Goal: Task Accomplishment & Management: Use online tool/utility

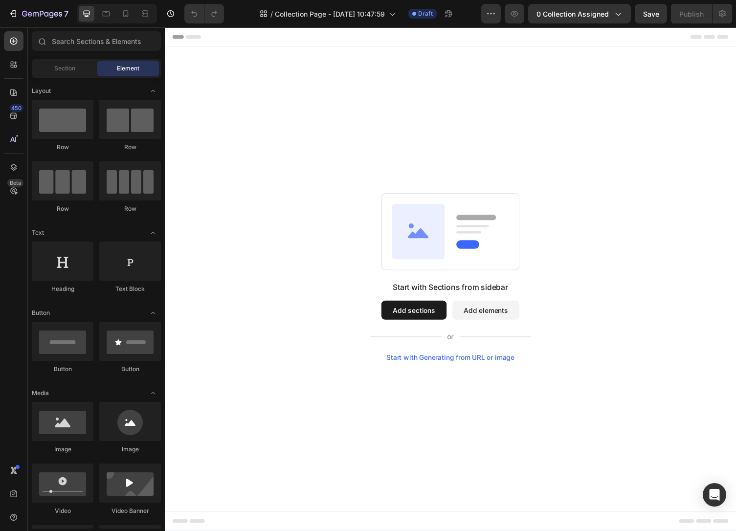
click at [546, 412] on div "Start with Sections from sidebar Add sections Add elements Start with Generatin…" at bounding box center [458, 283] width 586 height 473
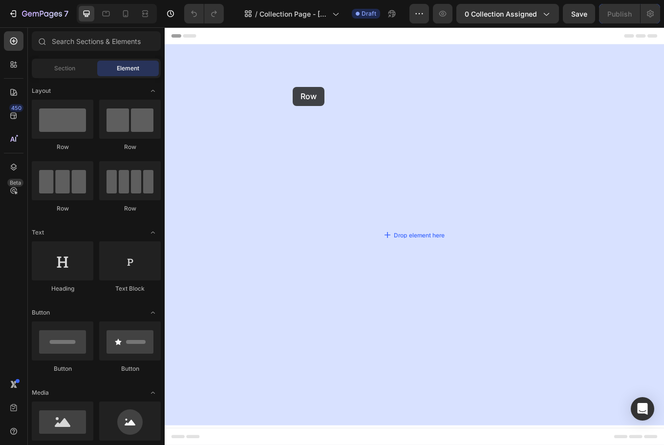
drag, startPoint x: 235, startPoint y: 149, endPoint x: 205, endPoint y: 99, distance: 57.4
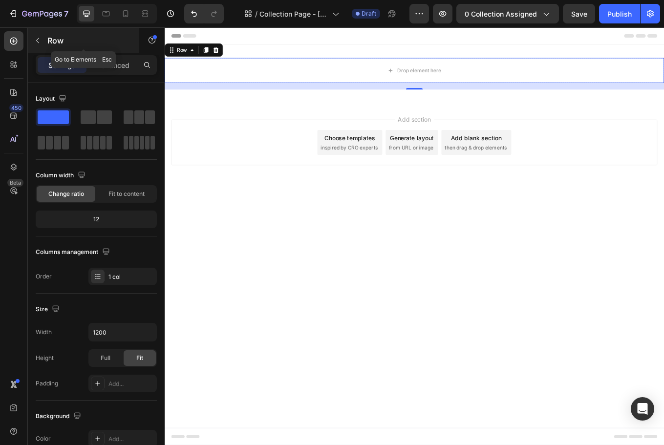
drag, startPoint x: 37, startPoint y: 39, endPoint x: 73, endPoint y: 199, distance: 164.3
click at [37, 39] on icon "button" at bounding box center [38, 41] width 8 height 8
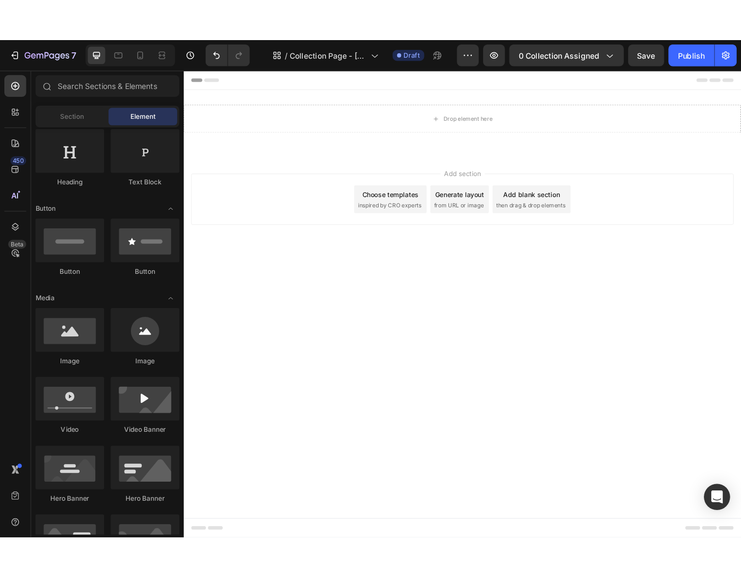
scroll to position [247, 0]
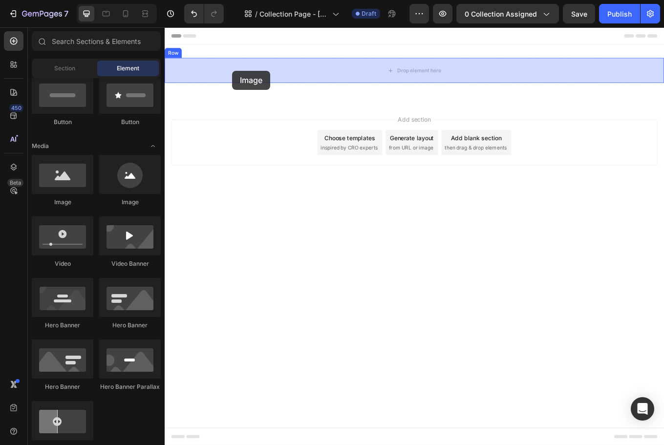
drag, startPoint x: 223, startPoint y: 207, endPoint x: 244, endPoint y: 78, distance: 130.2
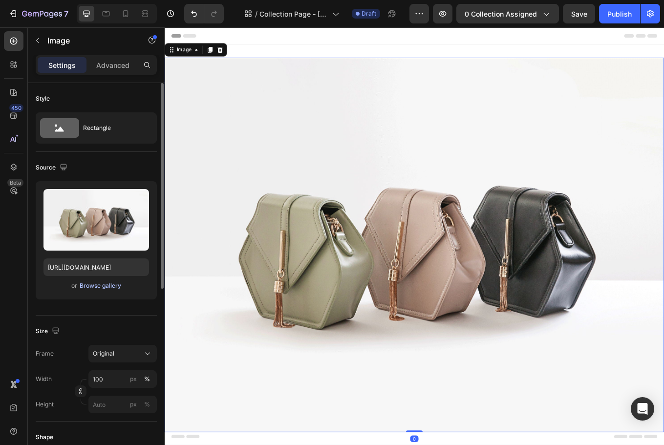
click at [110, 288] on div "Browse gallery" at bounding box center [101, 286] width 42 height 9
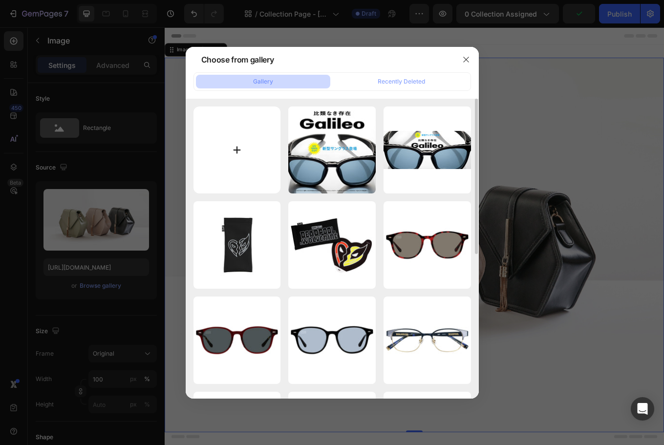
type input "C:\fakepath\kv_pc.jpg"
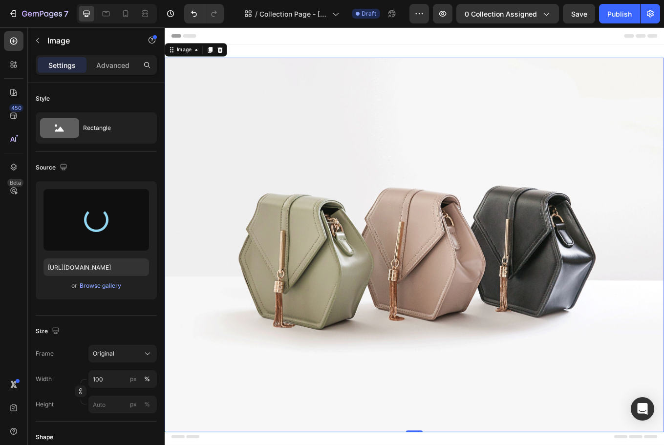
type input "[URL][DOMAIN_NAME]"
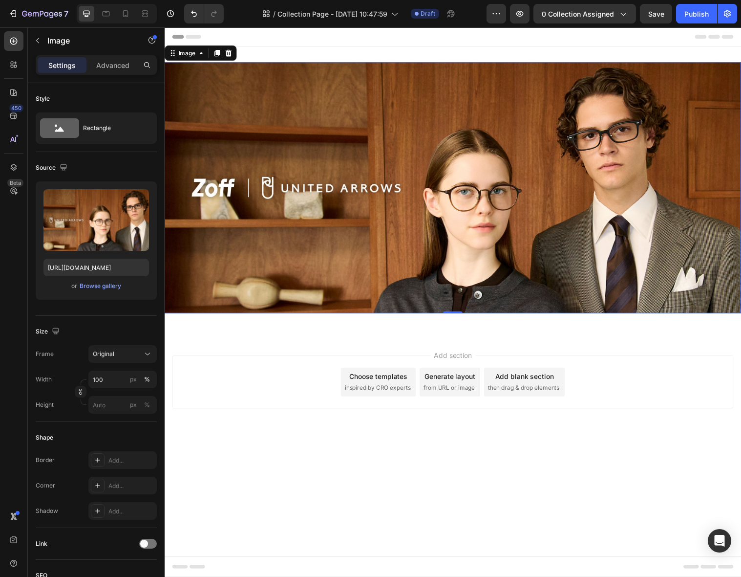
click at [332, 166] on img at bounding box center [458, 190] width 586 height 255
click at [37, 39] on icon "button" at bounding box center [38, 41] width 8 height 8
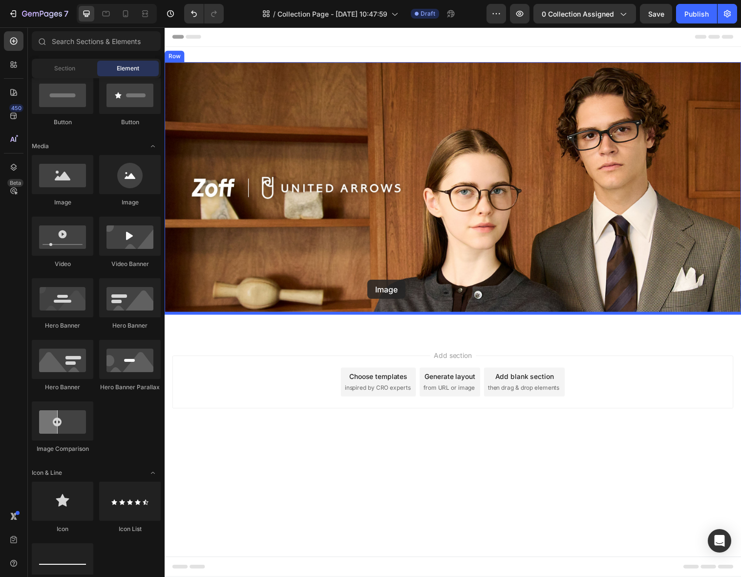
drag, startPoint x: 221, startPoint y: 203, endPoint x: 371, endPoint y: 284, distance: 170.6
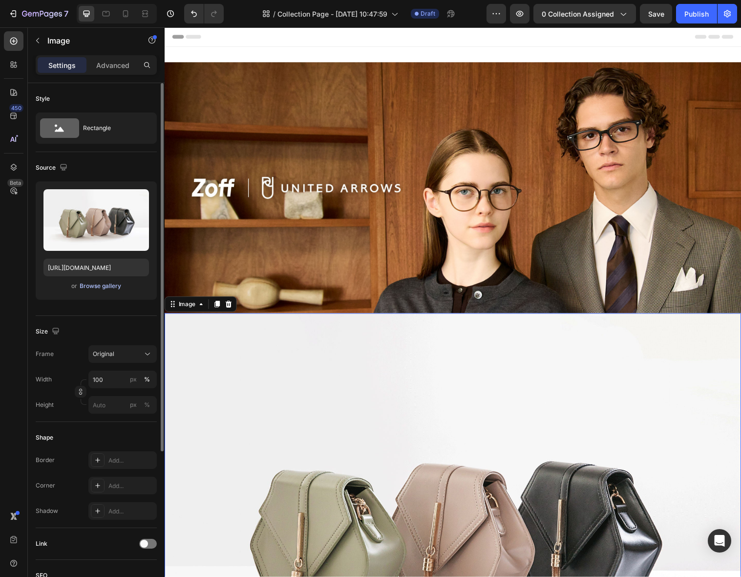
click at [102, 288] on div "Browse gallery" at bounding box center [101, 286] width 42 height 9
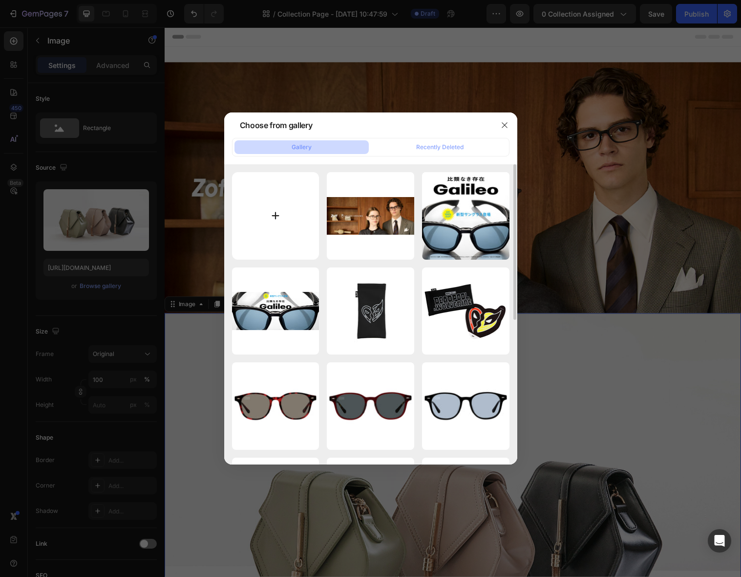
type input "C:\fakepath\kv_sp.jpg"
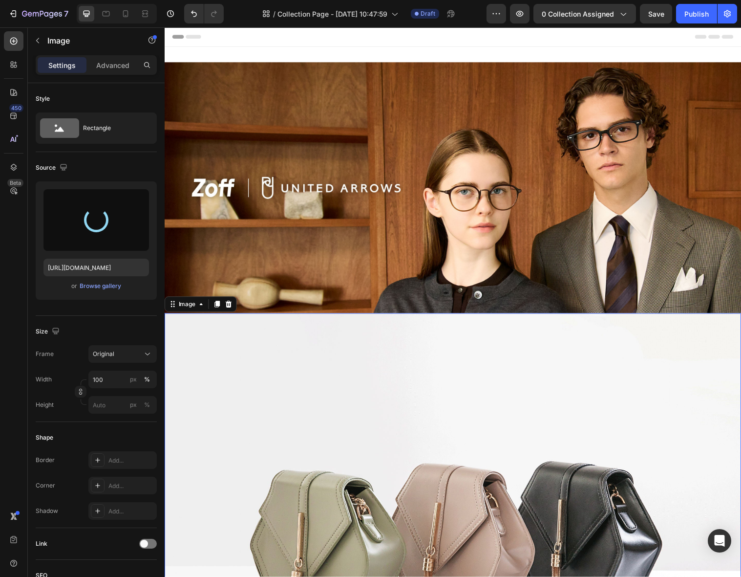
type input "https://cdn.shopify.com/s/files/1/0783/0129/9002/files/gempages_515660372875674…"
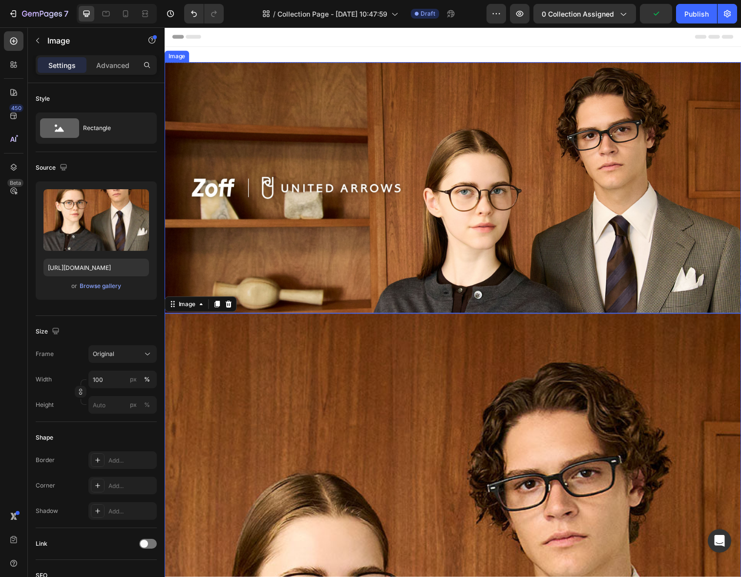
click at [422, 230] on img at bounding box center [458, 190] width 586 height 255
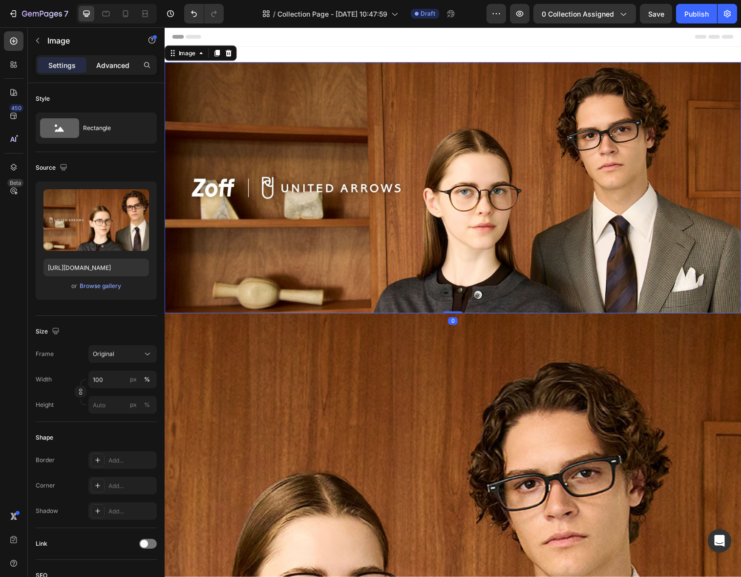
click at [111, 63] on p "Advanced" at bounding box center [112, 65] width 33 height 10
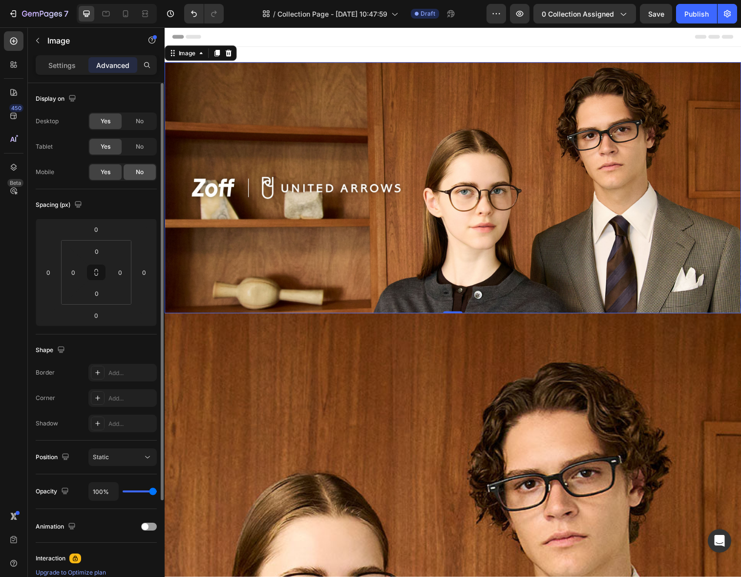
click at [142, 172] on span "No" at bounding box center [140, 172] width 8 height 9
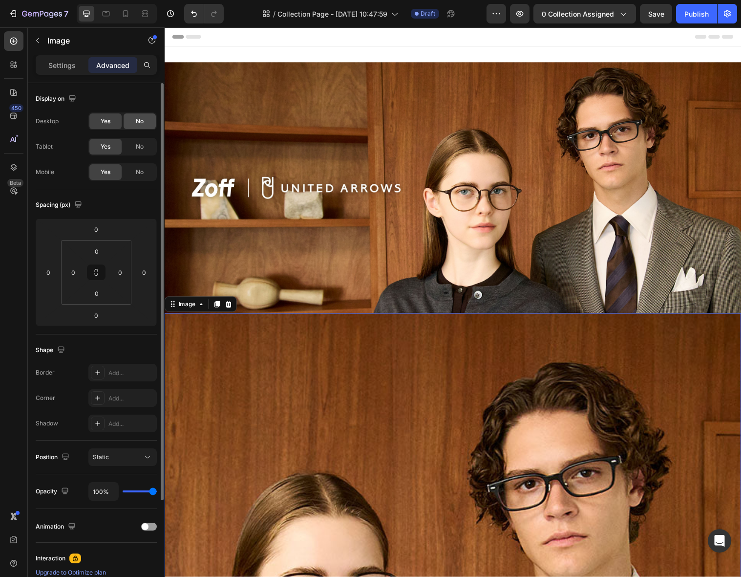
click at [141, 123] on span "No" at bounding box center [140, 121] width 8 height 9
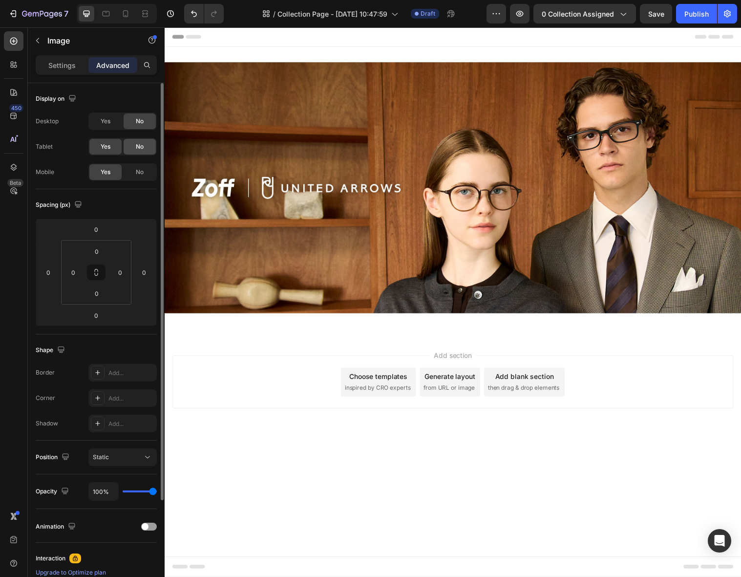
click at [136, 145] on span "No" at bounding box center [140, 146] width 8 height 9
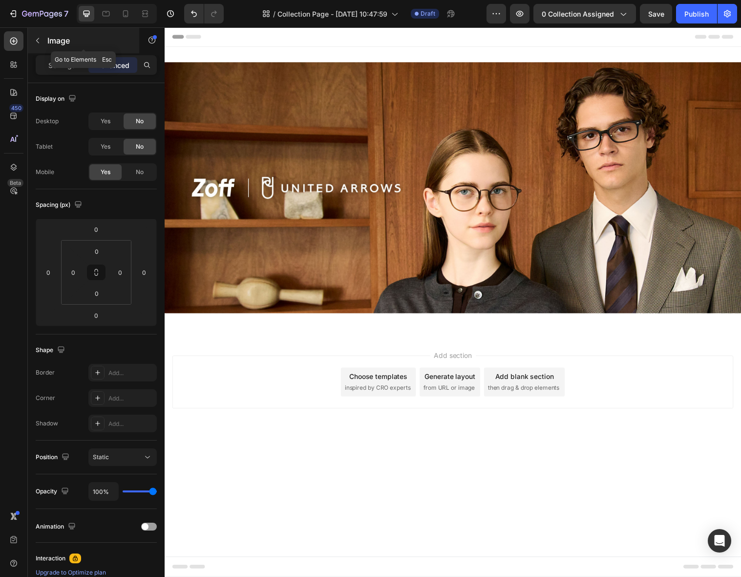
click at [38, 40] on icon "button" at bounding box center [38, 41] width 8 height 8
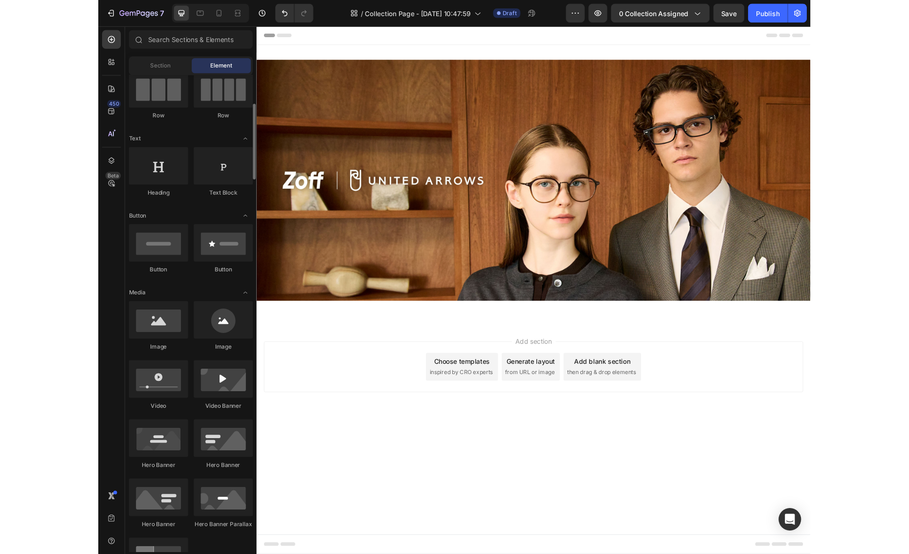
scroll to position [0, 0]
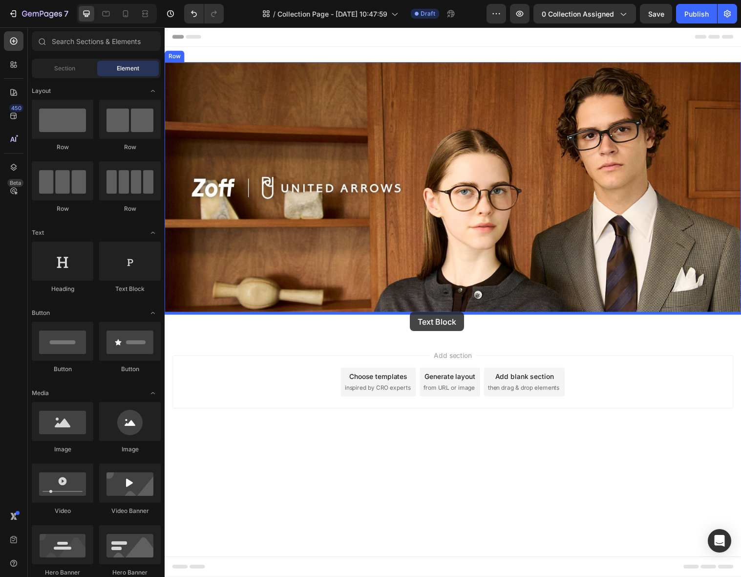
drag, startPoint x: 293, startPoint y: 296, endPoint x: 414, endPoint y: 317, distance: 122.5
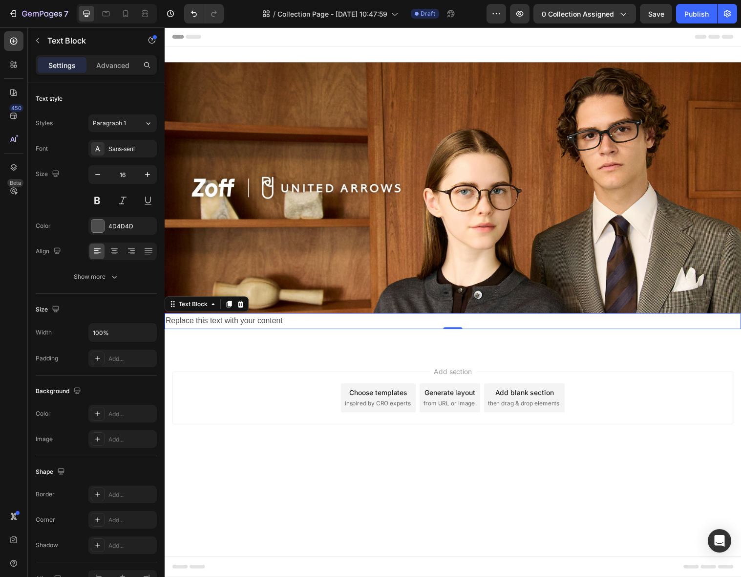
click at [307, 327] on div "Replace this text with your content" at bounding box center [458, 326] width 586 height 16
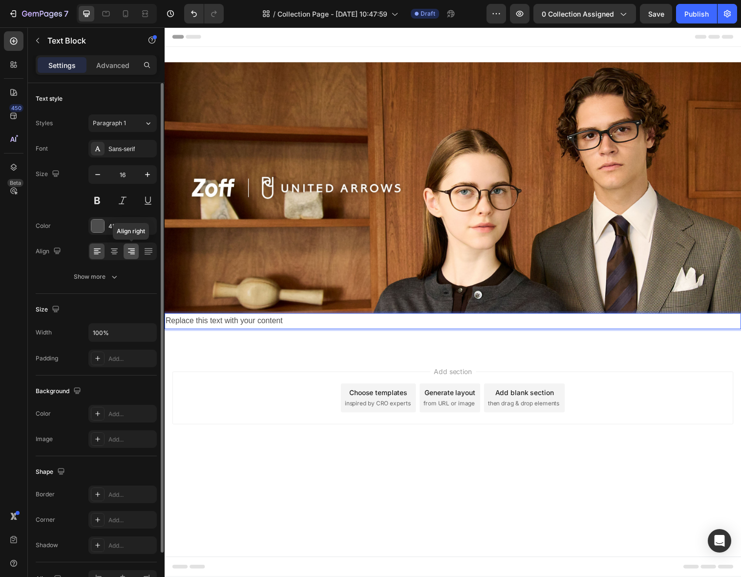
click at [135, 250] on icon at bounding box center [132, 251] width 10 height 10
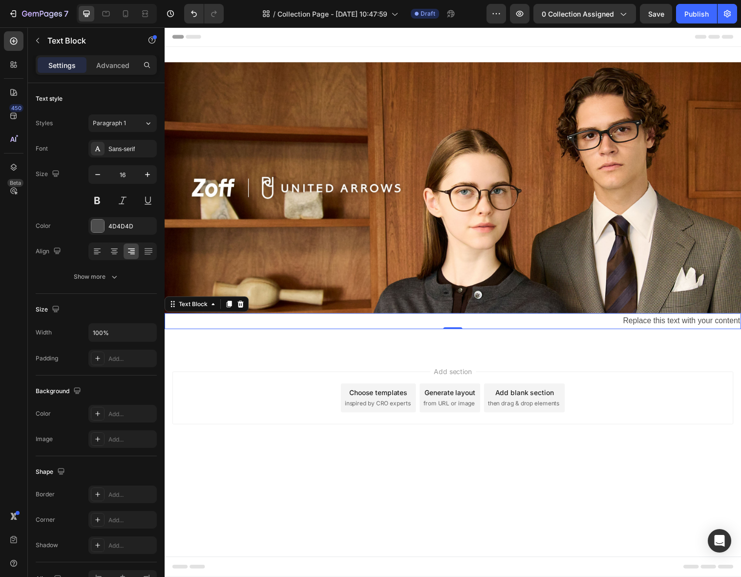
click at [546, 326] on p "Replace this text with your content" at bounding box center [458, 326] width 585 height 14
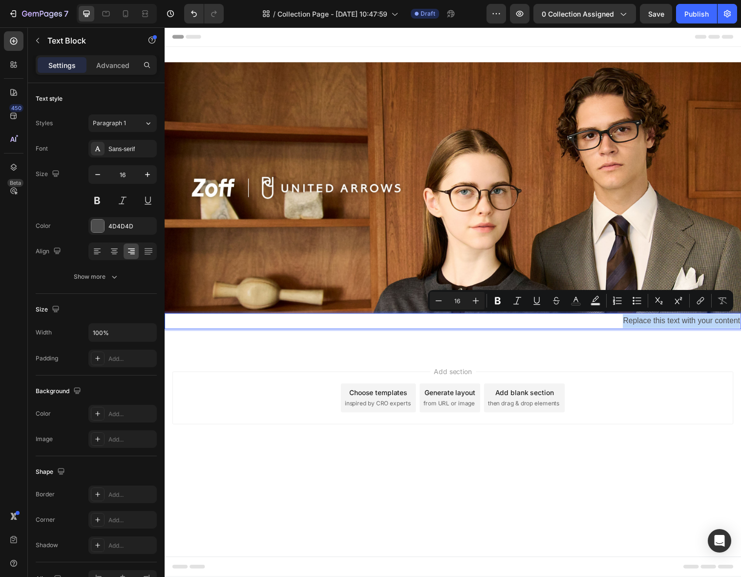
drag, startPoint x: 622, startPoint y: 328, endPoint x: 767, endPoint y: 326, distance: 145.2
click at [546, 326] on html "Header Image Replace this text with your content Text Block 0 Image Row Section…" at bounding box center [458, 306] width 586 height 559
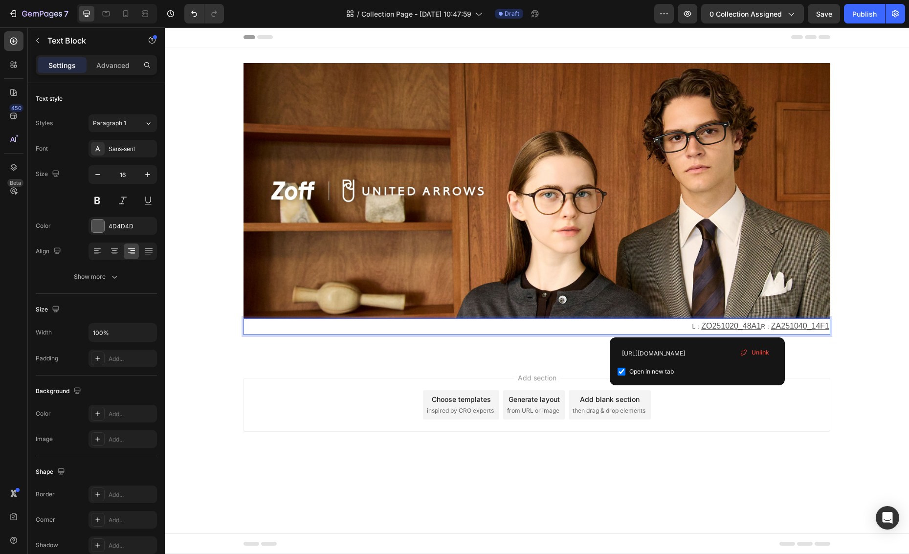
click at [546, 326] on u "ZO251020_48A1" at bounding box center [731, 326] width 60 height 8
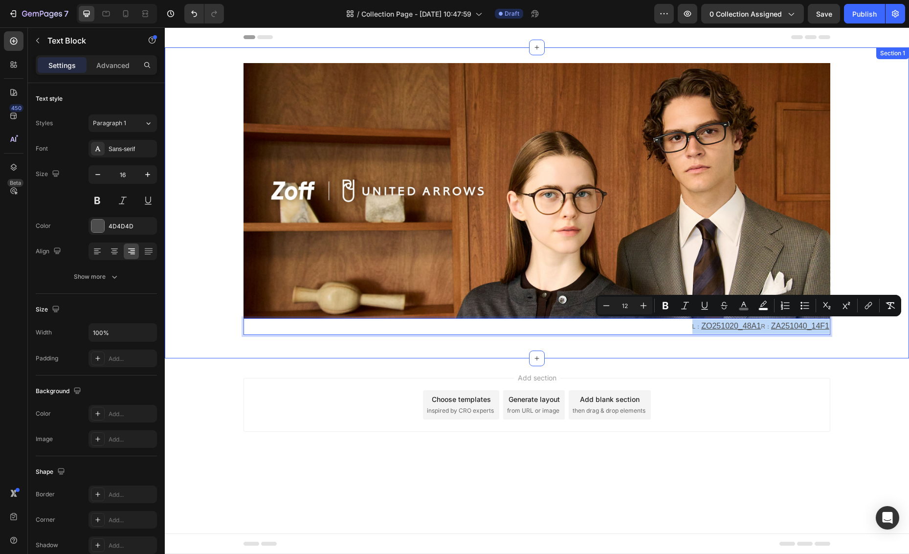
drag, startPoint x: 677, startPoint y: 325, endPoint x: 852, endPoint y: 330, distance: 175.1
click at [546, 330] on div "Image L： ZO251020_48A1 　　R： ZA251040_14F1 Text Block 0 Image Row" at bounding box center [537, 203] width 744 height 280
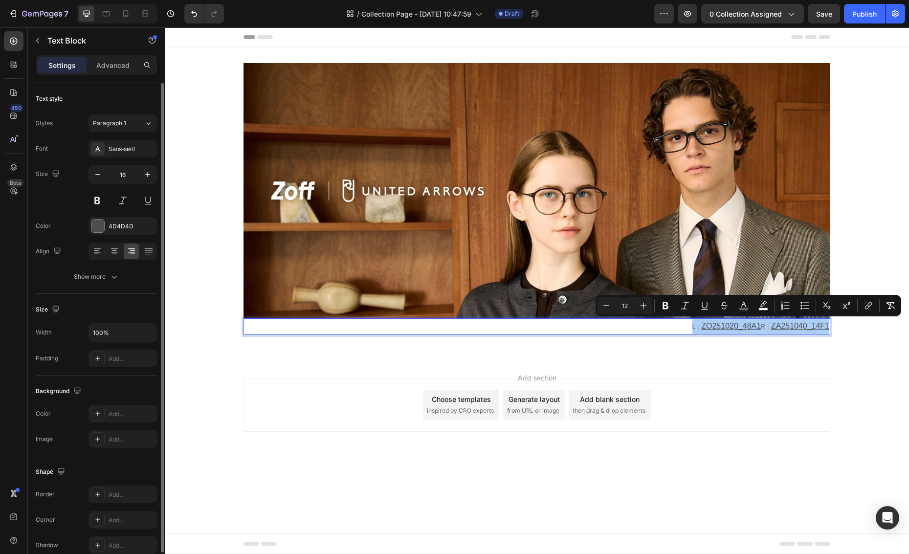
click at [157, 122] on div "Text style Styles Paragraph 1 Font Sans-serif Size 16 Color 4D4D4D Align Show m…" at bounding box center [96, 372] width 137 height 579
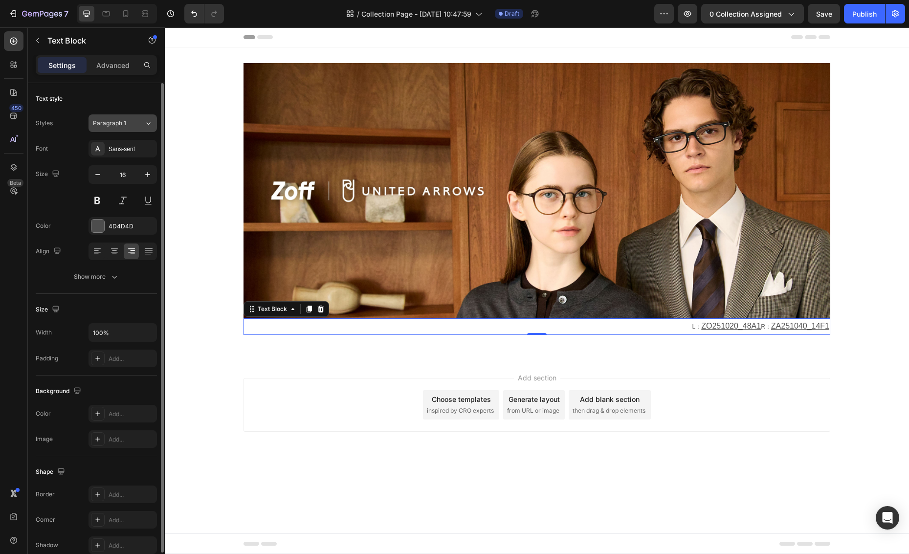
click at [147, 123] on icon at bounding box center [149, 123] width 4 height 2
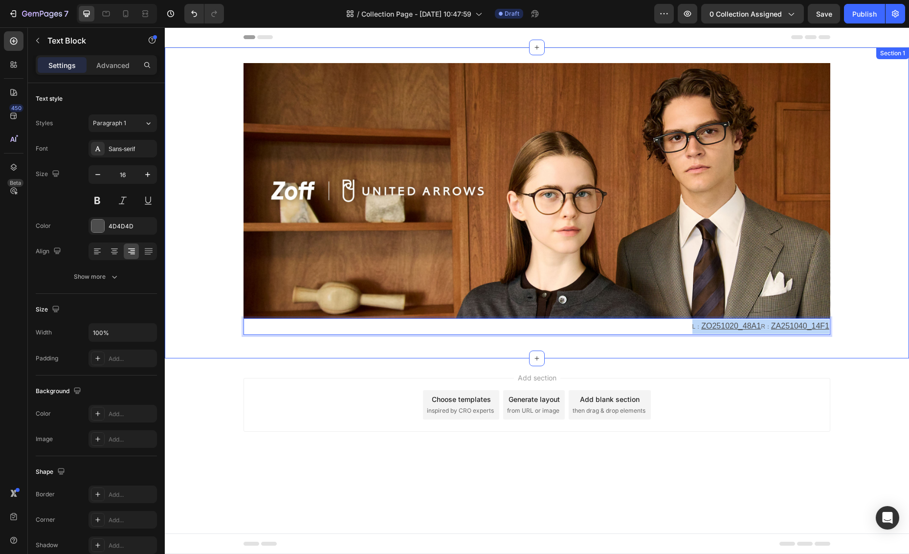
drag, startPoint x: 682, startPoint y: 328, endPoint x: 839, endPoint y: 331, distance: 156.9
click at [546, 331] on div "Image L： ZO251020_48A1 　　R： ZA251040_14F1 Text Block 0 Image Row" at bounding box center [537, 203] width 744 height 280
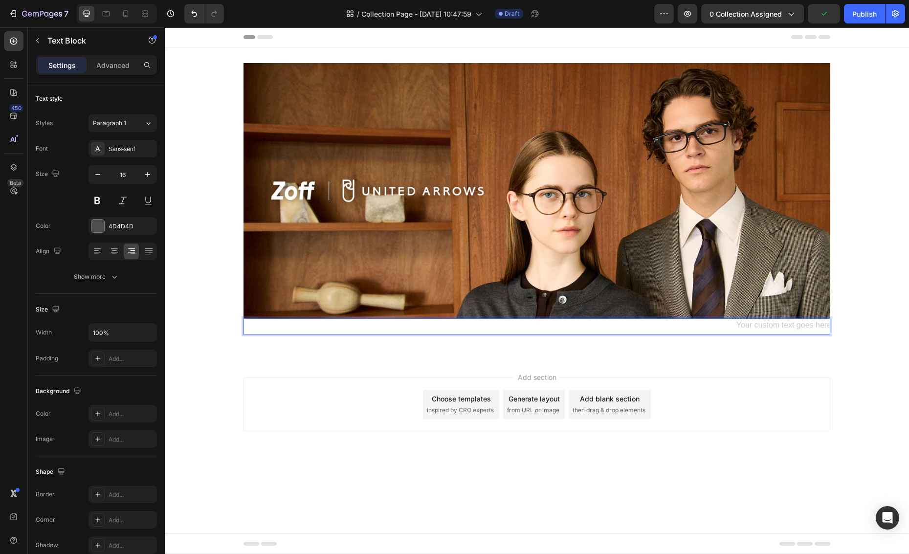
click at [546, 328] on div "Rich Text Editor. Editing area: main" at bounding box center [536, 326] width 586 height 16
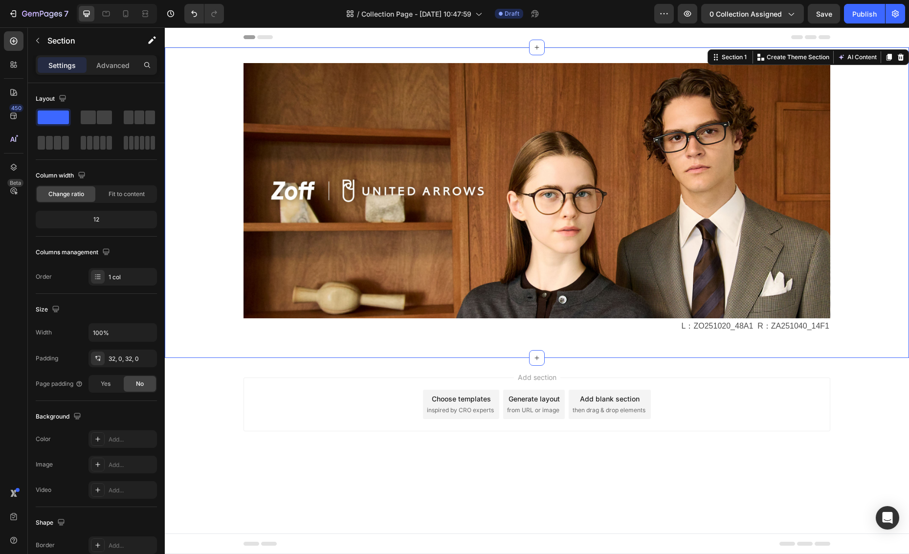
click at [546, 318] on div "Image L：ZO251020_48A1 R：ZA251040_14F1 Text Block Image Row" at bounding box center [537, 202] width 744 height 279
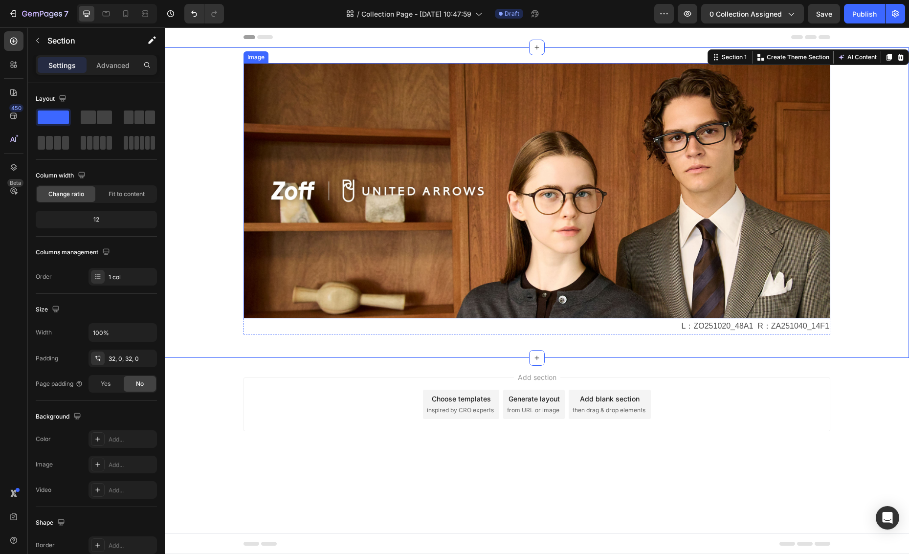
click at [405, 147] on img at bounding box center [536, 190] width 586 height 255
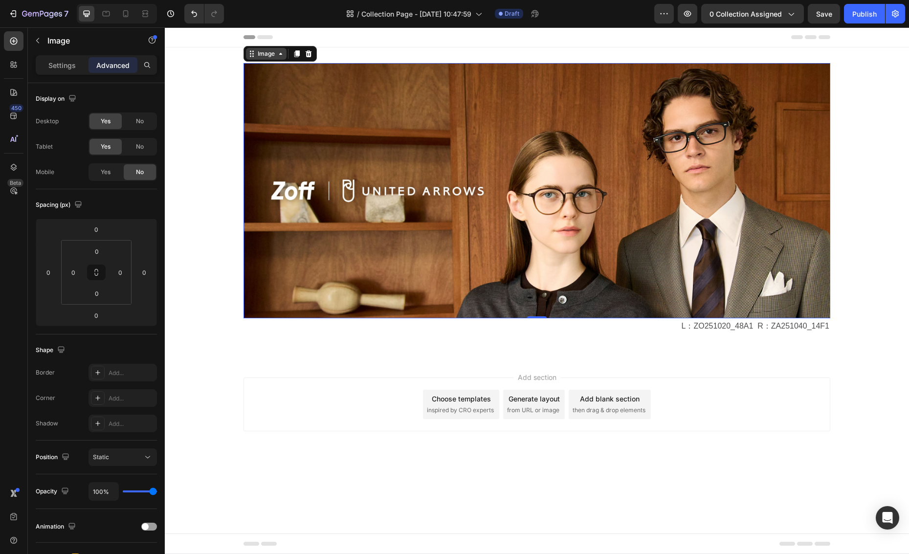
click at [267, 57] on div "Image" at bounding box center [266, 53] width 21 height 9
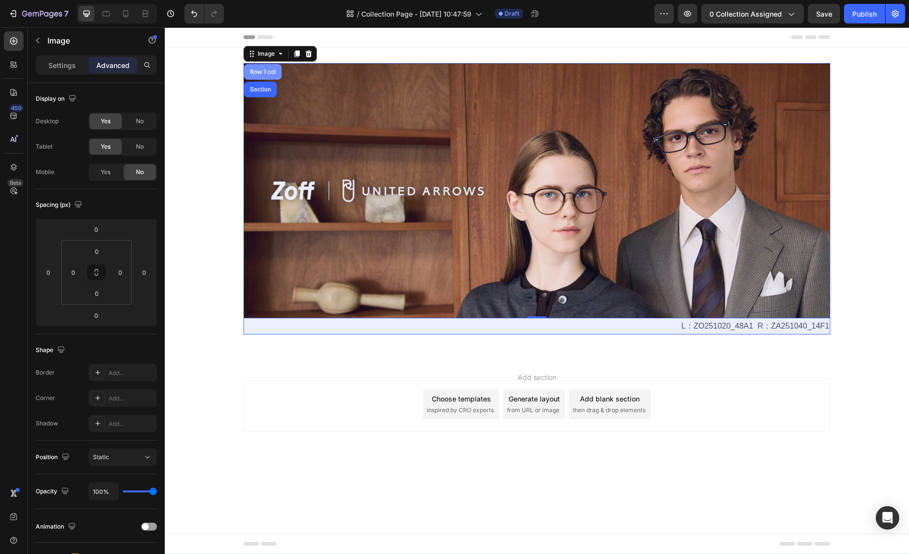
click at [263, 71] on div "Row 1 col" at bounding box center [263, 72] width 30 height 6
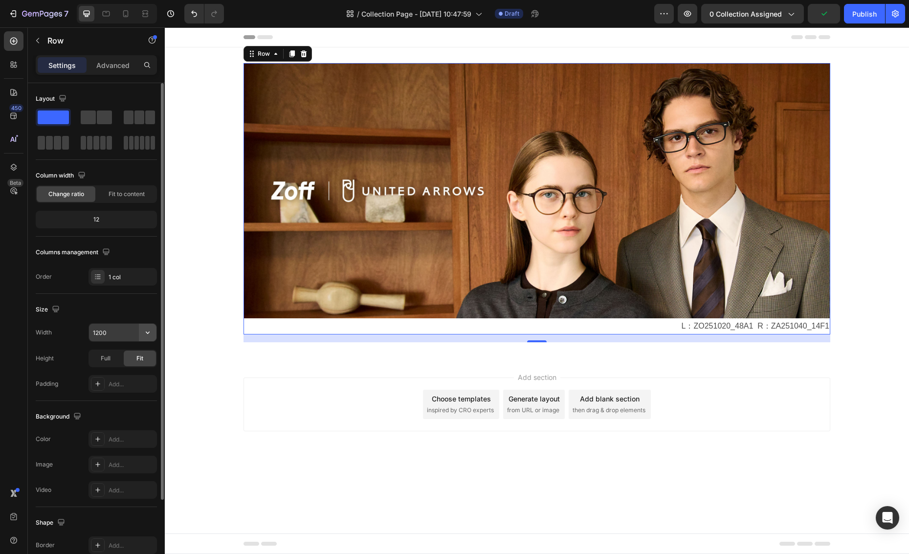
click at [149, 333] on icon "button" at bounding box center [148, 332] width 10 height 10
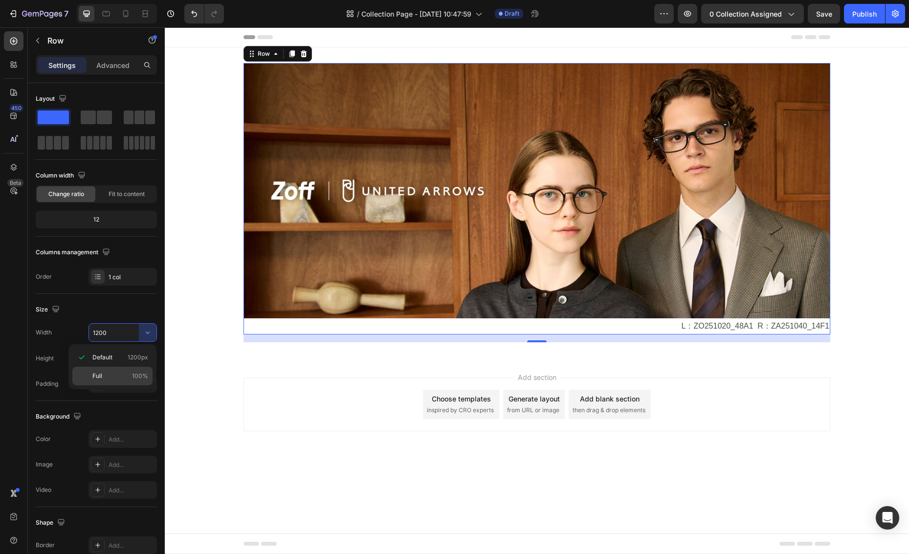
click at [135, 376] on span "100%" at bounding box center [140, 375] width 16 height 9
type input "100%"
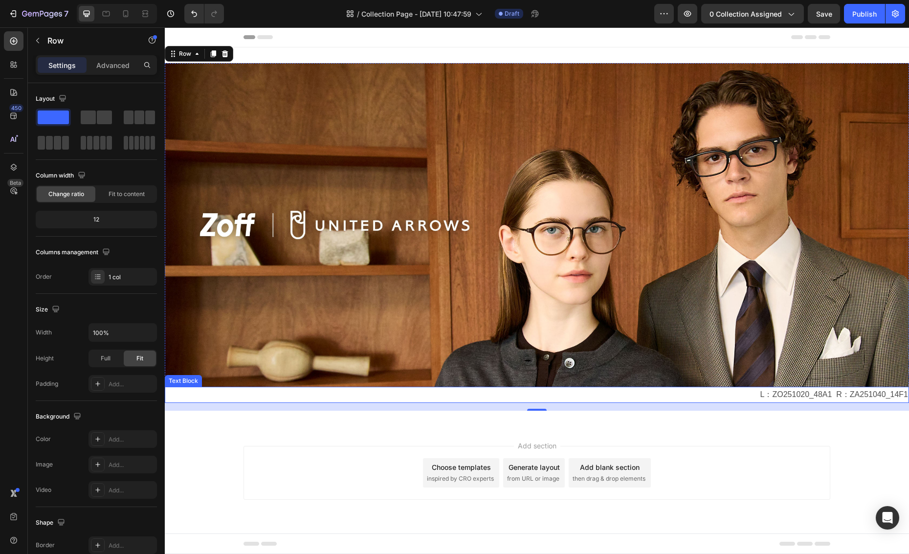
click at [546, 396] on p "L：ZO251020_48A1 R：ZA251040_14F1" at bounding box center [537, 395] width 742 height 14
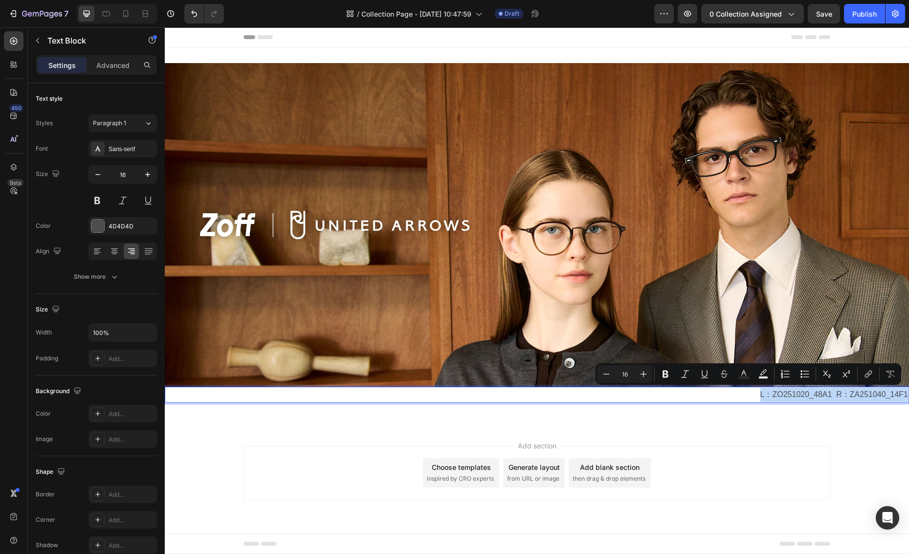
drag, startPoint x: 761, startPoint y: 397, endPoint x: 919, endPoint y: 403, distance: 158.0
click at [546, 403] on html "Header Image L：ZO251020_48A1 R：ZA251040_14F1 Text Block 0 Image Row Section 1 R…" at bounding box center [537, 290] width 744 height 526
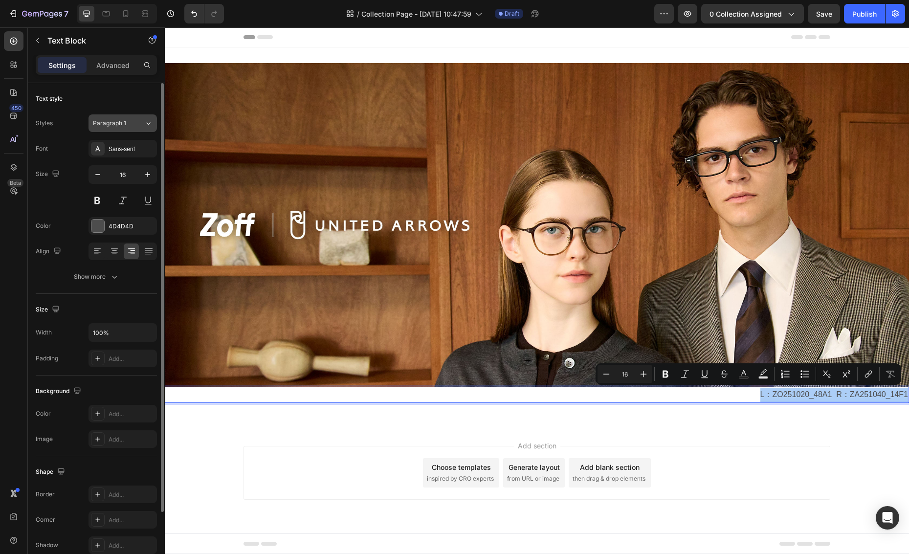
click at [148, 126] on icon at bounding box center [148, 123] width 8 height 10
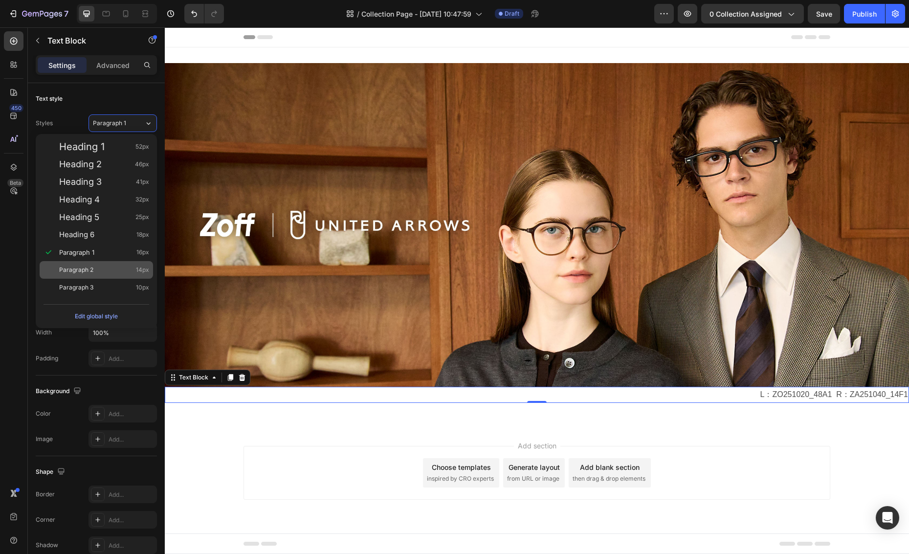
click at [88, 269] on span "Paragraph 2" at bounding box center [76, 270] width 34 height 10
type input "14"
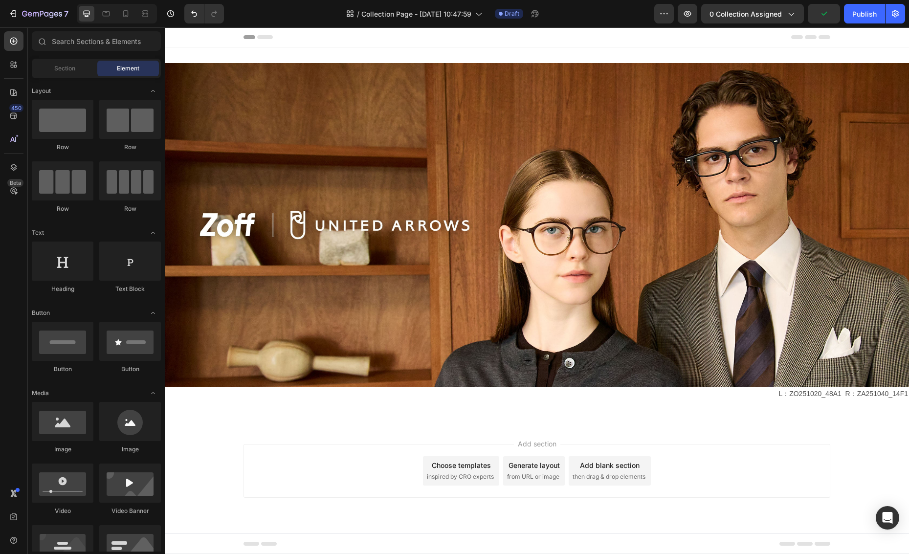
click at [546, 437] on div "Add section Choose templates inspired by CRO experts Generate layout from URL o…" at bounding box center [537, 484] width 744 height 120
drag, startPoint x: 61, startPoint y: 126, endPoint x: 47, endPoint y: 120, distance: 14.4
click at [47, 120] on div at bounding box center [63, 119] width 62 height 39
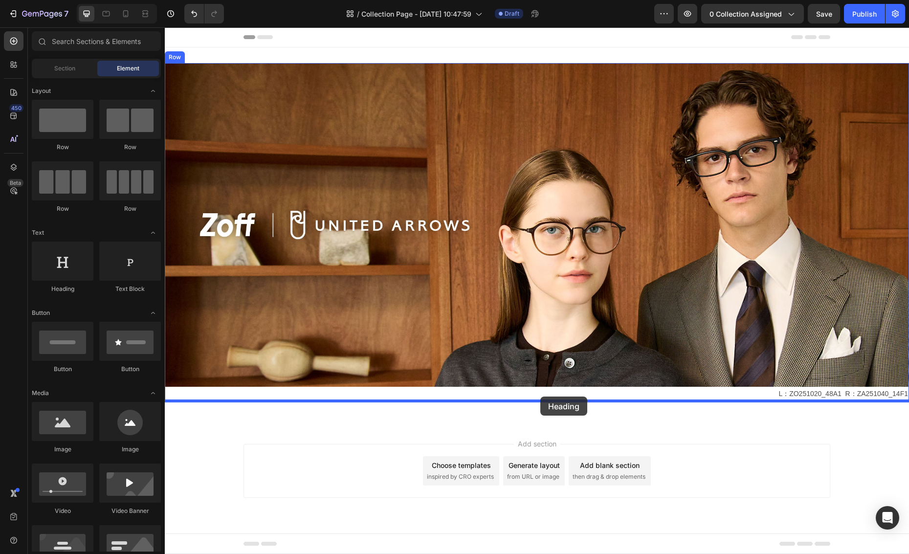
drag, startPoint x: 226, startPoint y: 292, endPoint x: 540, endPoint y: 396, distance: 331.1
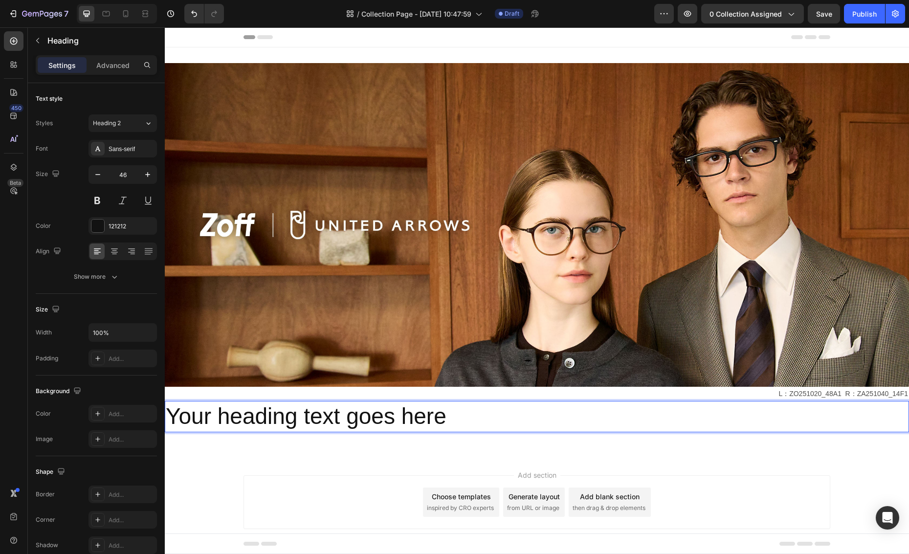
click at [337, 419] on h2 "Your heading text goes here" at bounding box center [537, 416] width 744 height 31
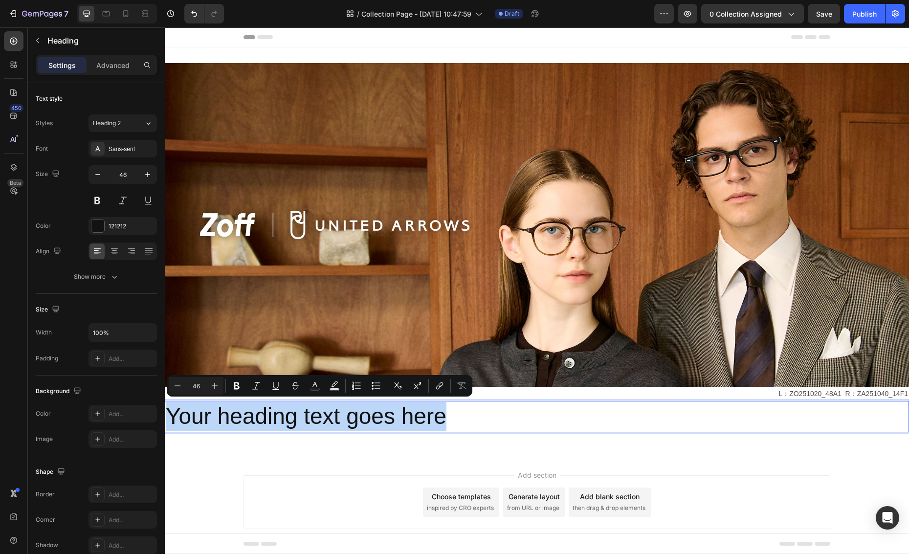
drag, startPoint x: 462, startPoint y: 421, endPoint x: 170, endPoint y: 416, distance: 292.8
click at [170, 416] on p "Your heading text goes here" at bounding box center [537, 416] width 742 height 29
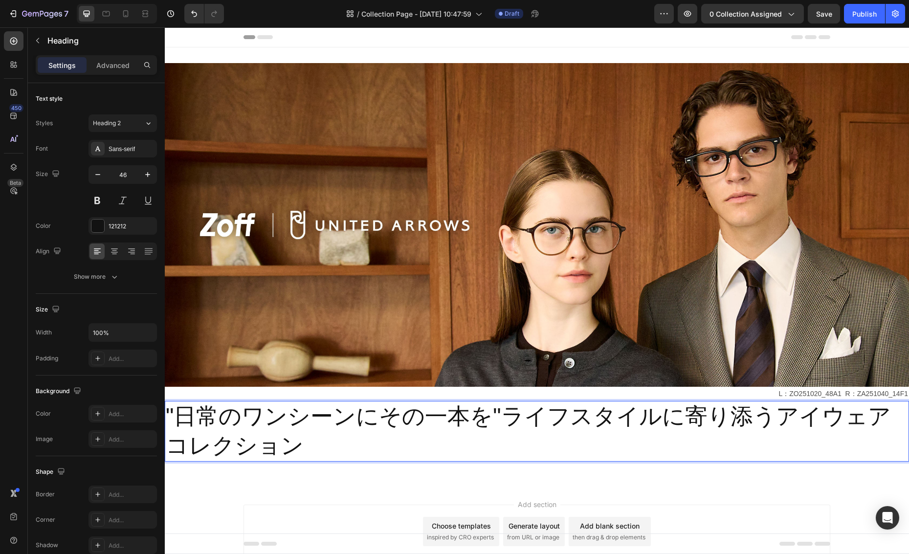
click at [502, 413] on p ""日常のワンシーンにその一本を"ライフスタイルに寄り添うアイウェアコレクション" at bounding box center [537, 431] width 742 height 59
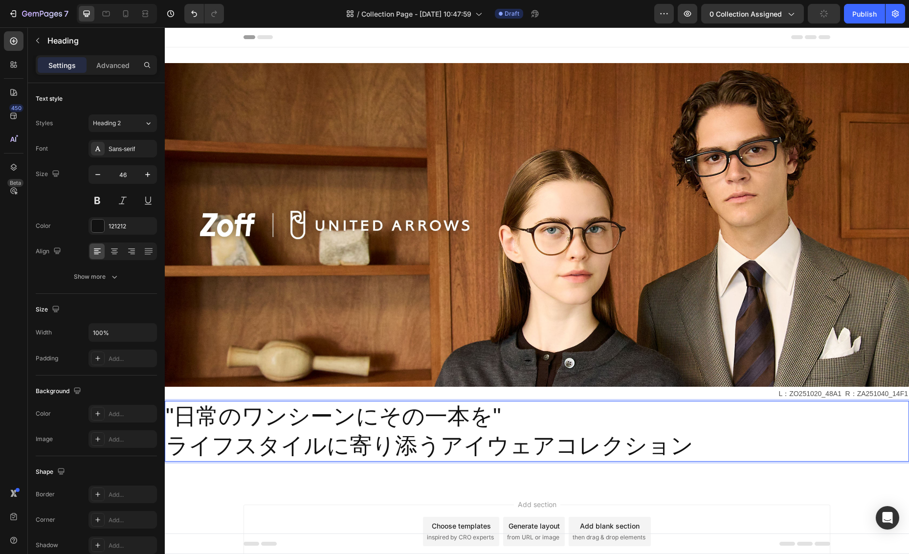
click at [546, 450] on p ""日常のワンシーンにその一本を" ライフスタイルに寄り添うアイウェアコレクション" at bounding box center [537, 431] width 742 height 59
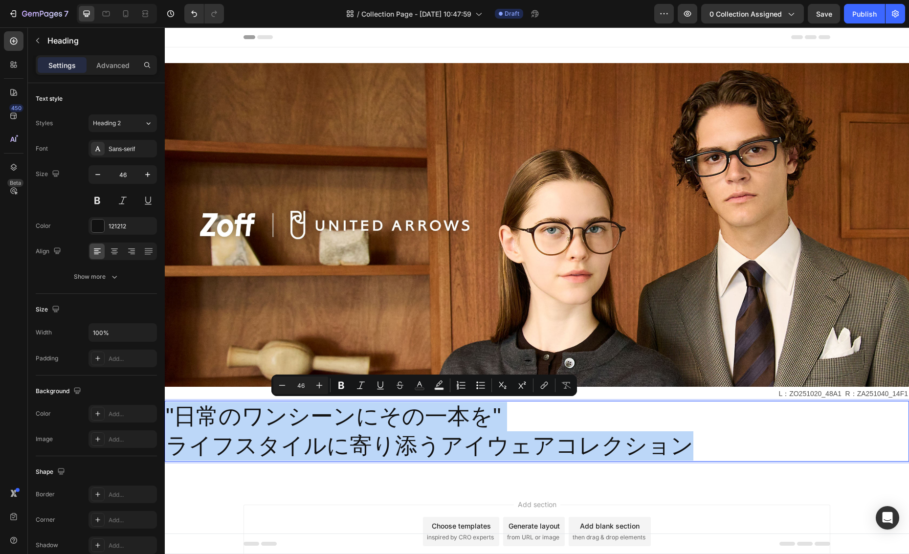
drag, startPoint x: 684, startPoint y: 447, endPoint x: 170, endPoint y: 418, distance: 515.5
click at [170, 418] on p ""日常のワンシーンにその一本を" ライフスタイルに寄り添うアイウェアコレクション" at bounding box center [537, 431] width 742 height 59
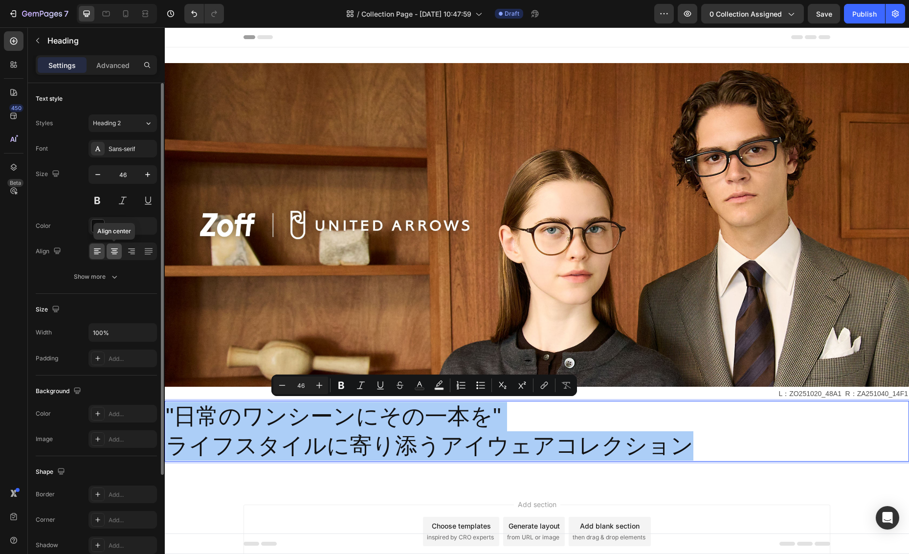
click at [114, 253] on icon at bounding box center [114, 251] width 10 height 10
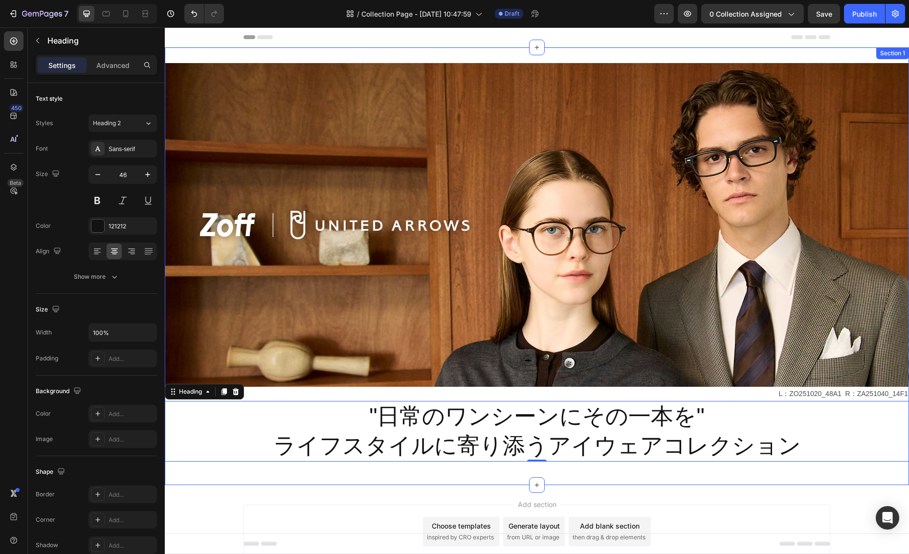
click at [546, 481] on div "Image L：ZO251020_48A1 R：ZA251040_14F1 Text Block "日常のワンシーンにその一本を" ライフスタイルに寄り添うア…" at bounding box center [537, 265] width 744 height 437
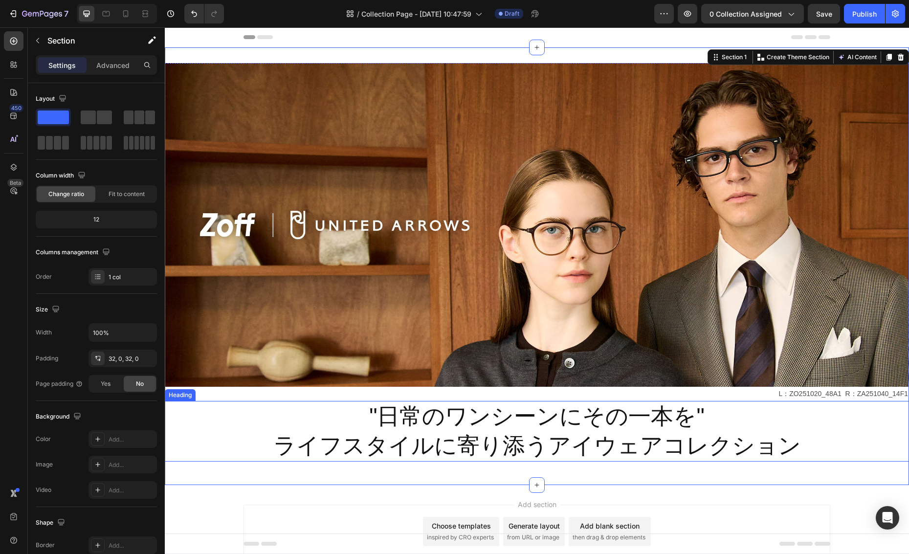
click at [546, 427] on p ""日常のワンシーンにその一本を" ライフスタイルに寄り添うアイウェアコレクション" at bounding box center [537, 431] width 742 height 59
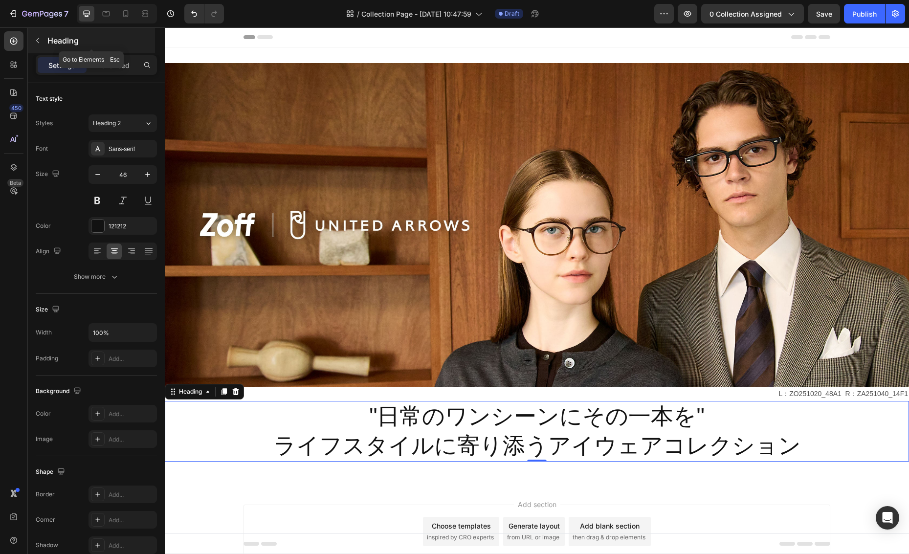
click at [37, 41] on icon "button" at bounding box center [37, 40] width 3 height 5
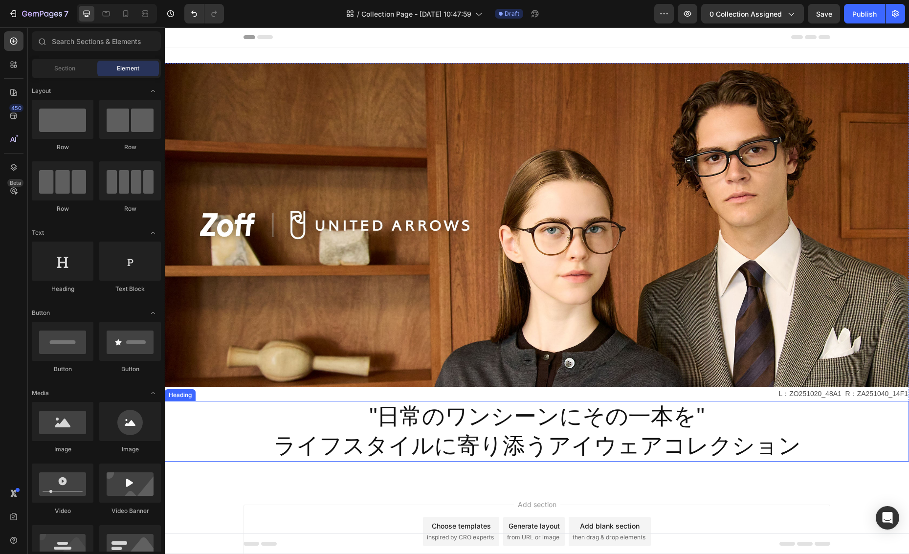
click at [460, 441] on p ""日常のワンシーンにその一本を" ライフスタイルに寄り添うアイウェアコレクション" at bounding box center [537, 431] width 742 height 59
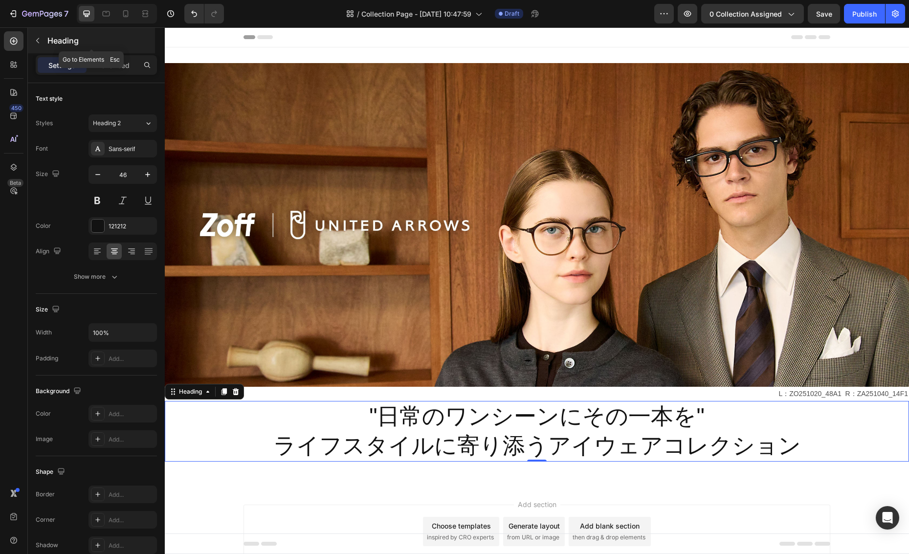
click at [39, 43] on icon "button" at bounding box center [38, 41] width 8 height 8
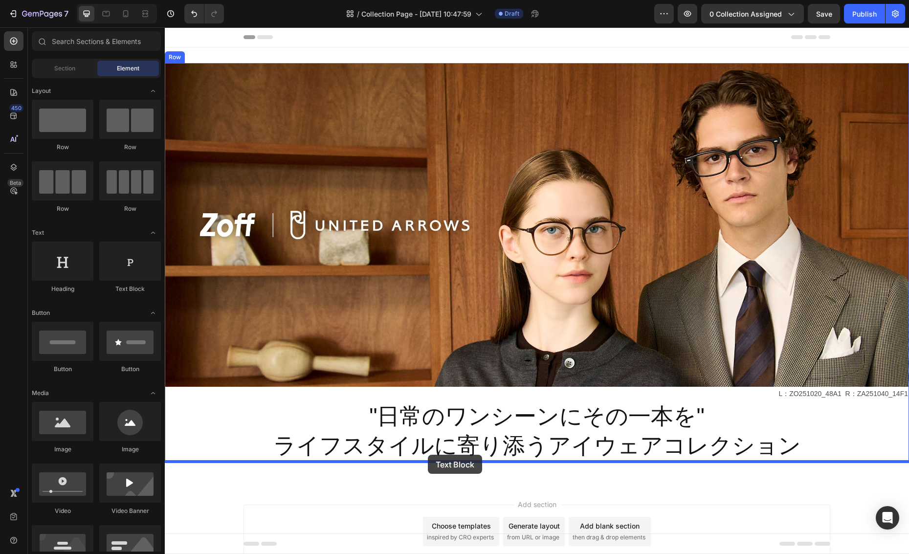
drag, startPoint x: 299, startPoint y: 292, endPoint x: 428, endPoint y: 455, distance: 207.4
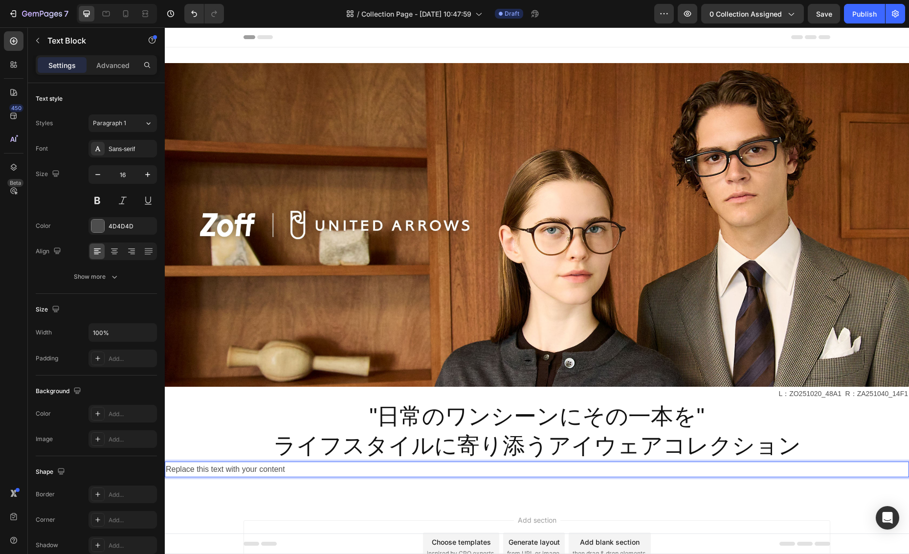
click at [290, 474] on div "Replace this text with your content" at bounding box center [537, 469] width 744 height 16
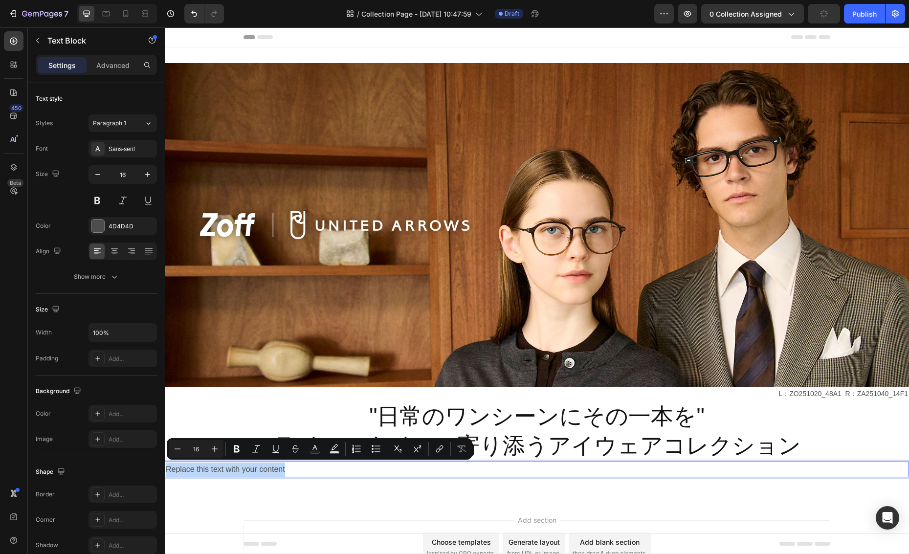
drag, startPoint x: 304, startPoint y: 471, endPoint x: 167, endPoint y: 470, distance: 137.3
click at [167, 470] on p "Replace this text with your content" at bounding box center [537, 469] width 742 height 14
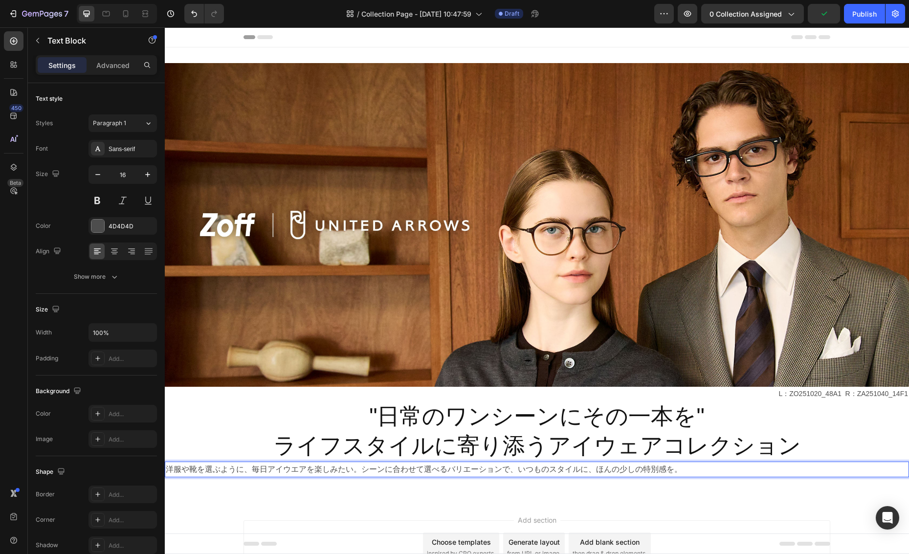
click at [546, 469] on p "洋服や靴を選ぶように、毎日アイウエアを楽しみたい。シーンに合わせて選べるバリエーションで、いつものスタイルに、ほんの少しの特別感を。" at bounding box center [537, 469] width 742 height 14
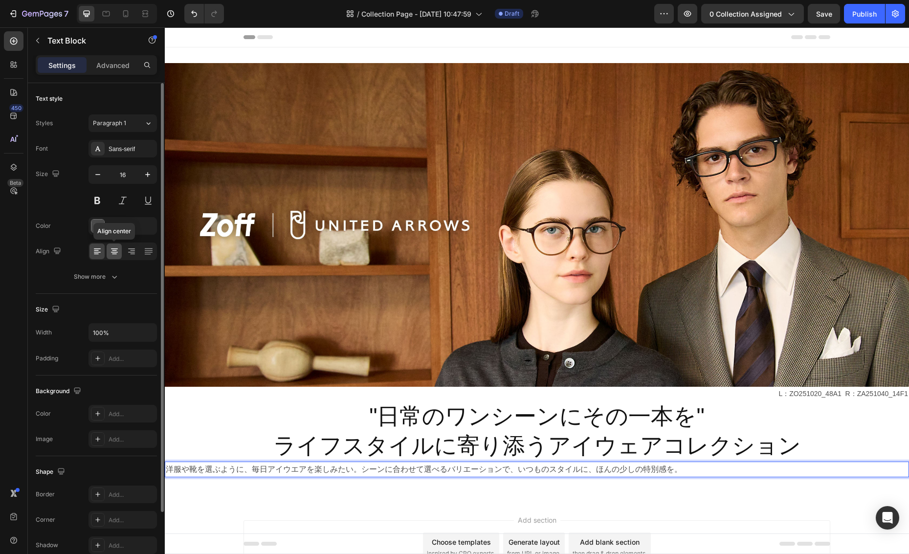
click at [113, 248] on icon at bounding box center [114, 251] width 10 height 10
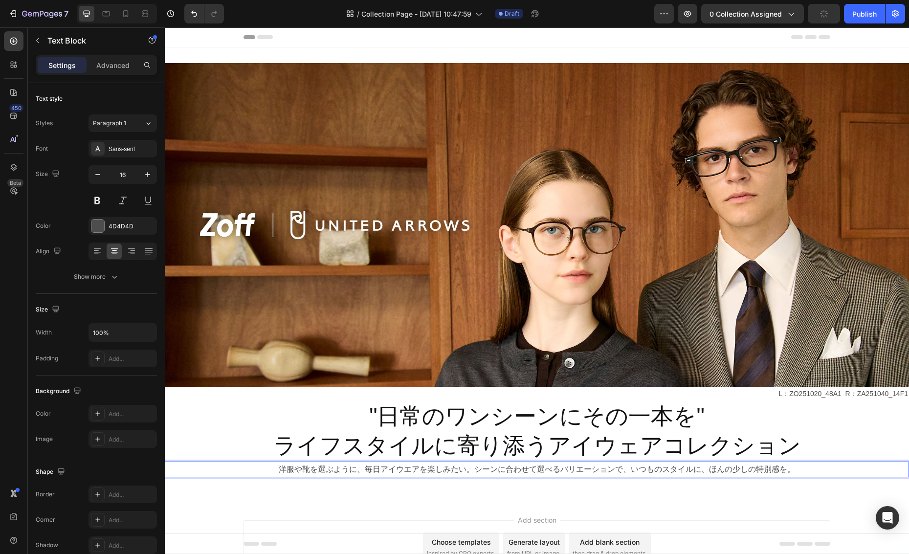
click at [475, 469] on p "洋服や靴を選ぶように、毎日アイウエアを楽しみたい。シーンに合わせて選べるバリエーションで、いつものスタイルに、ほんの少しの特別感を。" at bounding box center [537, 469] width 742 height 14
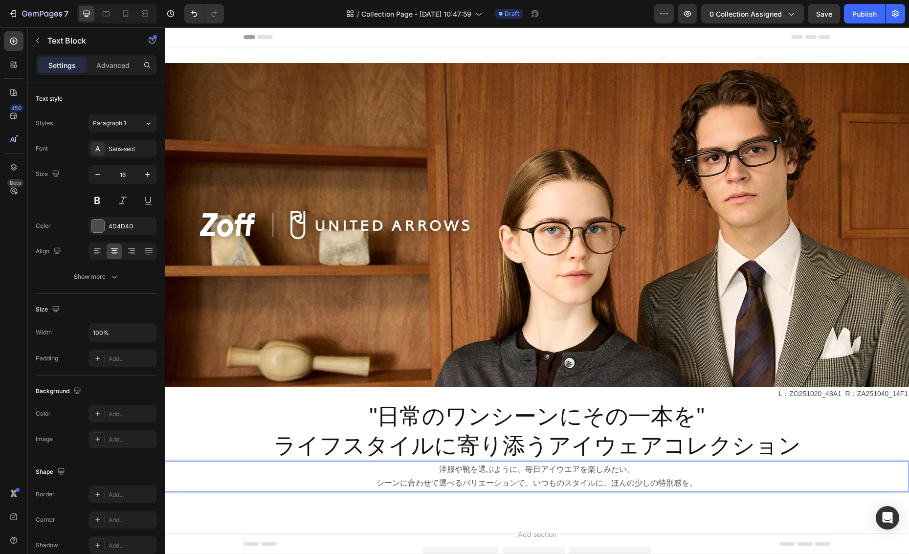
click at [533, 483] on p "シーンに合わせて選べるバリエーションで、いつものスタイルに、ほんの少しの特別感を。" at bounding box center [537, 483] width 742 height 14
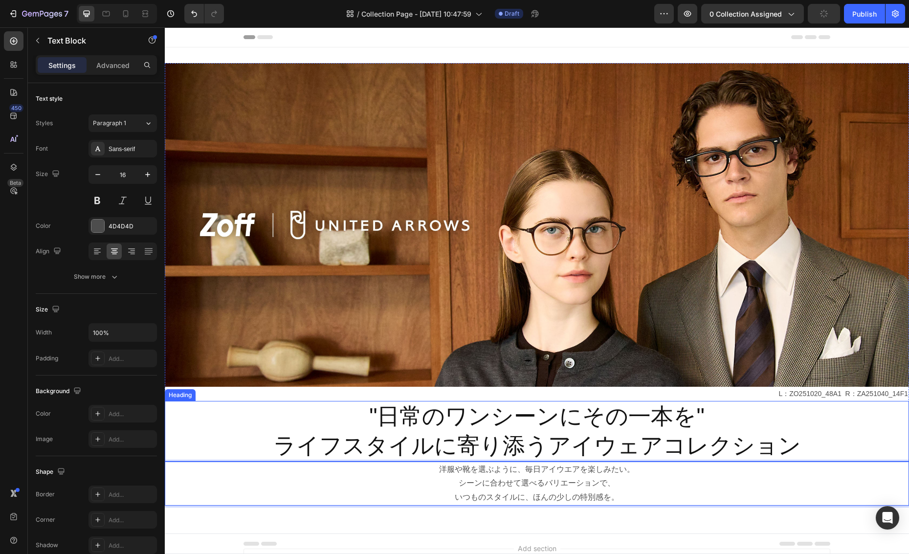
click at [546, 430] on p ""日常のワンシーンにその一本を" ライフスタイルに寄り添うアイウェアコレクション" at bounding box center [537, 431] width 742 height 59
click at [546, 500] on p "いつものスタイルに、ほんの少しの特別感を。" at bounding box center [537, 497] width 742 height 14
click at [546, 419] on p ""日常のワンシーンにその一本を" ライフスタイルに寄り添うアイウェアコレクション" at bounding box center [537, 431] width 742 height 59
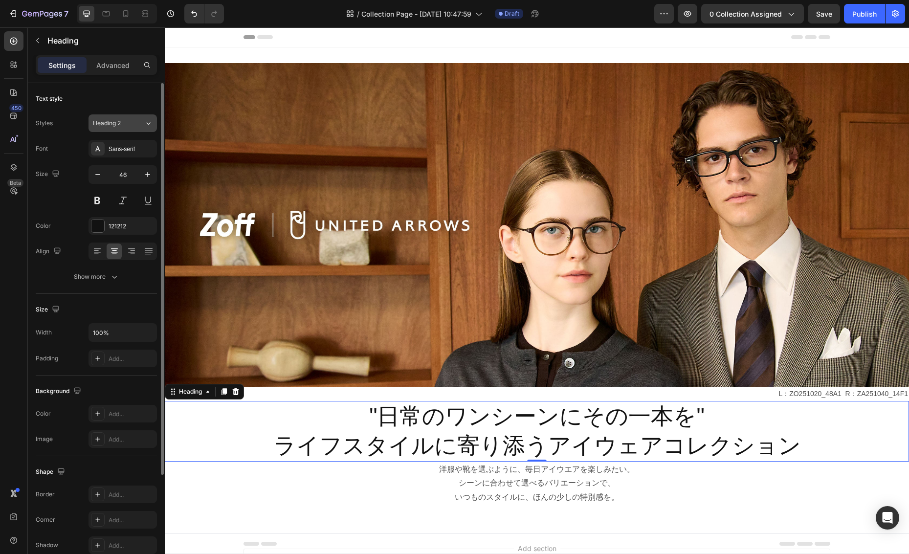
click at [147, 125] on icon at bounding box center [148, 123] width 8 height 10
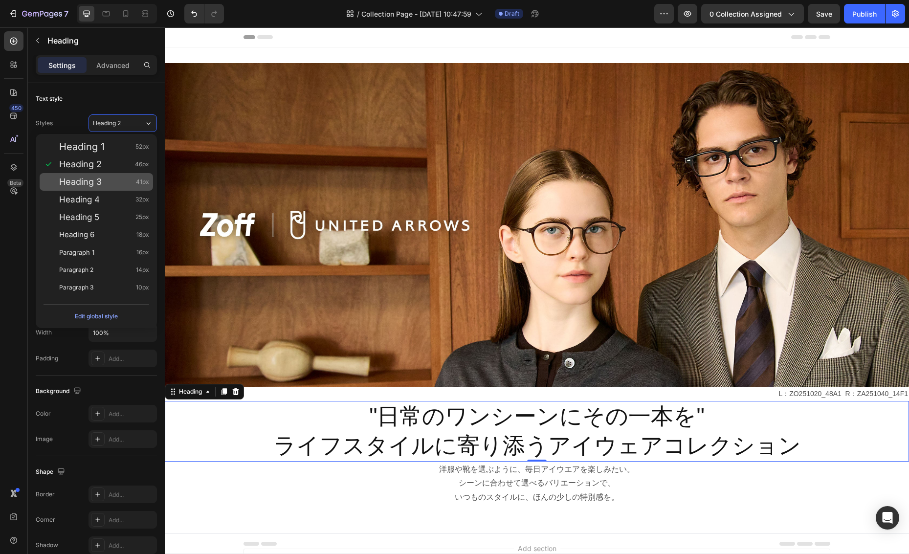
click at [83, 180] on span "Heading 3" at bounding box center [80, 182] width 43 height 10
type input "41"
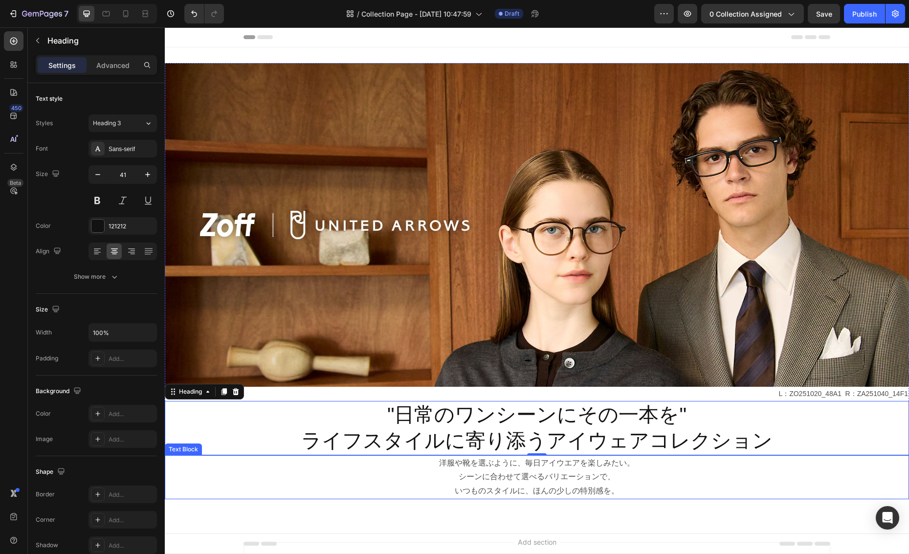
click at [320, 476] on p "シーンに合わせて選べるバリエーションで、" at bounding box center [537, 477] width 742 height 14
click at [435, 433] on p ""日常のワンシーンにその一本を" ライフスタイルに寄り添うアイウェアコレクション" at bounding box center [537, 428] width 742 height 52
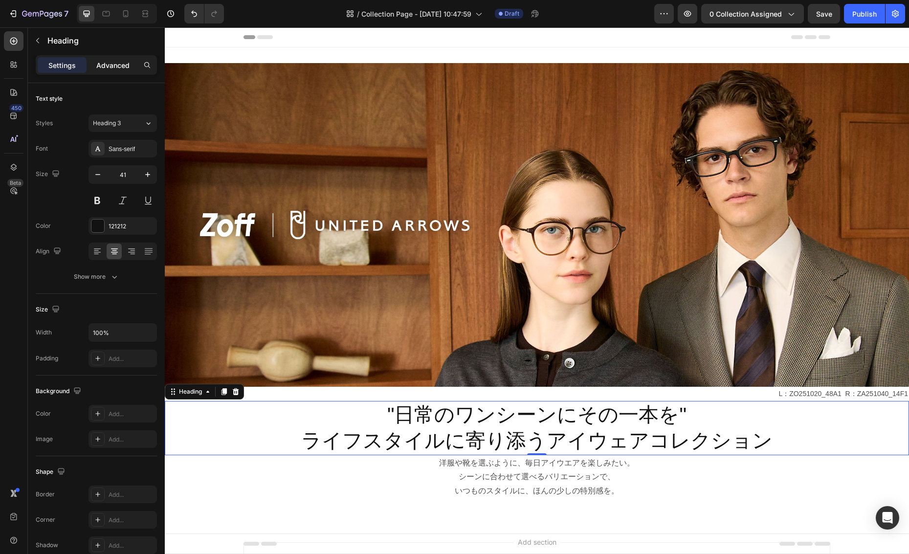
click at [116, 65] on p "Advanced" at bounding box center [112, 65] width 33 height 10
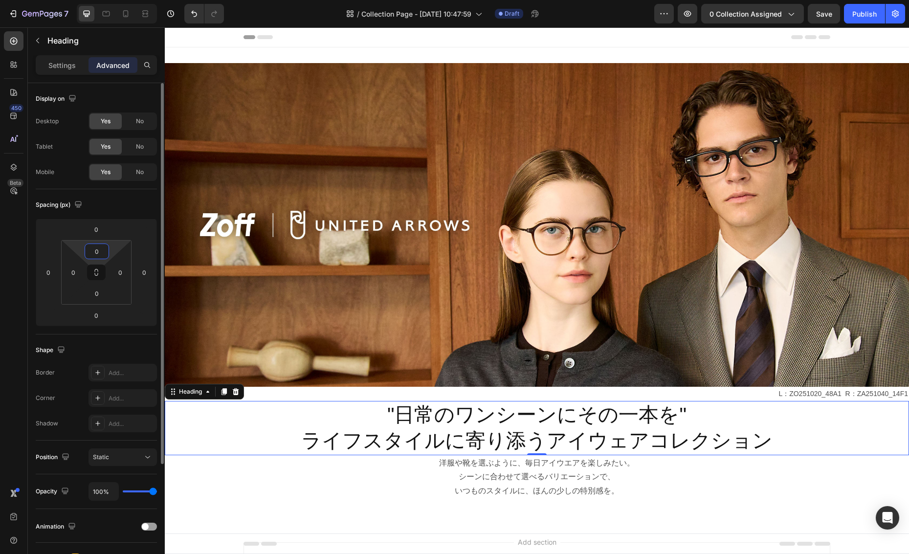
click at [98, 254] on input "0" at bounding box center [97, 251] width 20 height 15
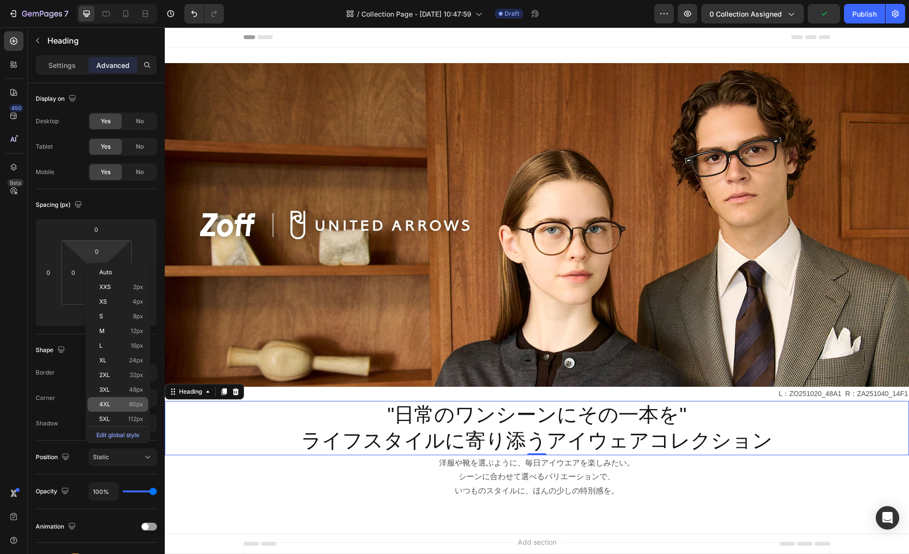
click at [133, 408] on div "4XL 80px" at bounding box center [117, 404] width 61 height 15
type input "80"
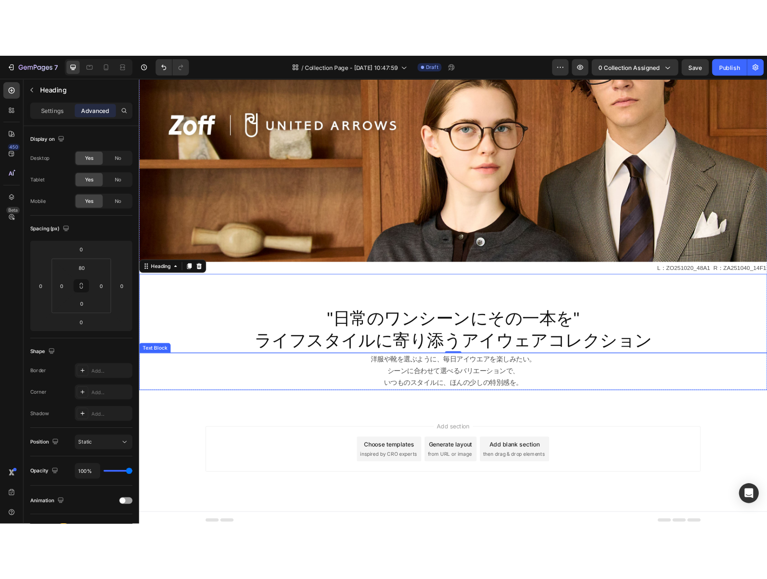
scroll to position [149, 0]
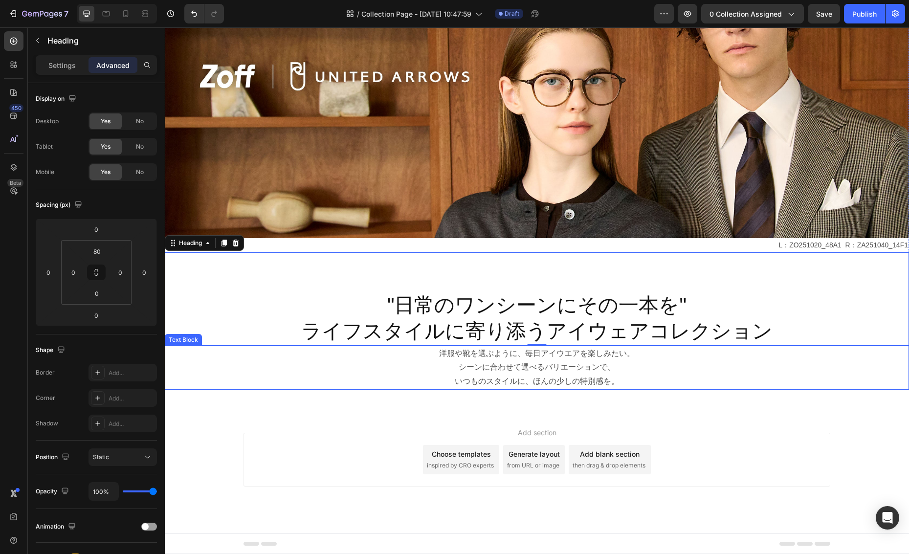
click at [539, 373] on p "シーンに合わせて選べるバリエーションで、" at bounding box center [537, 367] width 742 height 14
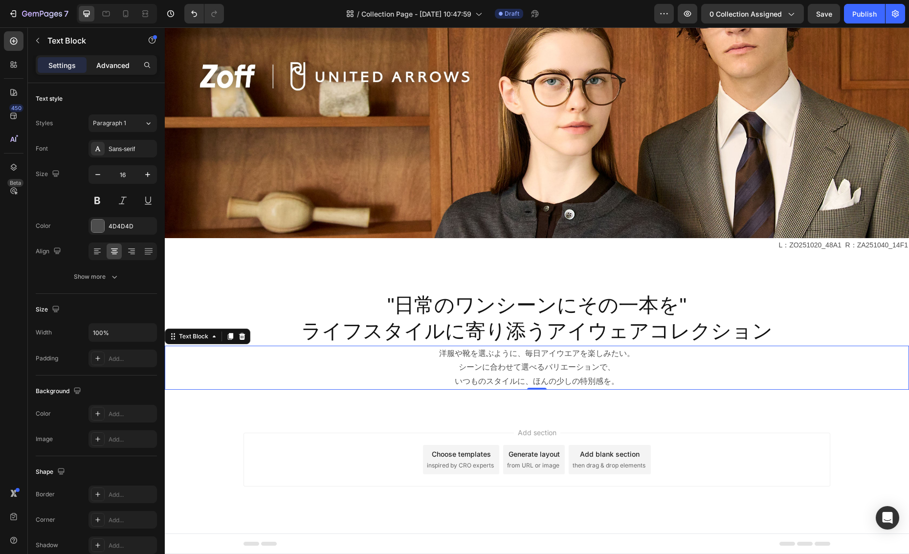
click at [127, 67] on p "Advanced" at bounding box center [112, 65] width 33 height 10
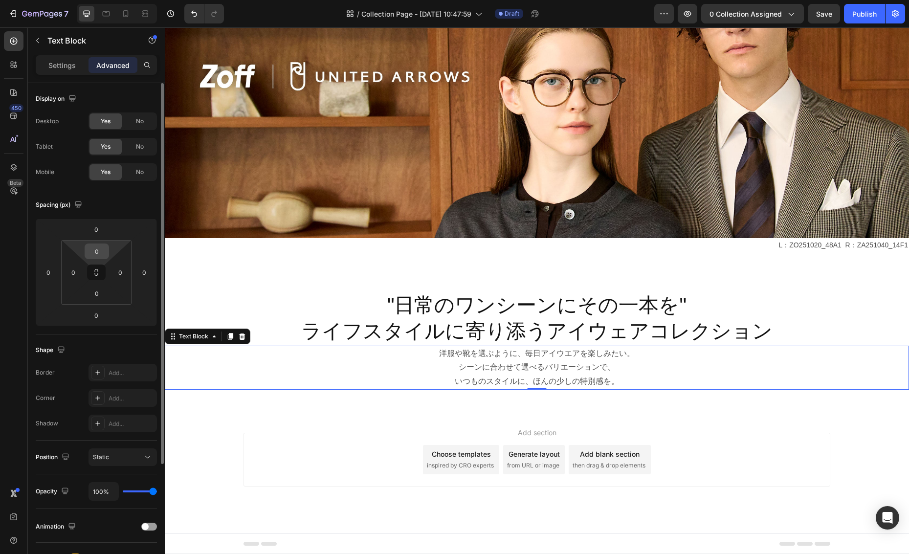
click at [102, 258] on input "0" at bounding box center [97, 251] width 20 height 15
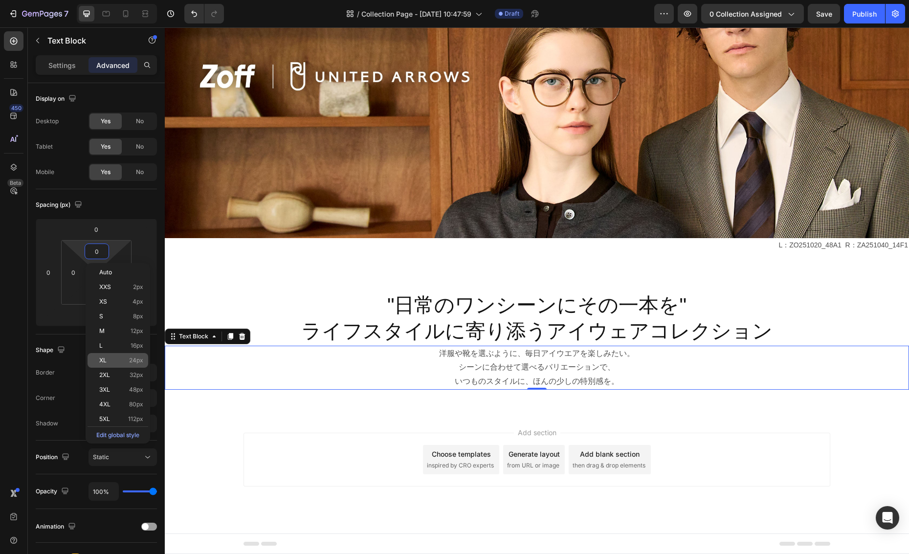
click at [132, 359] on span "24px" at bounding box center [136, 360] width 14 height 7
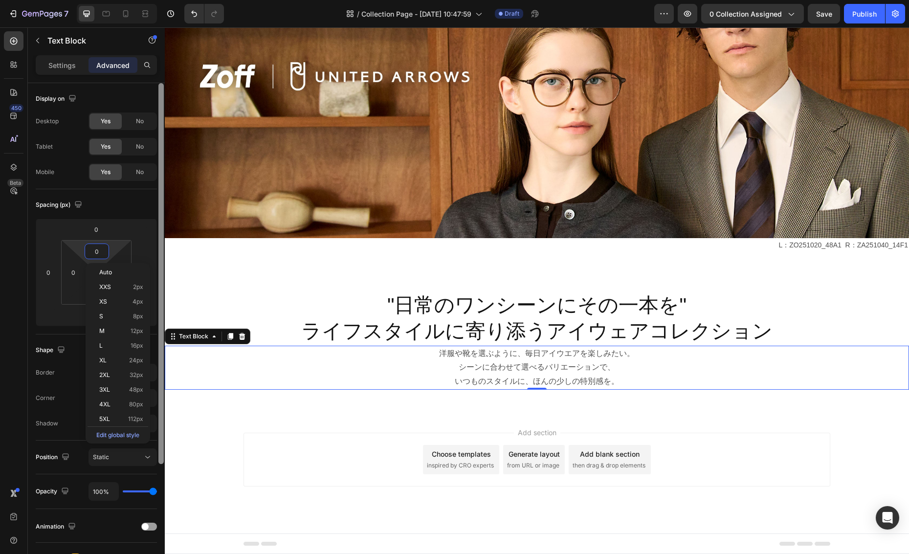
type input "24"
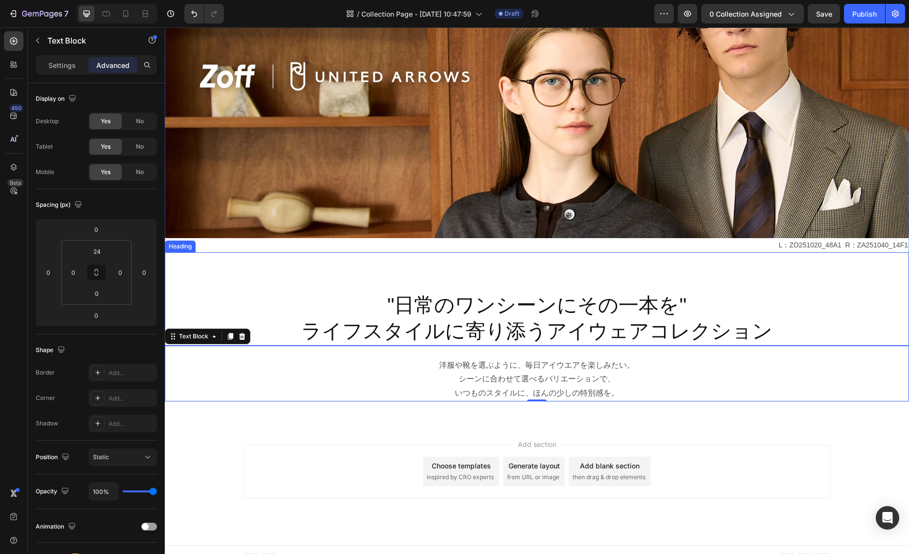
click at [546, 313] on p ""日常のワンシーンにその一本を" ライフスタイルに寄り添うアイウェアコレクション" at bounding box center [537, 318] width 742 height 52
click at [546, 387] on p "いつものスタイルに、ほんの少しの特別感を。" at bounding box center [537, 393] width 742 height 14
click at [546, 420] on div "Image L：ZO251020_48A1 R：ZA251040_14F1 Text Block "日常のワンシーンにその一本を" ライフスタイルに寄り添うア…" at bounding box center [537, 162] width 744 height 526
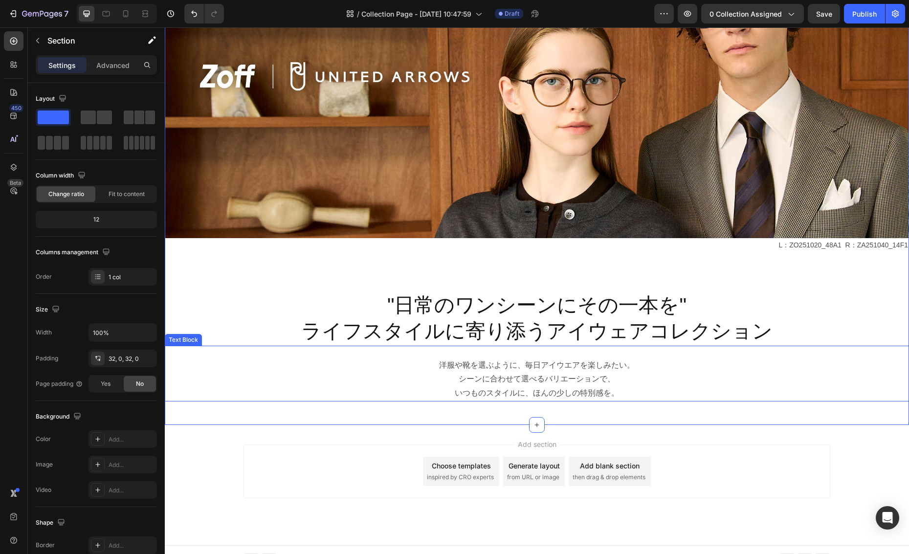
click at [546, 379] on p "シーンに合わせて選べるバリエーションで、" at bounding box center [537, 379] width 742 height 14
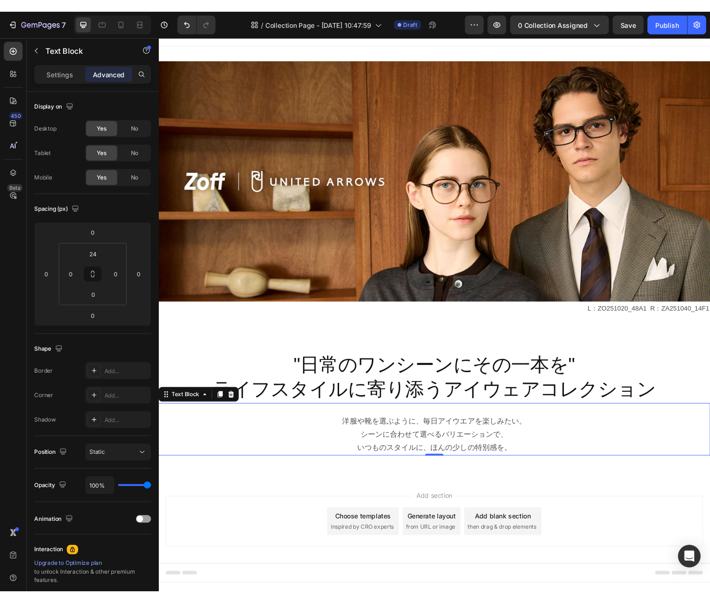
scroll to position [0, 0]
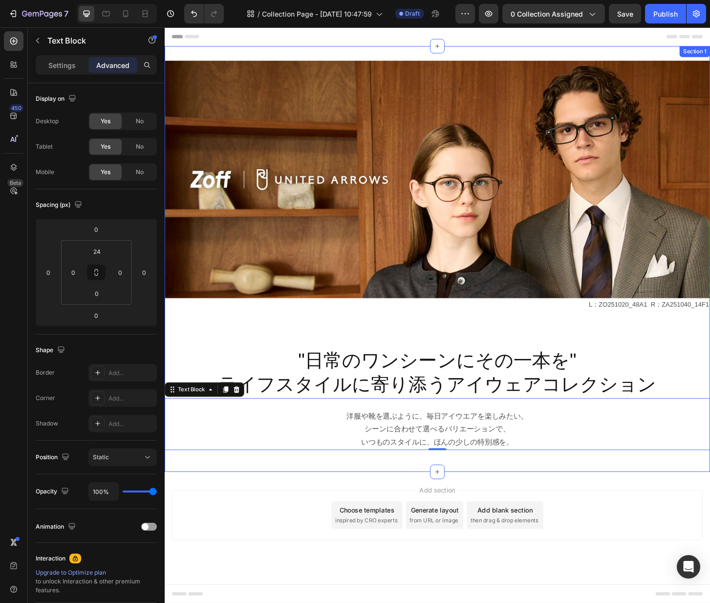
click at [395, 500] on div "Image L：ZO251020_48A1 R：ZA251040_14F1 Text Block "日常のワンシーンにその一本を" ライフスタイルに寄り添うア…" at bounding box center [458, 275] width 586 height 457
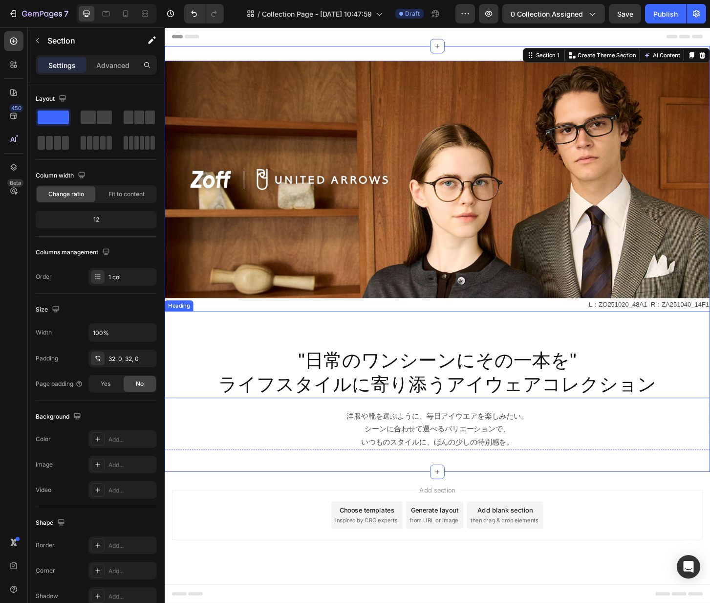
click at [319, 395] on p ""日常のワンシーンにその一本を" ライフスタイルに寄り添うアイウェアコレクション" at bounding box center [458, 398] width 585 height 52
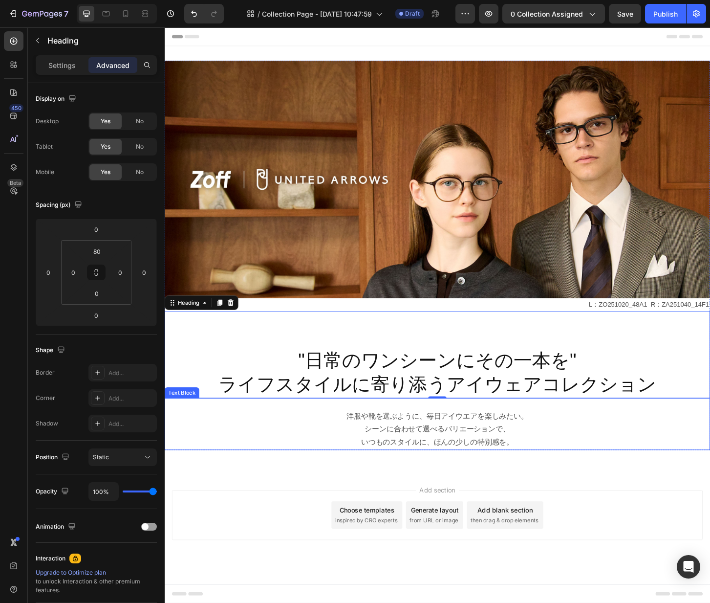
click at [419, 463] on p "シーンに合わせて選べるバリエーションで、" at bounding box center [458, 459] width 585 height 14
click at [406, 391] on p ""日常のワンシーンにその一本を" ライフスタイルに寄り添うアイウェアコレクション" at bounding box center [458, 398] width 585 height 52
click at [401, 478] on p "いつものスタイルに、ほんの少しの特別感を。" at bounding box center [458, 473] width 585 height 14
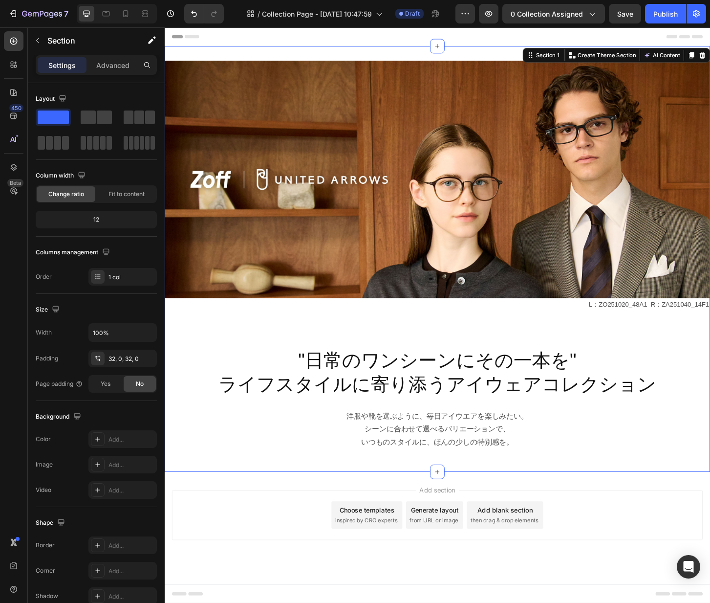
click at [391, 499] on div "Image L：ZO251020_48A1 R：ZA251040_14F1 Text Block "日常のワンシーンにその一本を" ライフスタイルに寄り添うア…" at bounding box center [458, 275] width 586 height 457
click at [40, 39] on icon "button" at bounding box center [38, 41] width 8 height 8
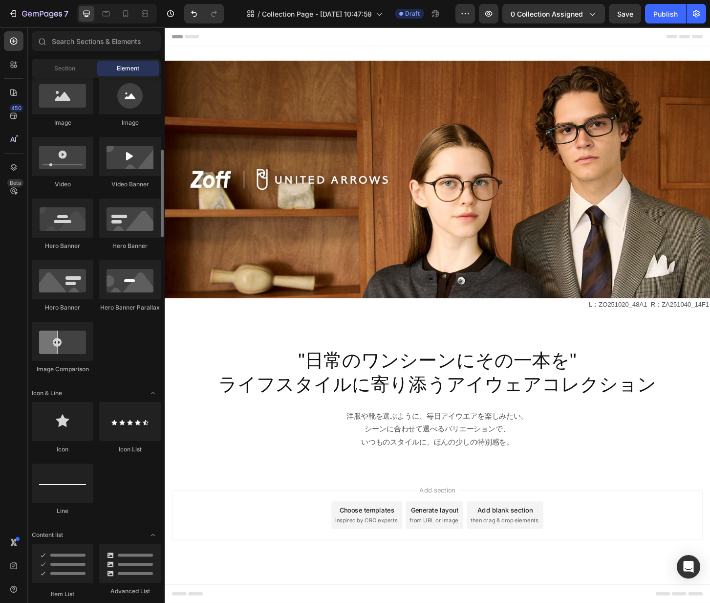
scroll to position [343, 0]
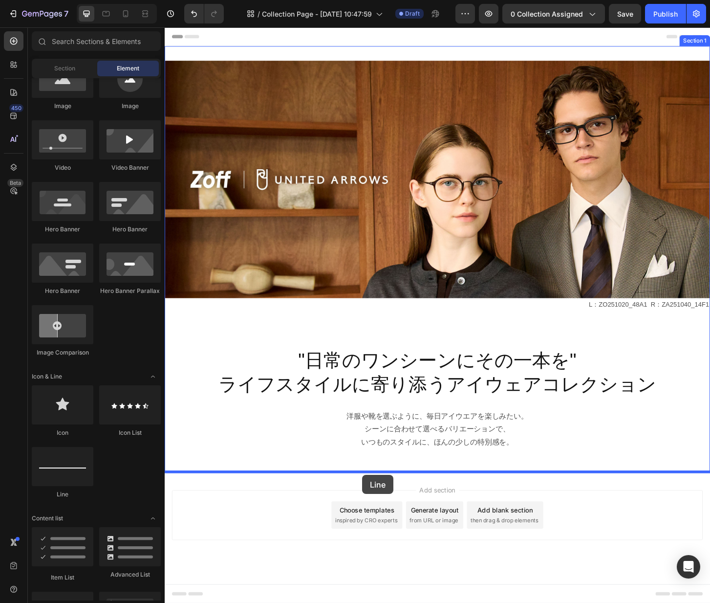
drag, startPoint x: 230, startPoint y: 499, endPoint x: 377, endPoint y: 508, distance: 146.9
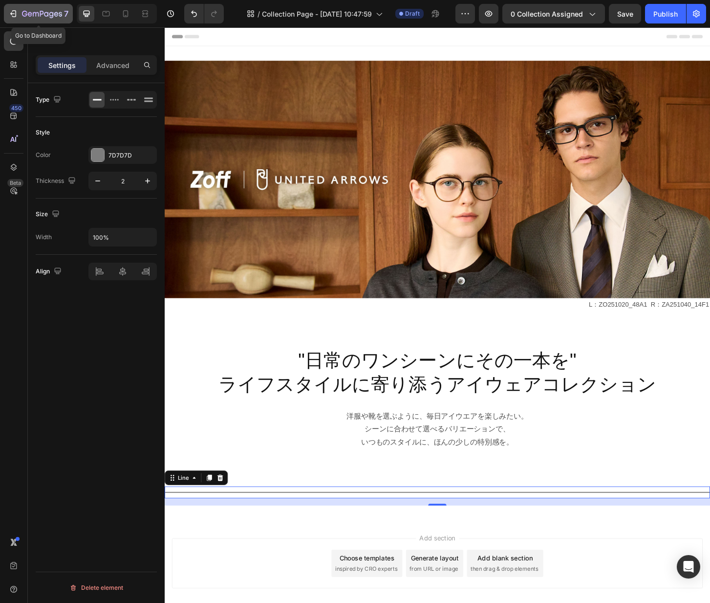
click at [12, 14] on icon "button" at bounding box center [13, 14] width 10 height 10
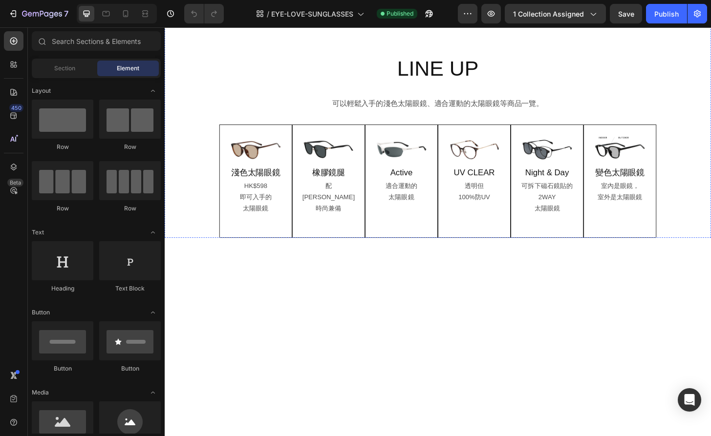
scroll to position [151, 0]
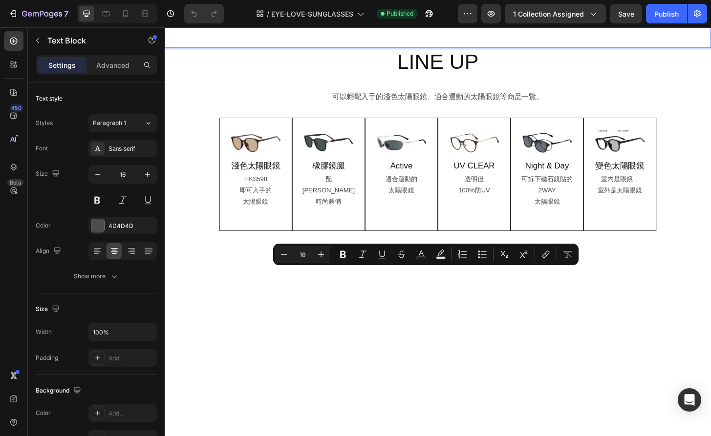
drag, startPoint x: 414, startPoint y: 294, endPoint x: 476, endPoint y: 293, distance: 62.1
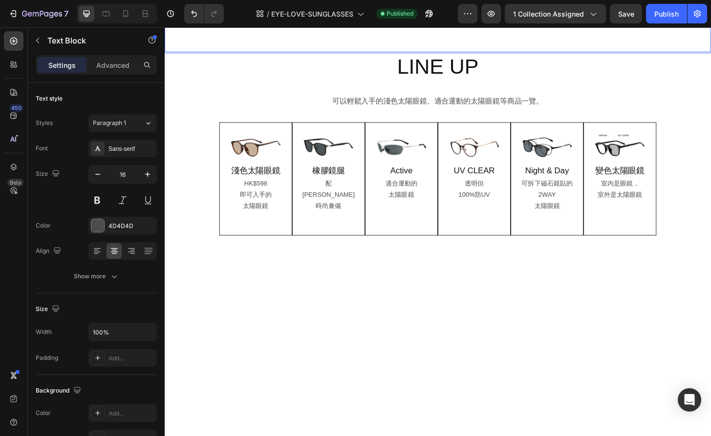
drag, startPoint x: 390, startPoint y: 292, endPoint x: 396, endPoint y: 291, distance: 5.9
click at [396, 11] on p "當季的淺色太陽眼鏡，保護雙眼同時保持時尚！" at bounding box center [458, 4] width 585 height 14
click at [279, 53] on p "Rich Text Editor. Editing area: main" at bounding box center [458, 46] width 585 height 14
click at [390, 11] on p "當季行淺色太陽眼鏡，保護雙眼同時保持時尚！" at bounding box center [458, 4] width 585 height 14
click at [305, 25] on p "配合不同風格的造型，選擇你喜愛的太陽眼鏡吧！" at bounding box center [458, 18] width 585 height 14
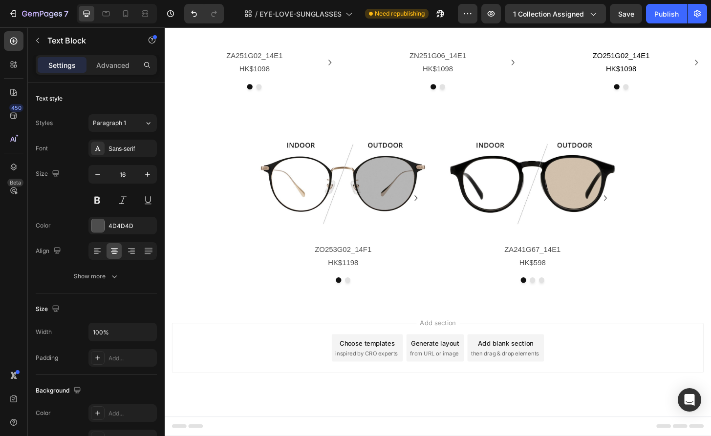
scroll to position [3380, 0]
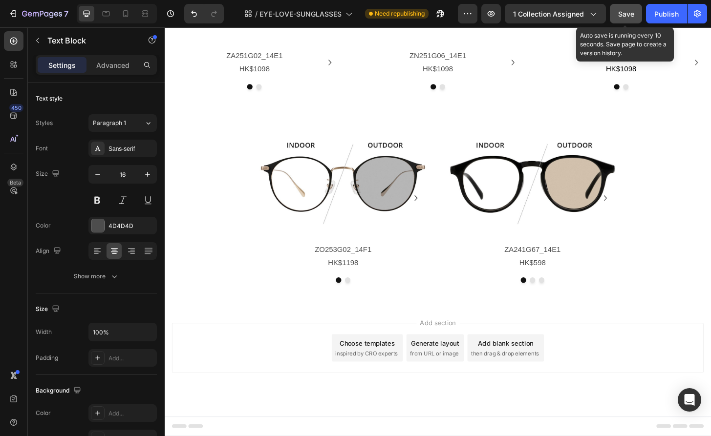
click at [631, 11] on span "Save" at bounding box center [626, 14] width 16 height 8
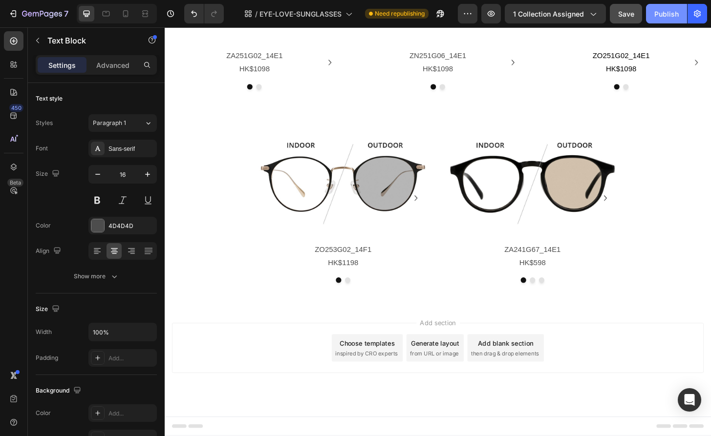
click at [658, 14] on div "Publish" at bounding box center [666, 14] width 24 height 10
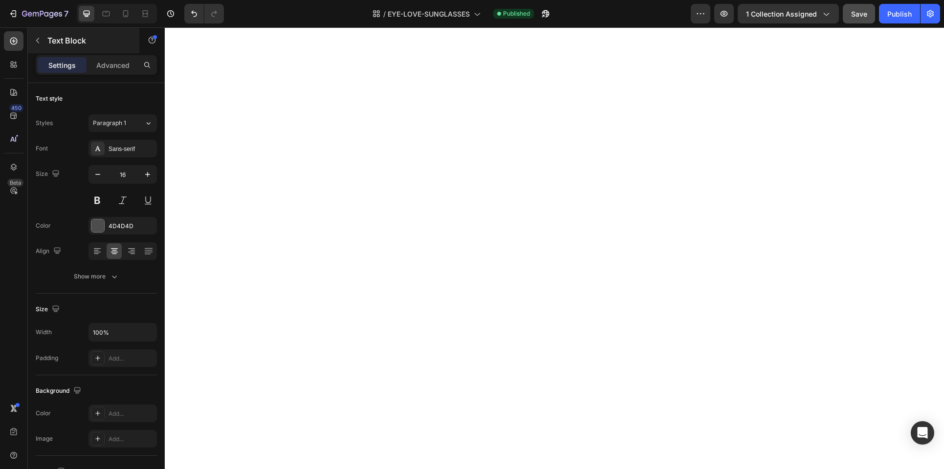
scroll to position [1160, 0]
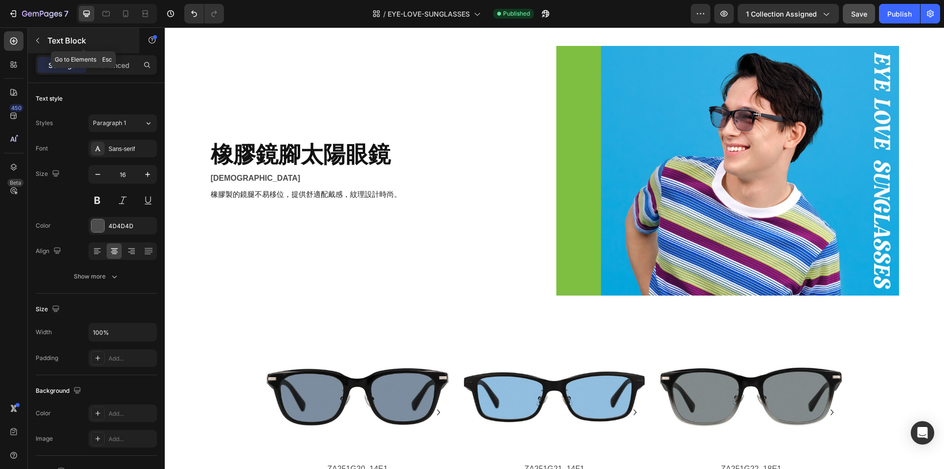
click at [37, 43] on icon "button" at bounding box center [38, 41] width 8 height 8
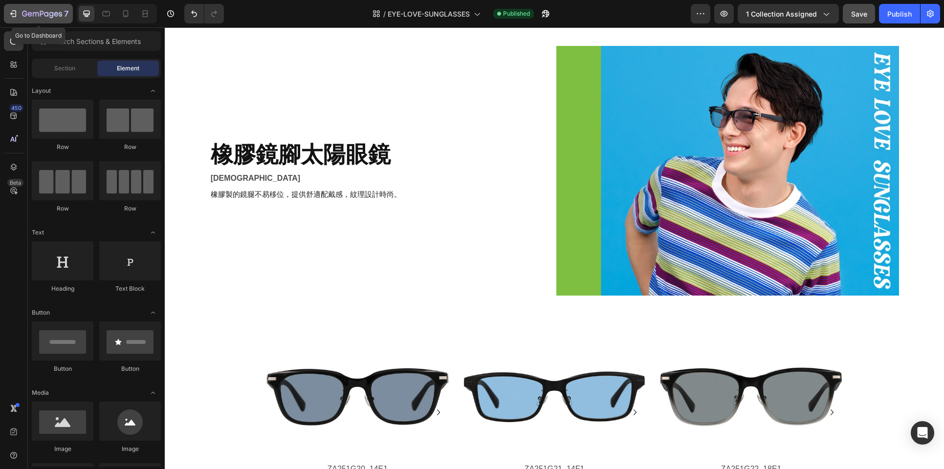
click at [11, 9] on icon "button" at bounding box center [13, 14] width 10 height 10
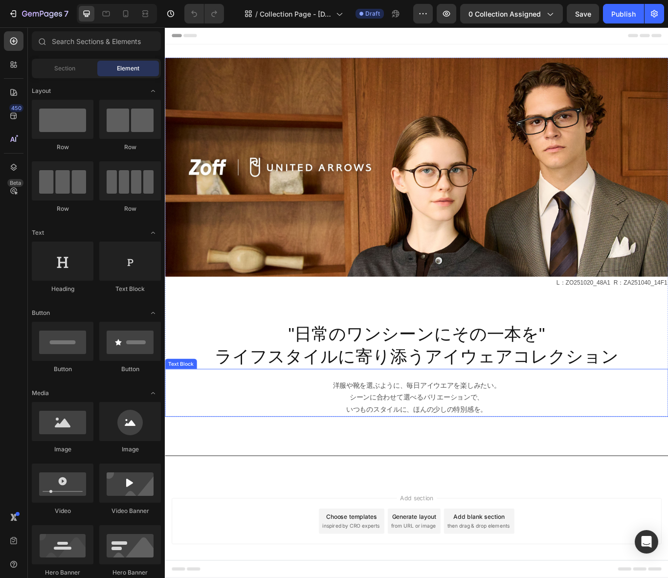
scroll to position [8, 0]
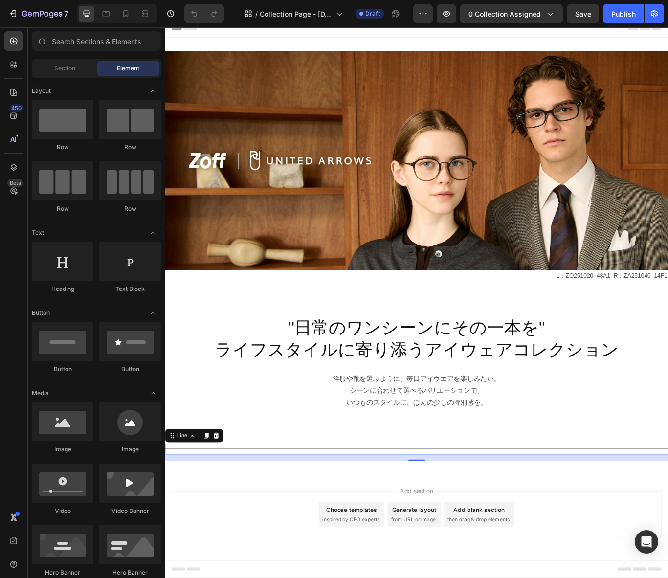
click at [659, 523] on div "Title Line 0" at bounding box center [458, 519] width 586 height 13
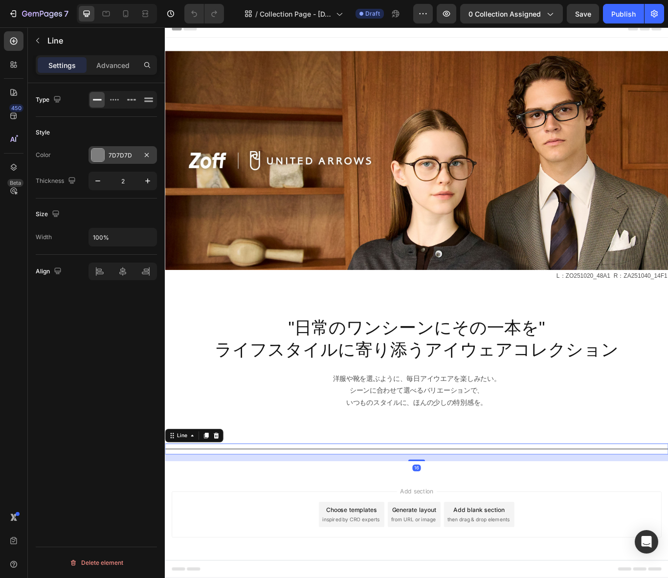
click at [121, 156] on div "7D7D7D" at bounding box center [123, 155] width 28 height 9
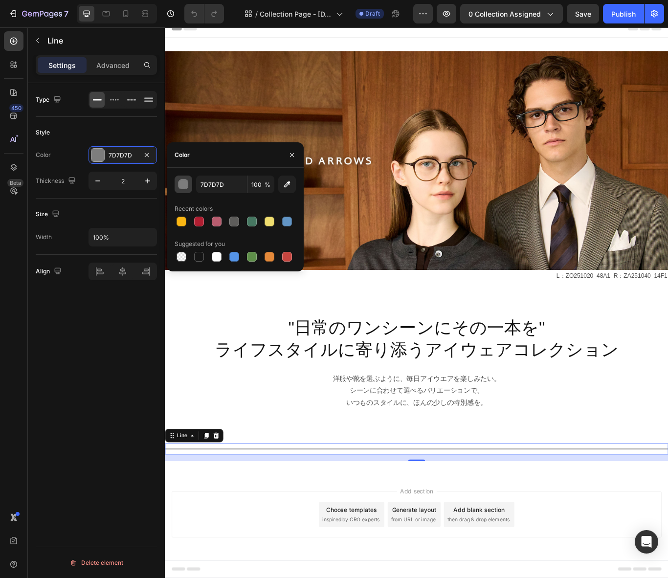
click at [186, 184] on div "button" at bounding box center [184, 185] width 10 height 10
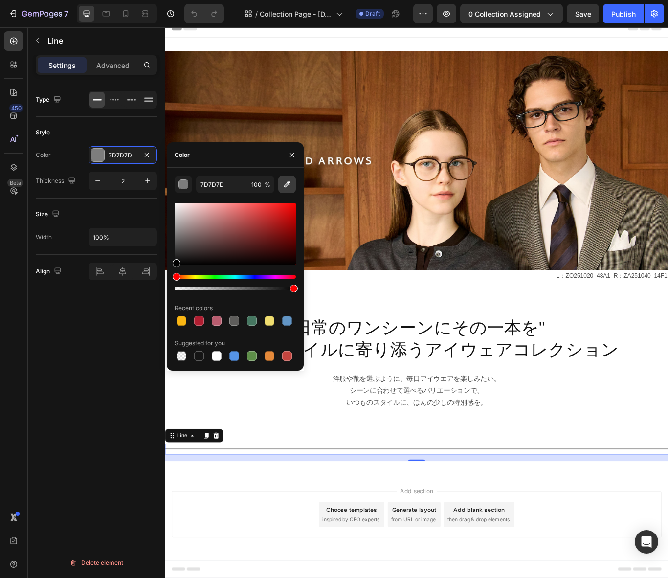
click at [288, 186] on icon "button" at bounding box center [287, 184] width 10 height 10
drag, startPoint x: 213, startPoint y: 218, endPoint x: 168, endPoint y: 219, distance: 45.0
click at [168, 219] on div "B3B1B1 100 % Recent colors Suggested for you" at bounding box center [235, 268] width 137 height 187
type input "BABABA"
click at [231, 186] on input "BABABA" at bounding box center [221, 184] width 51 height 18
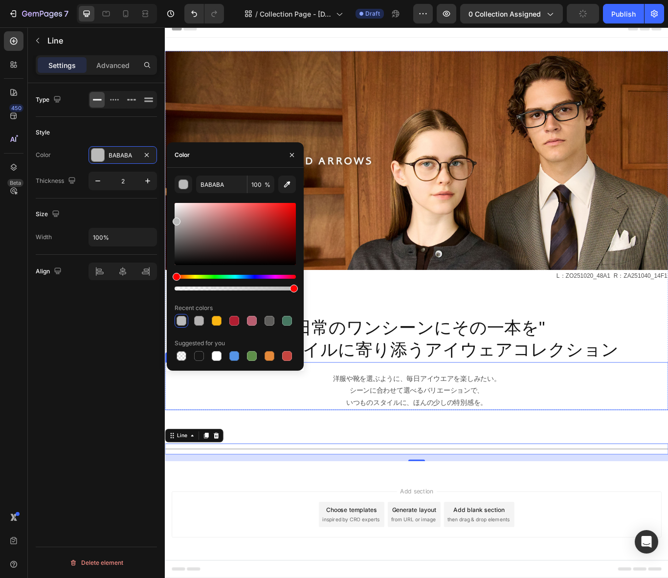
click at [287, 463] on p "いつものスタイルに、ほんの少しの特別感を。" at bounding box center [458, 465] width 585 height 14
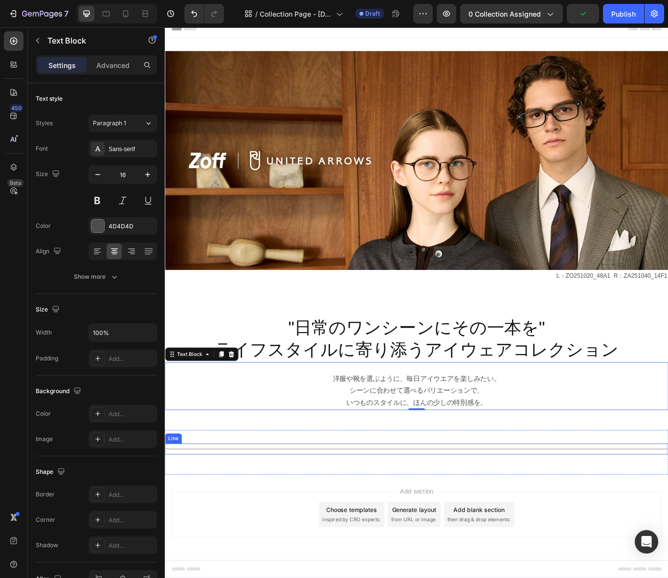
click at [375, 519] on div at bounding box center [458, 519] width 586 height 1
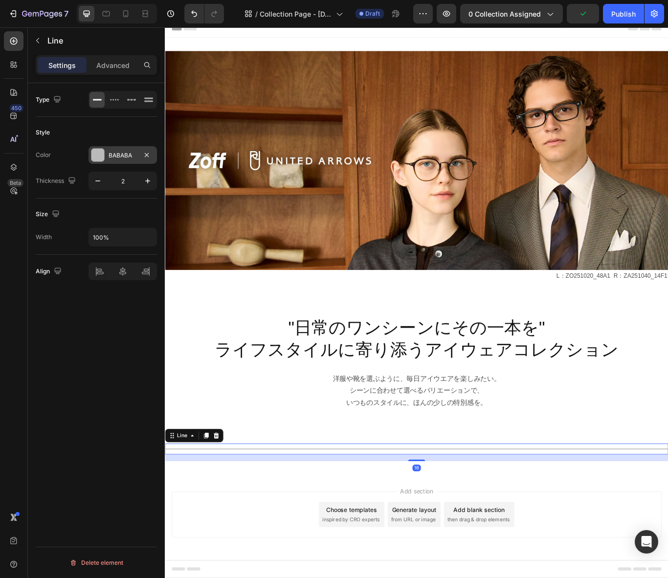
click at [115, 159] on div "BABABA" at bounding box center [122, 155] width 68 height 18
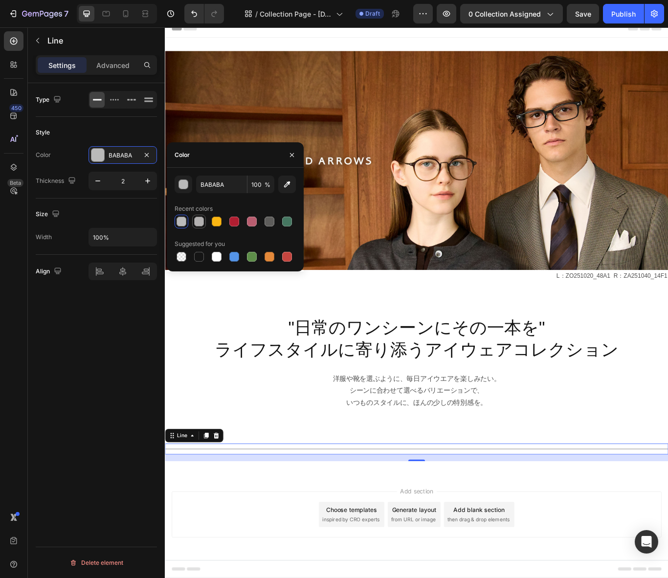
click at [196, 220] on div at bounding box center [199, 222] width 10 height 10
click at [181, 219] on div at bounding box center [181, 222] width 10 height 10
click at [196, 221] on div at bounding box center [199, 222] width 10 height 10
click at [182, 222] on div at bounding box center [181, 222] width 10 height 10
type input "BABABA"
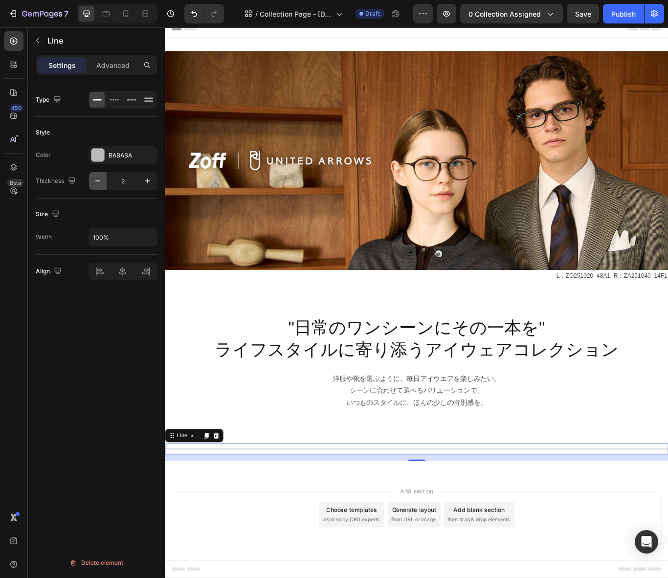
click at [98, 181] on icon "button" at bounding box center [98, 181] width 10 height 10
type input "1"
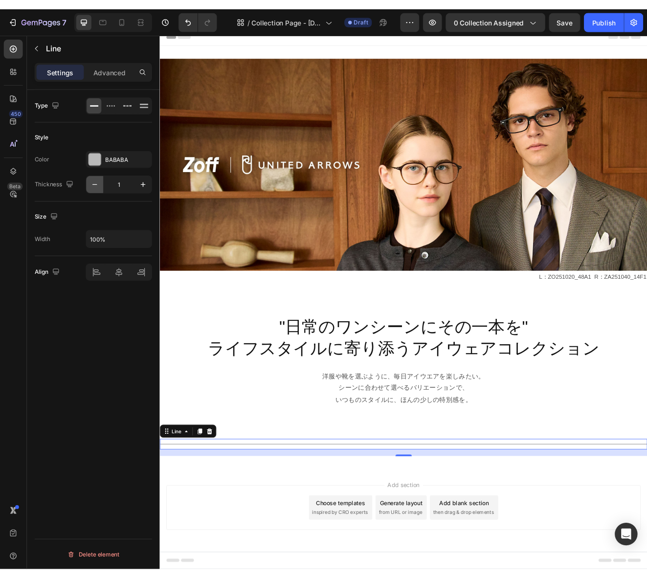
scroll to position [7, 0]
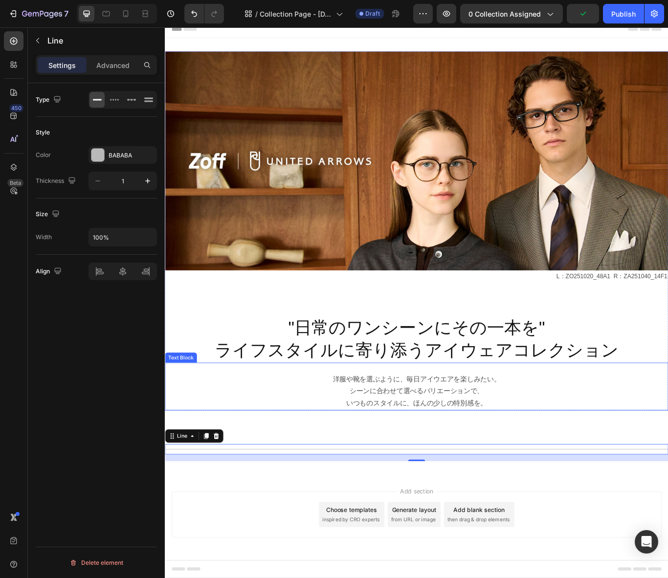
click at [312, 460] on p "いつものスタイルに、ほんの少しの特別感を。" at bounding box center [458, 466] width 585 height 14
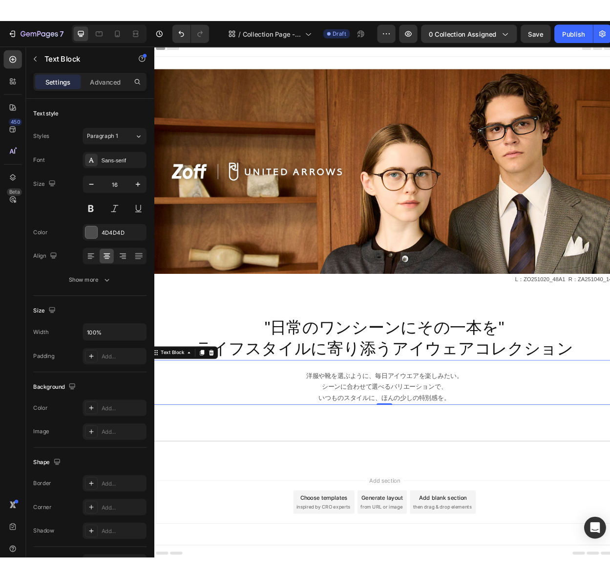
scroll to position [0, 0]
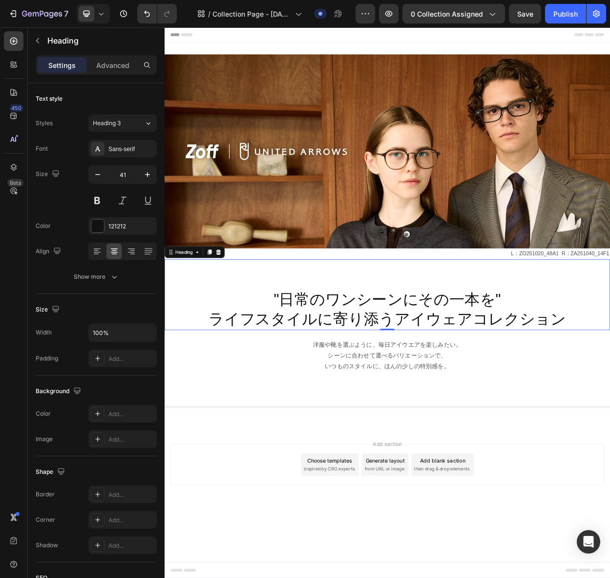
click at [547, 385] on h2 ""日常のワンシーンにその一本を" ライフスタイルに寄り添うアイウェアコレクション" at bounding box center [458, 398] width 586 height 54
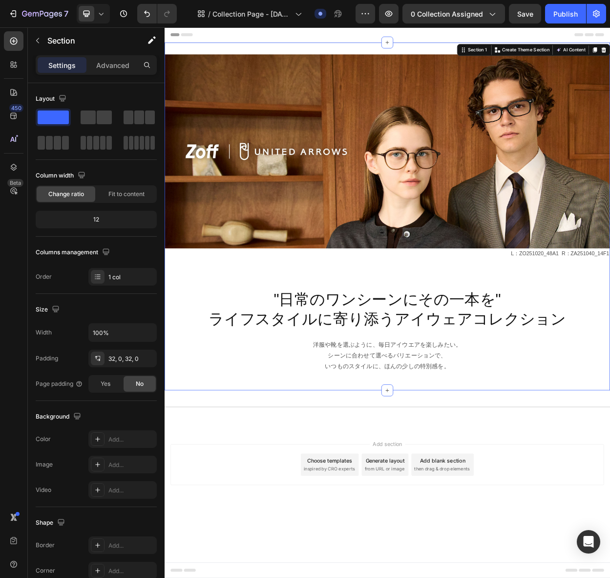
click at [468, 497] on div "Image L：ZO251020_48A1 R：ZA251040_14F1 Text Block "日常のワンシーンにその一本を" ライフスタイルに寄り添うア…" at bounding box center [458, 275] width 586 height 457
click at [522, 499] on div "Image L：ZO251020_48A1 R：ZA251040_14F1 Text Block "日常のワンシーンにその一本を" ライフスタイルに寄り添うア…" at bounding box center [458, 275] width 586 height 457
drag, startPoint x: 527, startPoint y: 548, endPoint x: 552, endPoint y: 569, distance: 32.9
click at [527, 548] on div "Title Line Section 2" at bounding box center [458, 530] width 586 height 51
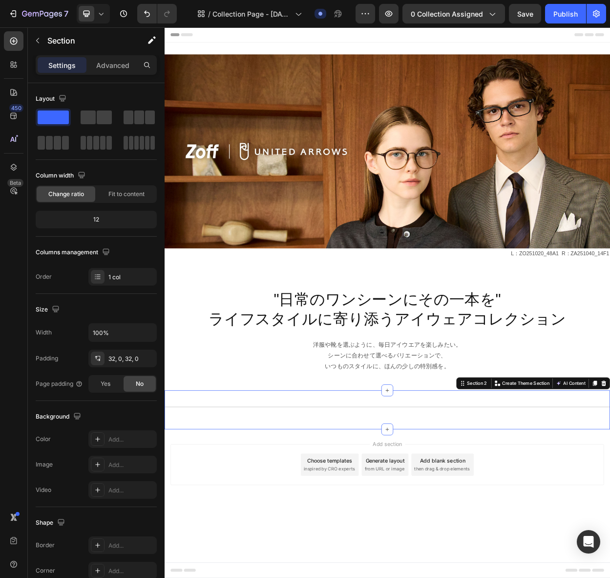
click at [639, 533] on div "Title Line" at bounding box center [458, 531] width 586 height 20
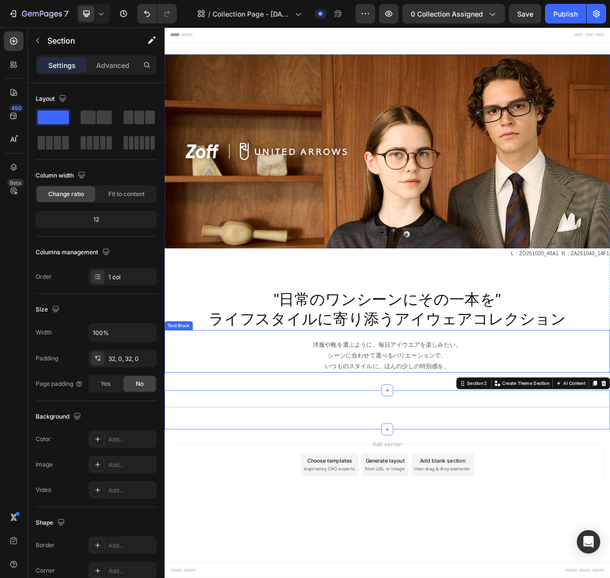
click at [667, 462] on p "シーンに合わせて選べるバリエーションで、" at bounding box center [458, 459] width 585 height 14
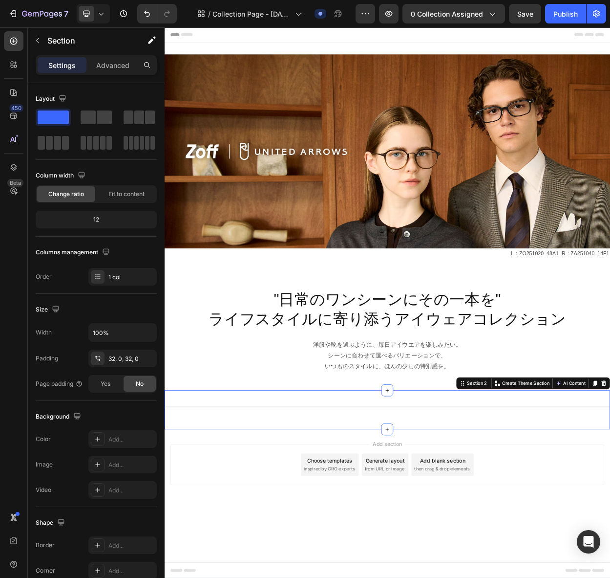
click at [209, 538] on div "Title Line" at bounding box center [458, 531] width 586 height 20
click at [378, 545] on div "Title Line Section 2 You can create reusable sections Create Theme Section AI C…" at bounding box center [458, 530] width 586 height 51
click at [40, 41] on icon "button" at bounding box center [38, 41] width 8 height 8
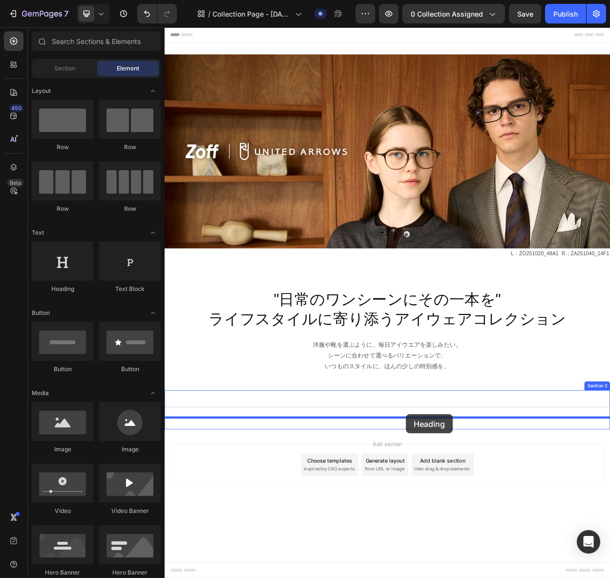
drag, startPoint x: 230, startPoint y: 295, endPoint x: 482, endPoint y: 536, distance: 349.5
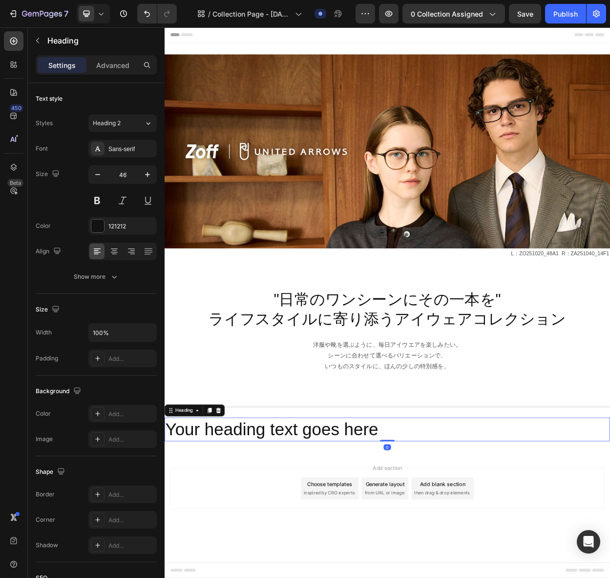
click at [473, 553] on h2 "Your heading text goes here" at bounding box center [458, 556] width 586 height 31
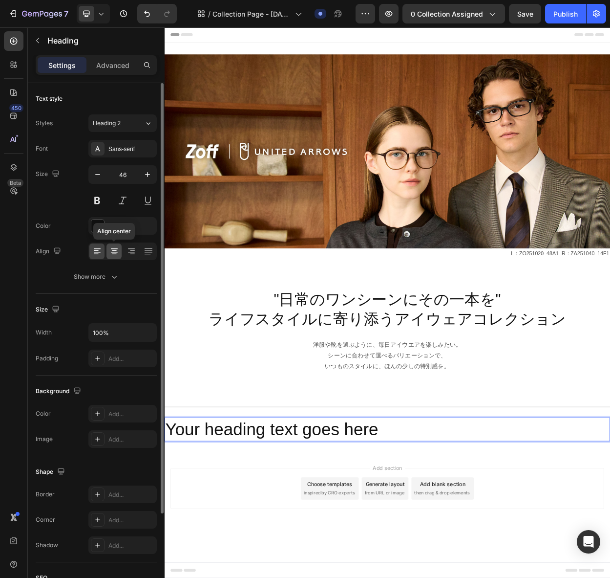
click at [115, 253] on icon at bounding box center [114, 251] width 10 height 10
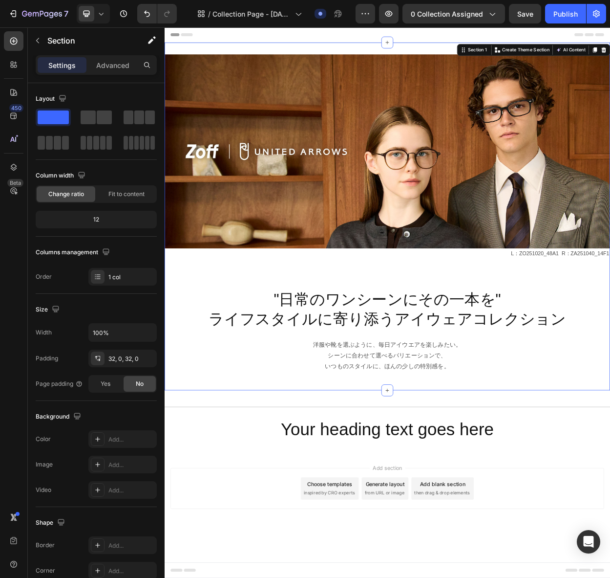
click at [662, 493] on div "Image L：ZO251020_48A1 R：ZA251040_14F1 Text Block "日常のワンシーンにその一本を" ライフスタイルに寄り添うア…" at bounding box center [458, 275] width 586 height 457
click at [37, 42] on icon "button" at bounding box center [38, 41] width 8 height 8
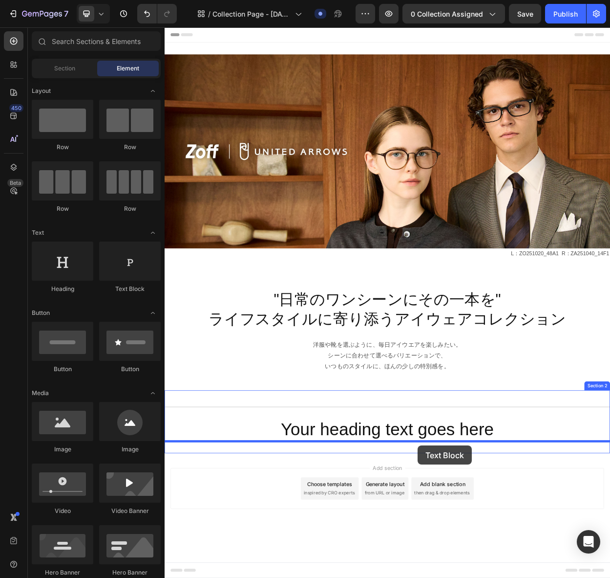
drag, startPoint x: 293, startPoint y: 291, endPoint x: 498, endPoint y: 577, distance: 352.4
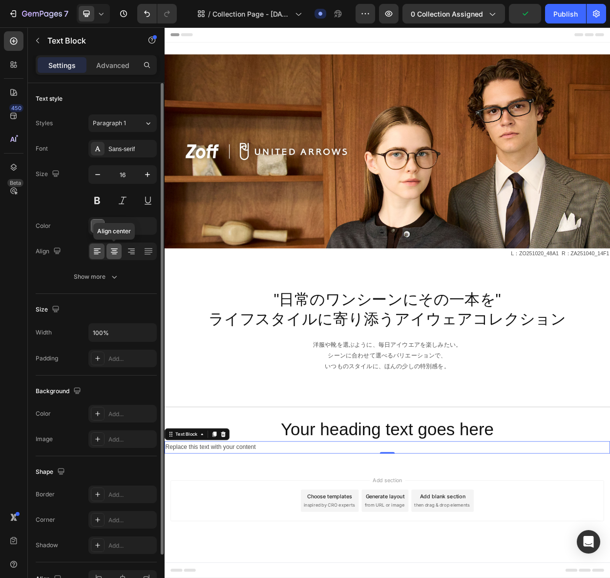
click at [110, 251] on icon at bounding box center [114, 251] width 10 height 10
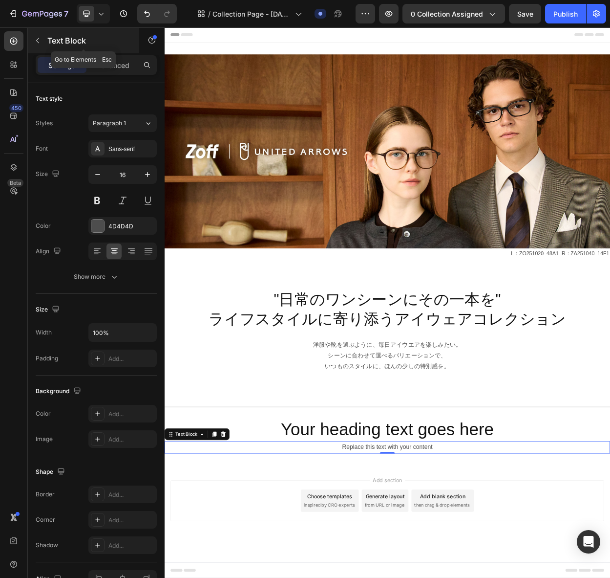
click at [39, 38] on icon "button" at bounding box center [38, 41] width 8 height 8
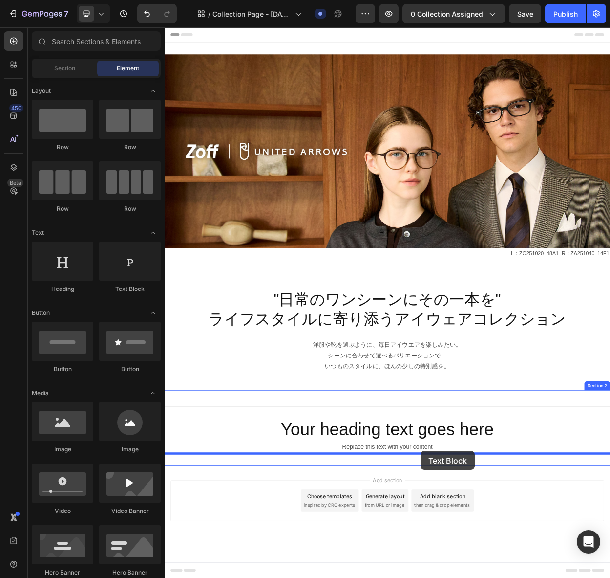
drag, startPoint x: 296, startPoint y: 295, endPoint x: 501, endPoint y: 585, distance: 355.4
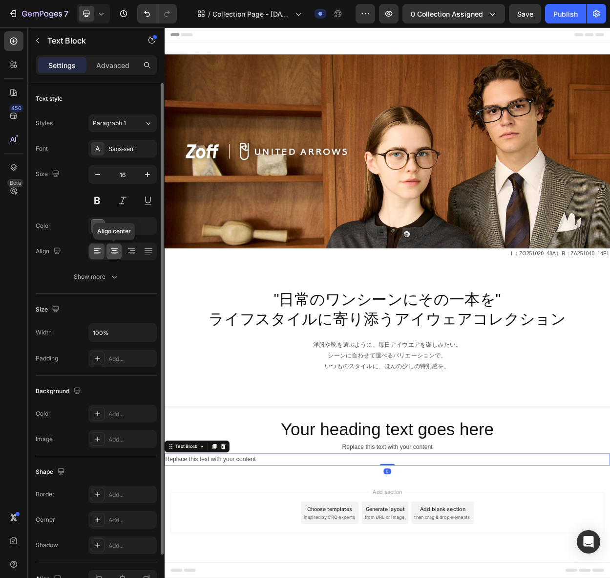
click at [114, 252] on icon at bounding box center [114, 251] width 10 height 10
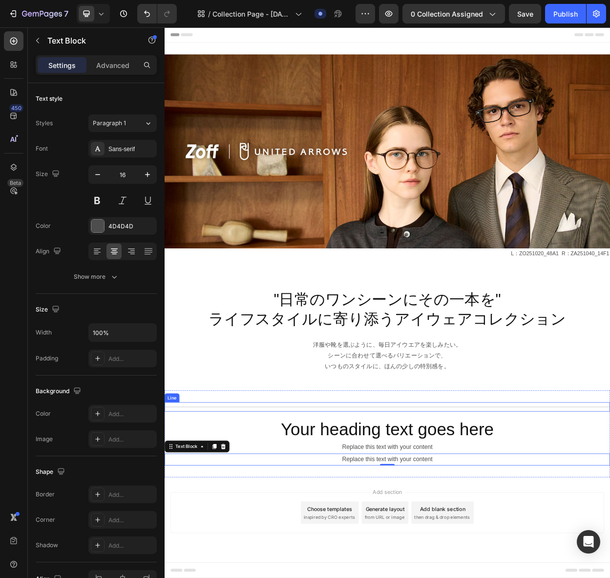
click at [649, 523] on div "Title Line" at bounding box center [458, 527] width 586 height 12
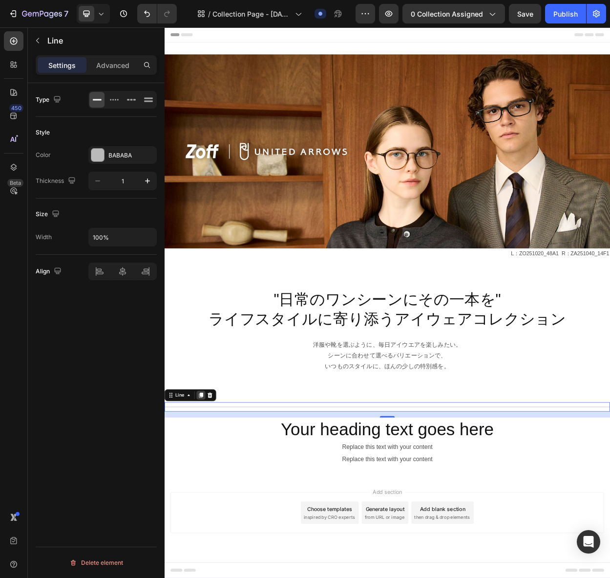
click at [212, 511] on icon at bounding box center [212, 511] width 5 height 7
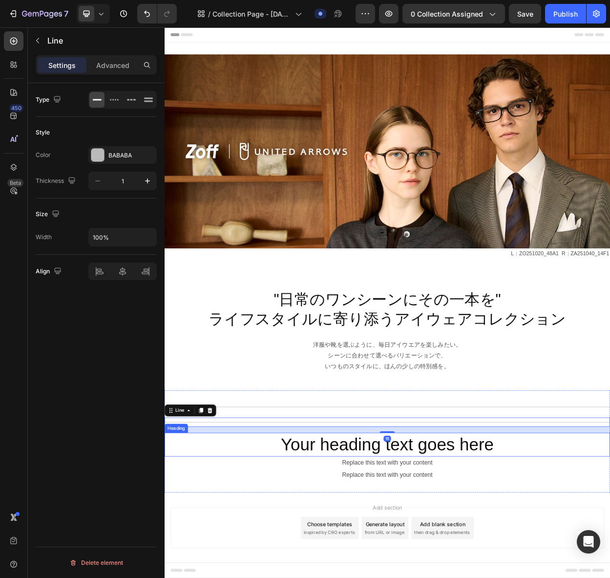
scroll to position [8, 0]
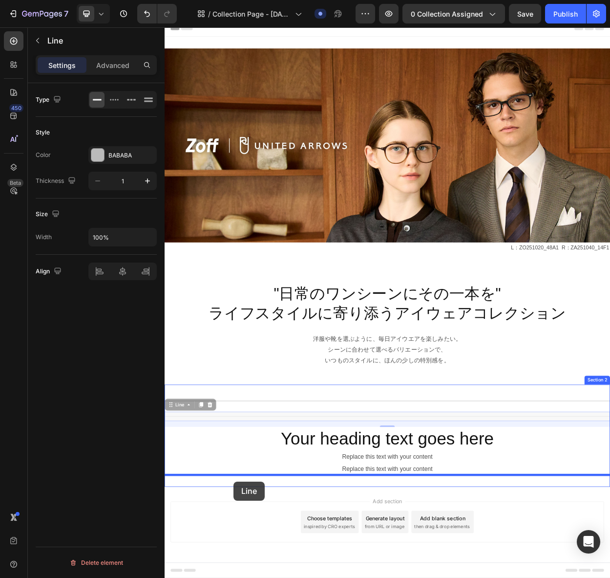
drag, startPoint x: 185, startPoint y: 526, endPoint x: 255, endPoint y: 625, distance: 121.0
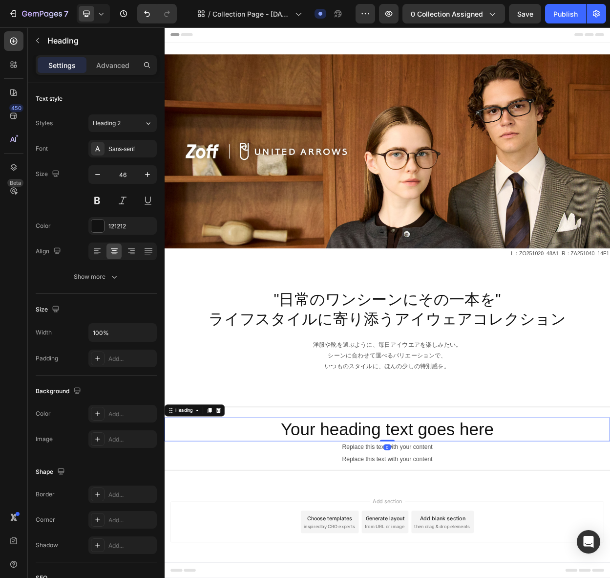
click at [558, 558] on p "Your heading text goes here" at bounding box center [458, 556] width 585 height 29
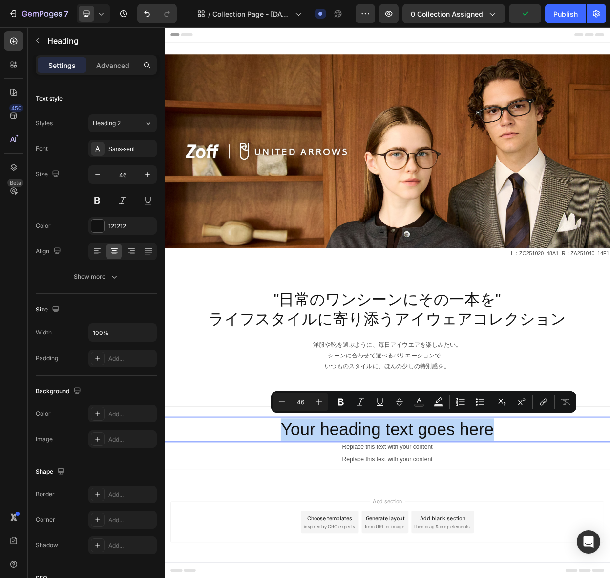
drag, startPoint x: 313, startPoint y: 559, endPoint x: 603, endPoint y: 556, distance: 289.8
click at [603, 556] on p "Your heading text goes here" at bounding box center [458, 556] width 585 height 29
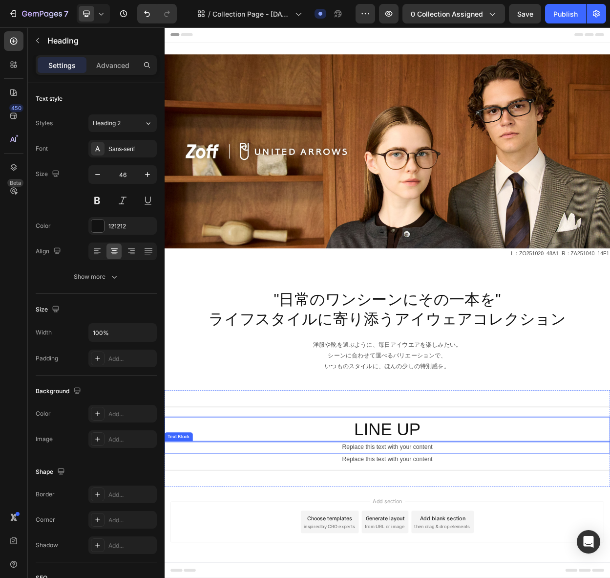
click at [432, 577] on div "Replace this text with your content" at bounding box center [458, 580] width 586 height 16
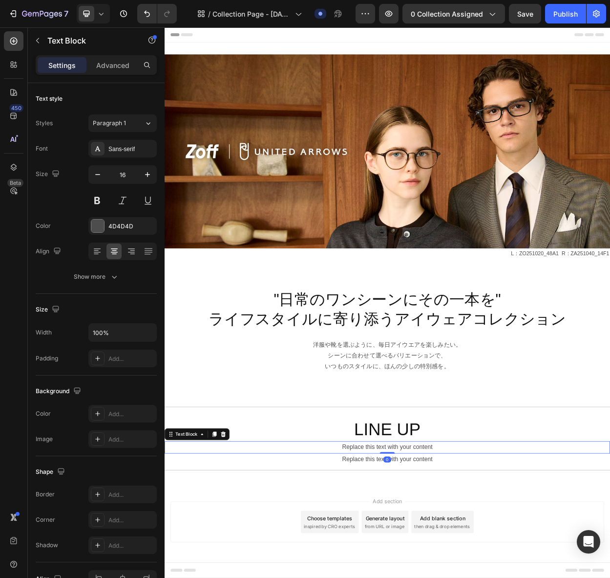
click at [432, 577] on div "Replace this text with your content" at bounding box center [458, 580] width 586 height 16
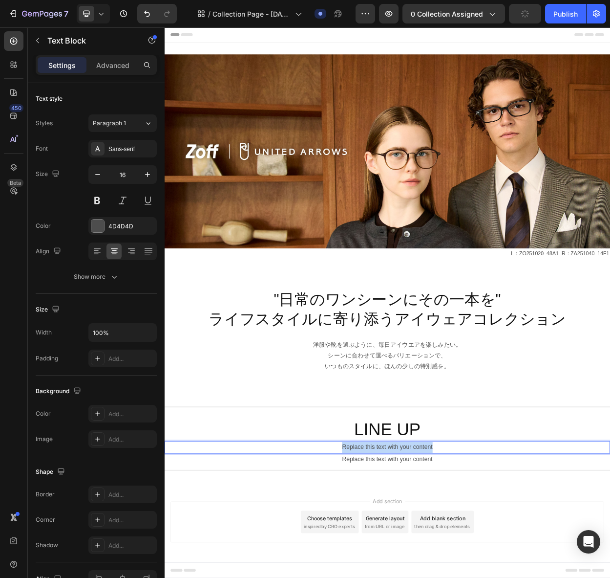
drag, startPoint x: 394, startPoint y: 584, endPoint x: 528, endPoint y: 582, distance: 133.4
click at [528, 577] on p "Replace this text with your content" at bounding box center [458, 580] width 585 height 14
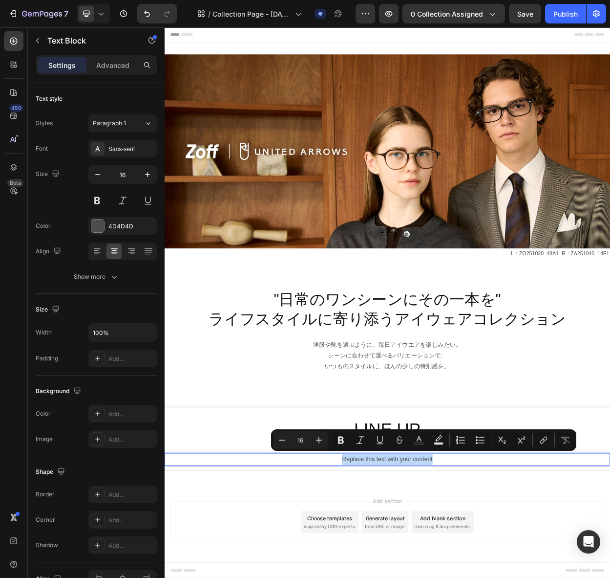
drag, startPoint x: 394, startPoint y: 599, endPoint x: 549, endPoint y: 599, distance: 154.4
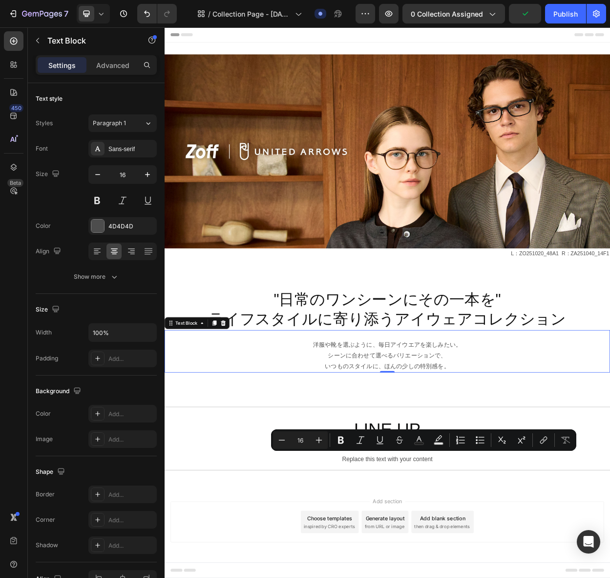
click at [667, 473] on p "いつものスタイルに、ほんの少しの特別感を。" at bounding box center [458, 473] width 585 height 14
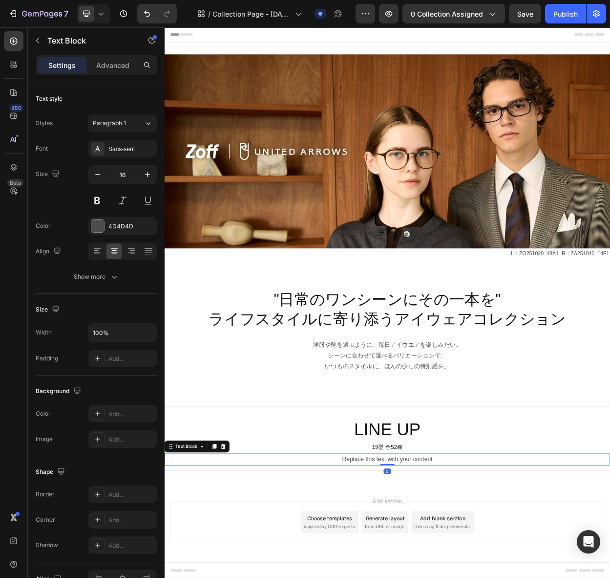
click at [241, 577] on icon at bounding box center [242, 578] width 6 height 7
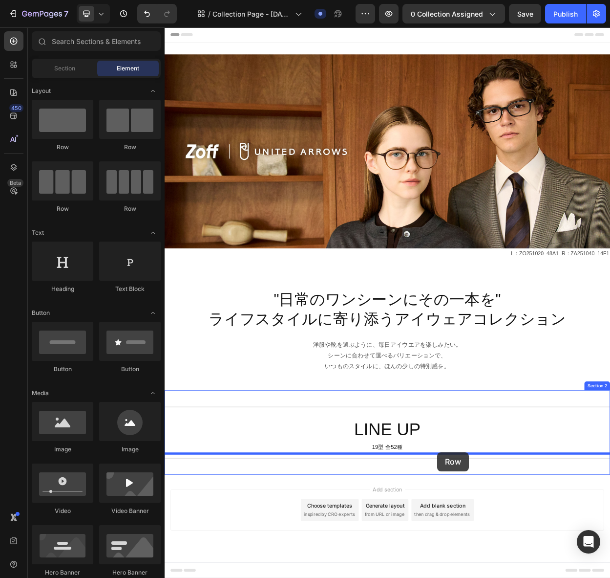
drag, startPoint x: 297, startPoint y: 215, endPoint x: 523, endPoint y: 586, distance: 434.9
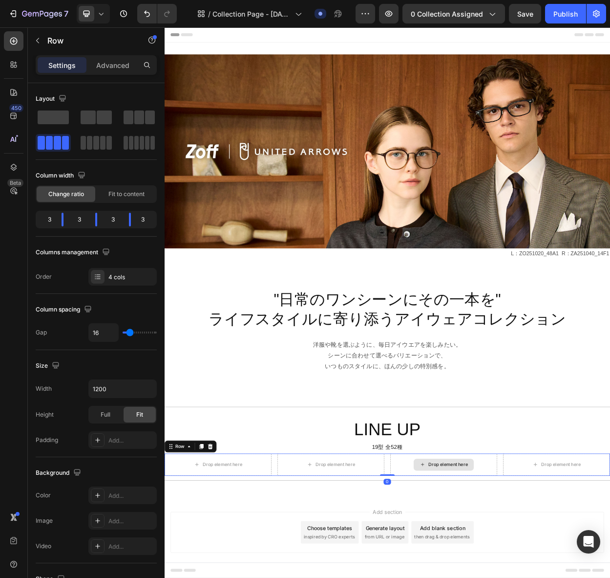
scroll to position [4, 0]
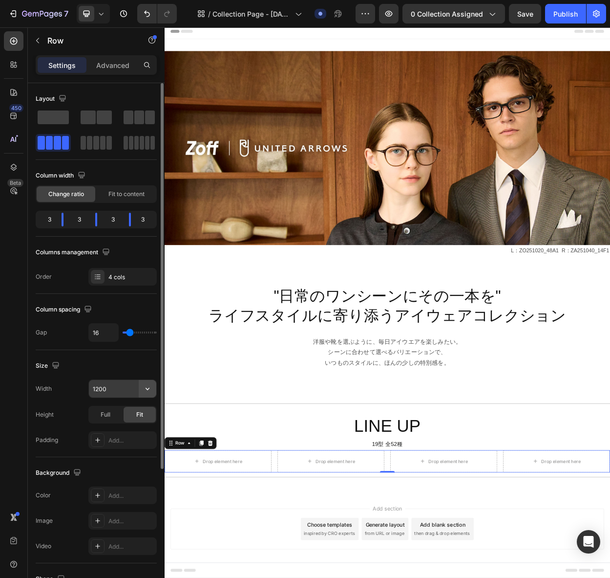
click at [149, 390] on icon "button" at bounding box center [148, 389] width 10 height 10
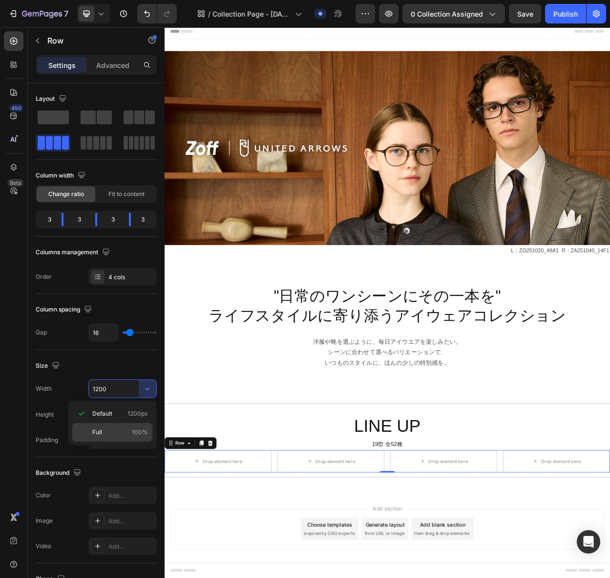
click at [132, 434] on span "100%" at bounding box center [140, 432] width 16 height 9
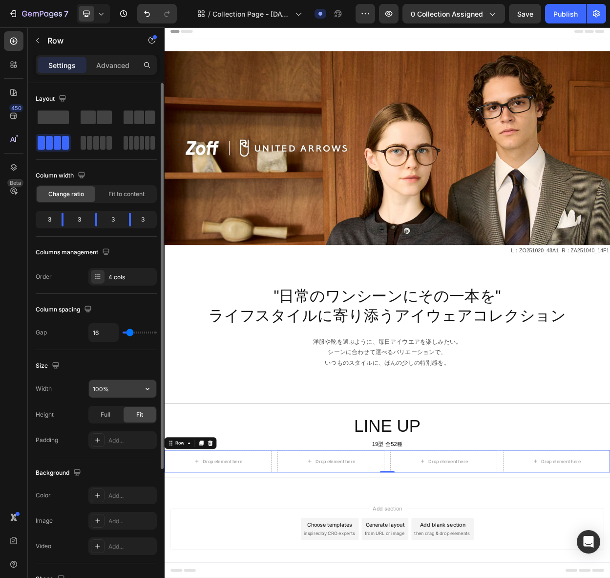
click at [122, 388] on input "100%" at bounding box center [122, 389] width 67 height 18
type input "80%"
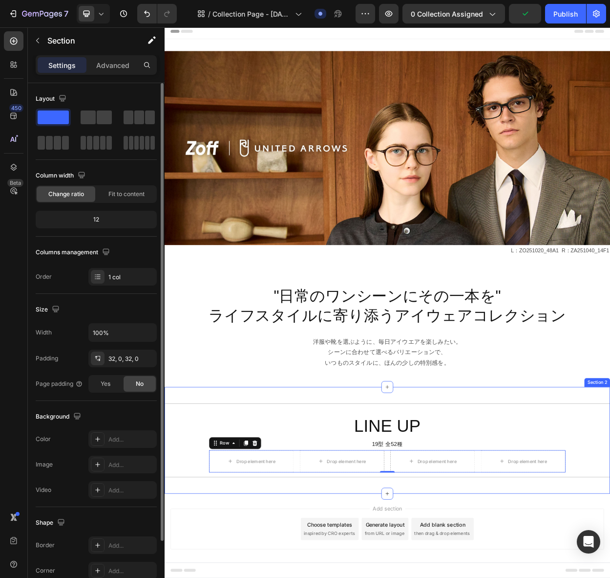
click at [191, 577] on div "Title Line LINE UP Heading 19型 全52種 Text Block Drop element here Drop element h…" at bounding box center [458, 570] width 586 height 109
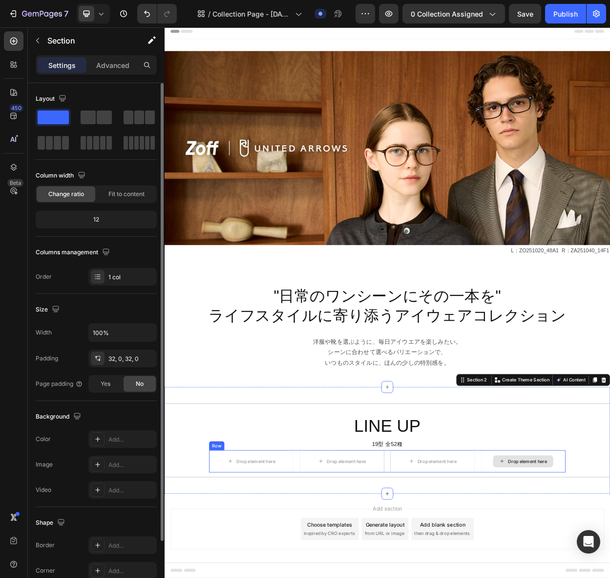
scroll to position [14, 0]
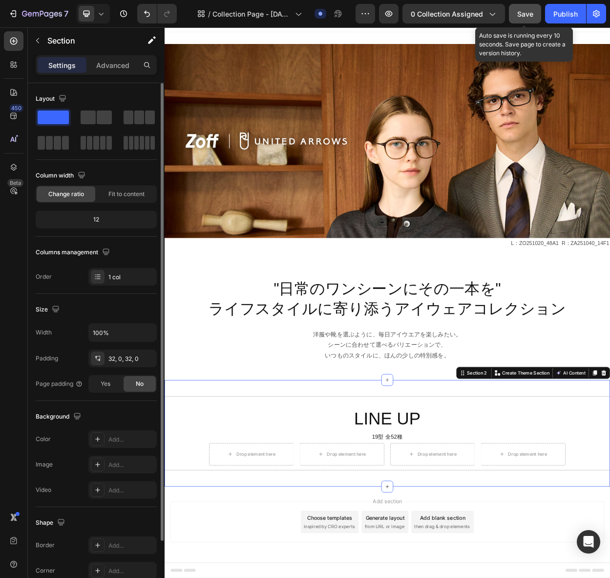
click at [531, 19] on div "Save" at bounding box center [526, 14] width 16 height 10
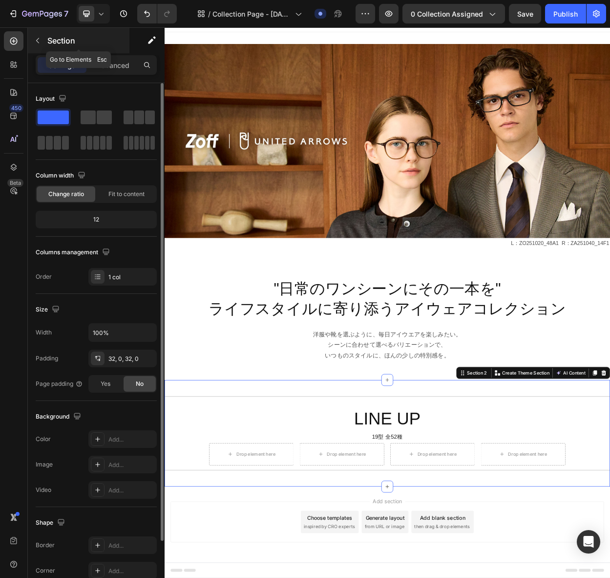
click at [46, 42] on div "Section" at bounding box center [79, 40] width 102 height 25
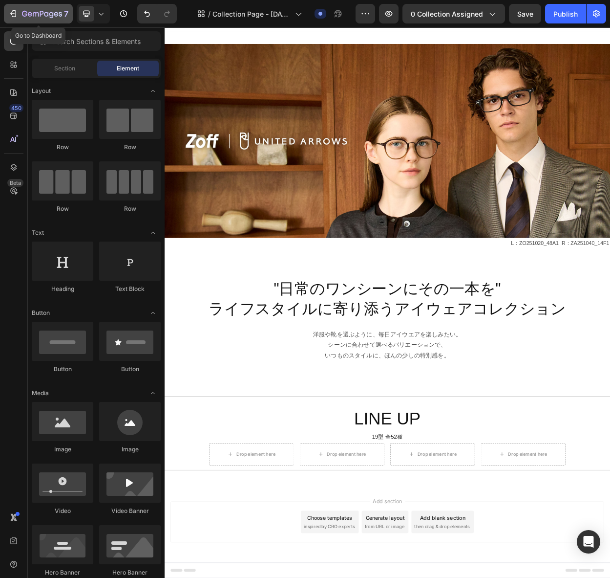
click at [33, 12] on icon "button" at bounding box center [36, 14] width 6 height 4
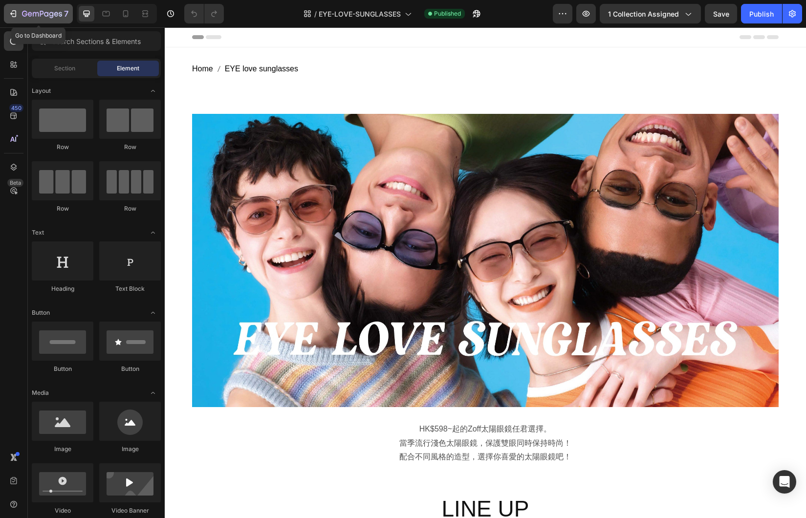
click at [14, 15] on icon "button" at bounding box center [13, 14] width 10 height 10
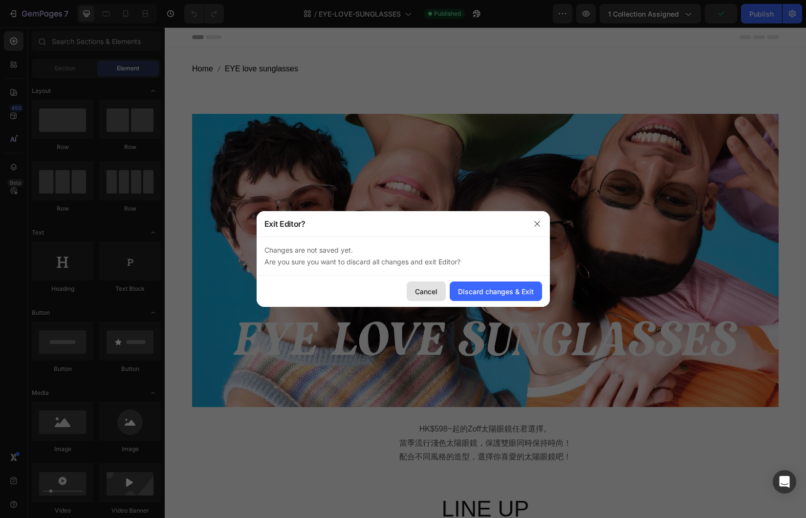
click at [428, 294] on div "Cancel" at bounding box center [426, 291] width 22 height 10
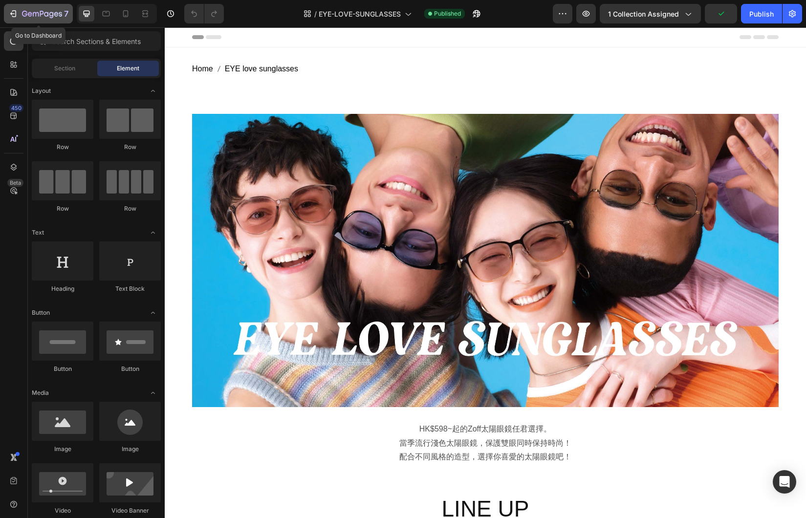
click at [24, 16] on icon "button" at bounding box center [24, 14] width 5 height 6
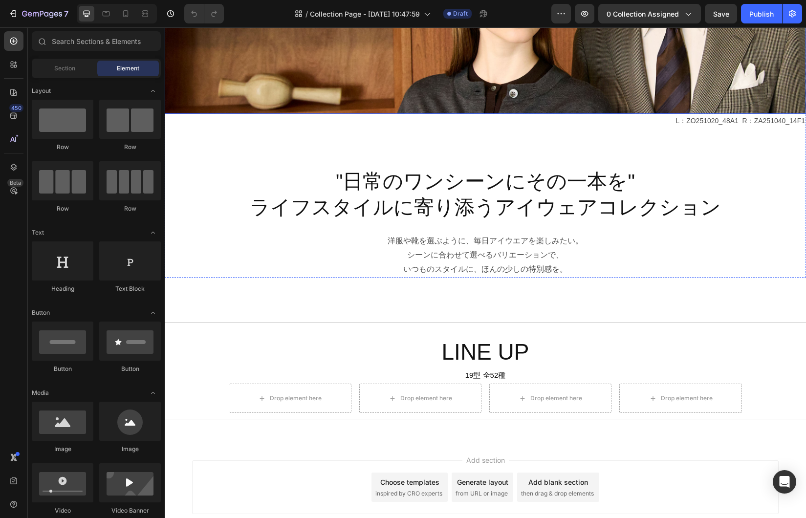
scroll to position [250, 0]
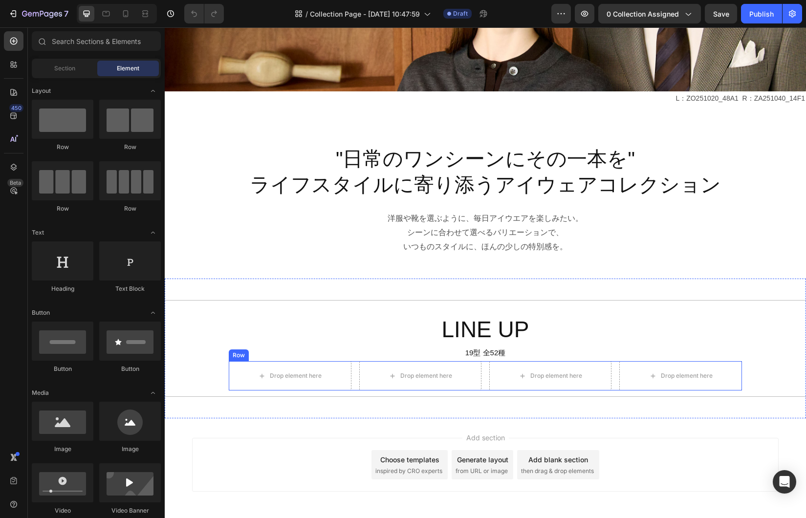
click at [487, 371] on div "Drop element here Drop element here Drop element here Drop element here Row" at bounding box center [485, 375] width 513 height 29
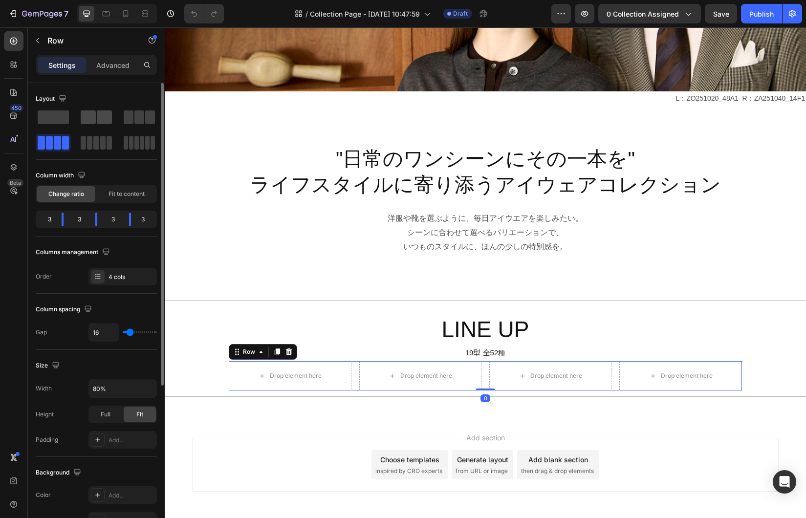
click at [94, 120] on span at bounding box center [88, 117] width 15 height 14
click at [145, 388] on icon "button" at bounding box center [148, 389] width 10 height 10
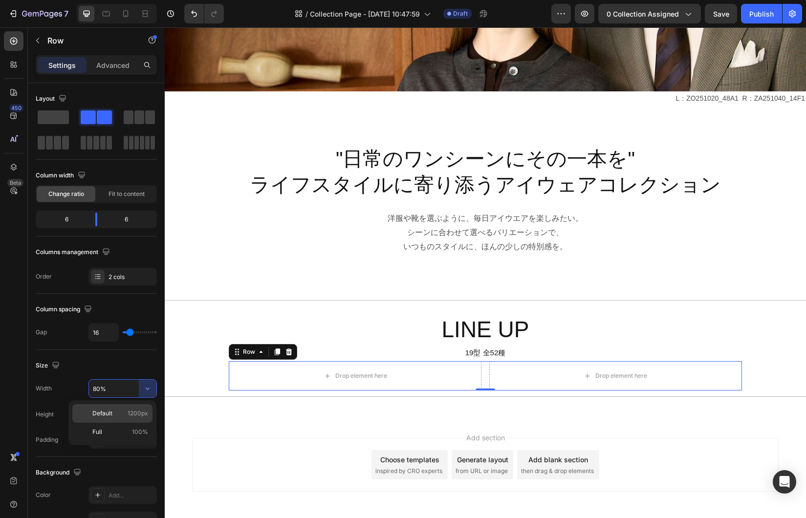
click at [122, 412] on p "Default 1200px" at bounding box center [120, 413] width 56 height 9
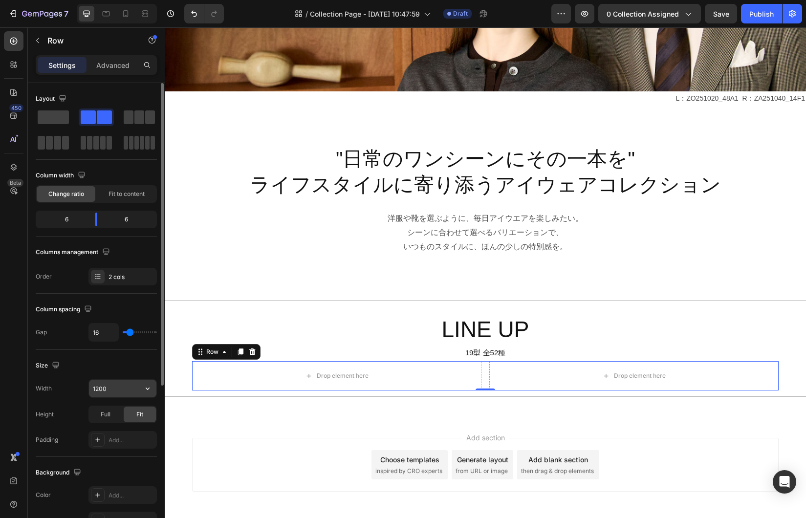
click at [116, 389] on input "1200" at bounding box center [122, 389] width 67 height 18
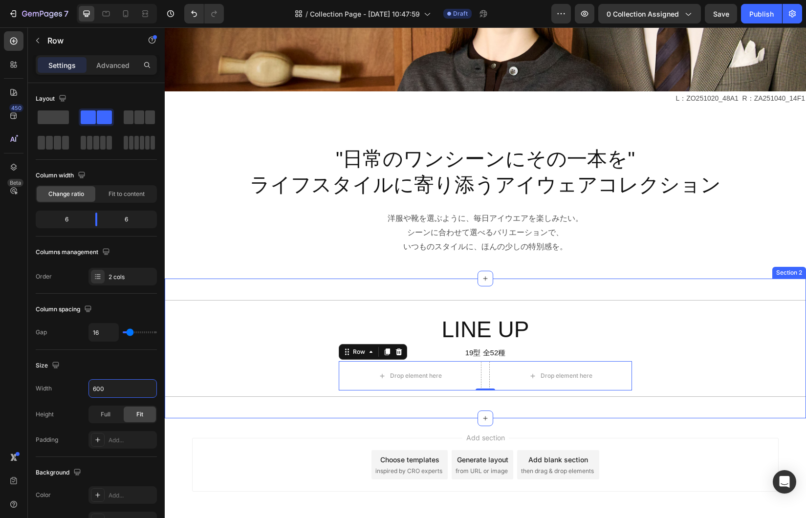
scroll to position [251, 0]
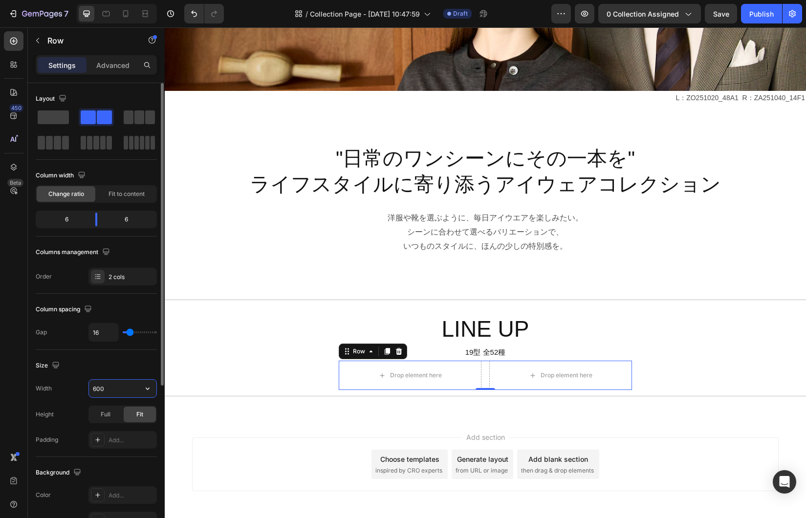
click at [122, 390] on input "600" at bounding box center [122, 389] width 67 height 18
drag, startPoint x: 120, startPoint y: 388, endPoint x: 26, endPoint y: 385, distance: 94.4
click at [26, 385] on div "450 Beta Sections(18) Elements(88) Section Element Hero Section Product Detail …" at bounding box center [82, 272] width 165 height 491
drag, startPoint x: 127, startPoint y: 386, endPoint x: -25, endPoint y: 375, distance: 152.3
click at [0, 0] on html "7 Version history / Collection Page - Aug 27, 10:47:59 Draft Preview 0 collecti…" at bounding box center [403, 0] width 806 height 0
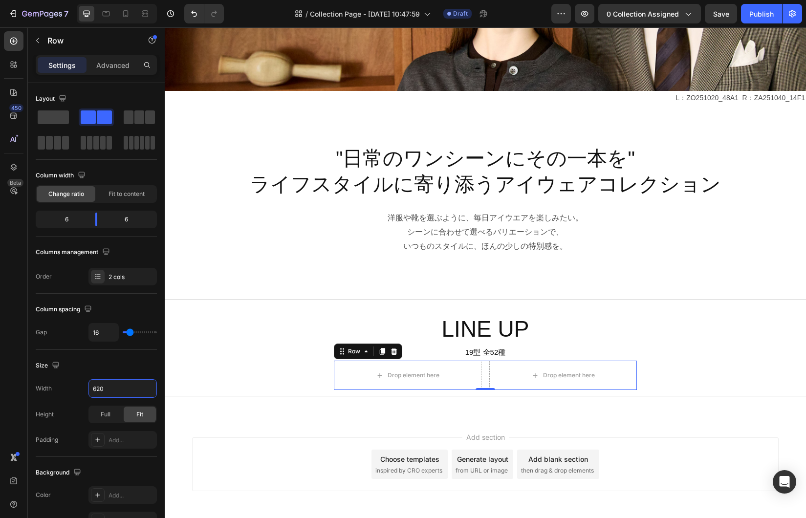
type input "620"
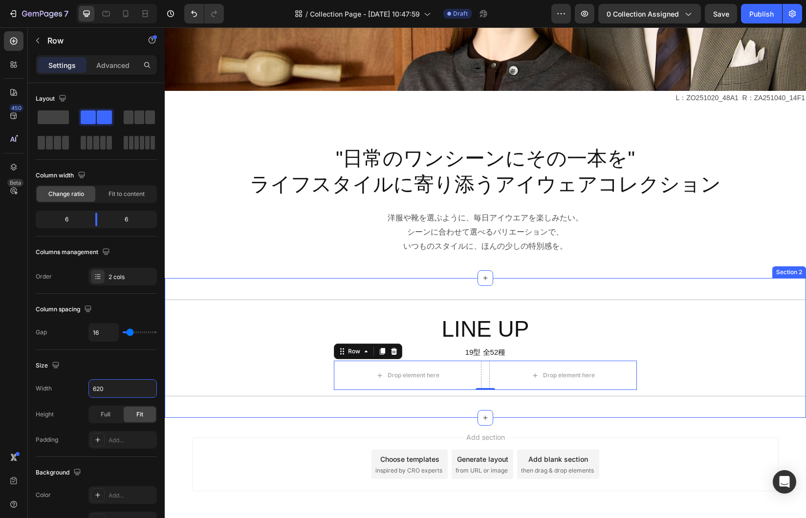
click at [245, 383] on div "Title Line LINE UP Heading 19型 全52種 Text Block Drop element here Drop element h…" at bounding box center [485, 348] width 641 height 109
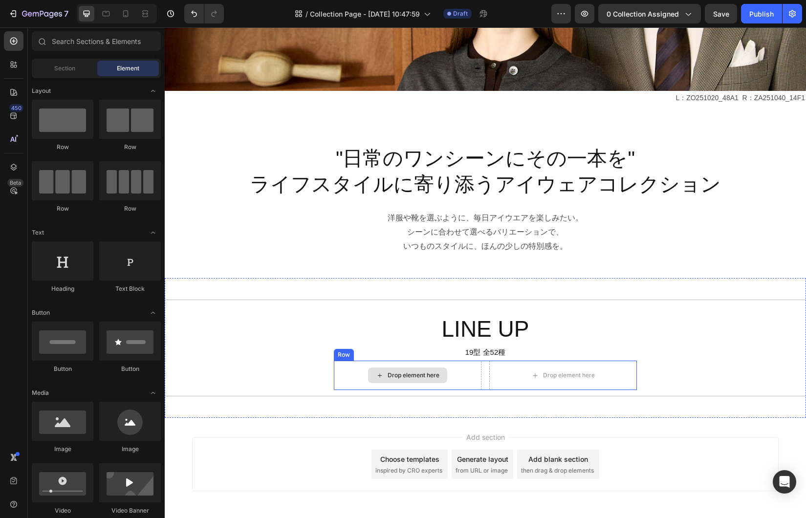
click at [430, 383] on div "Drop element here" at bounding box center [407, 376] width 79 height 16
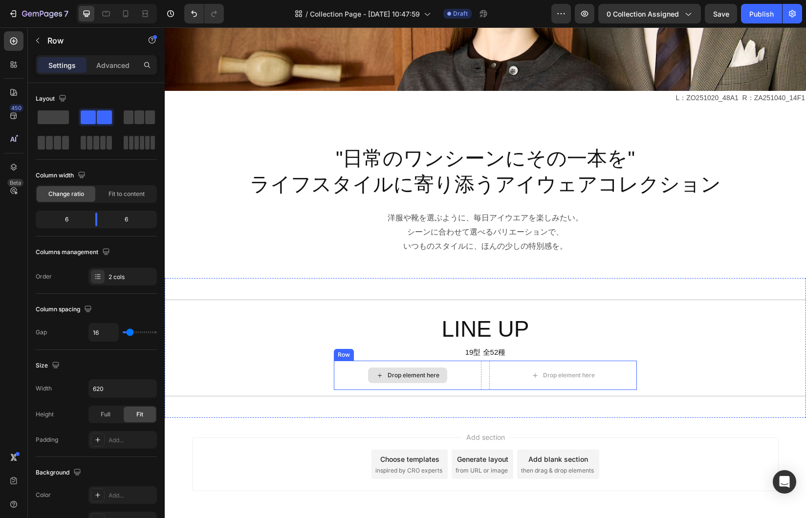
click at [467, 377] on div "Drop element here" at bounding box center [408, 375] width 148 height 29
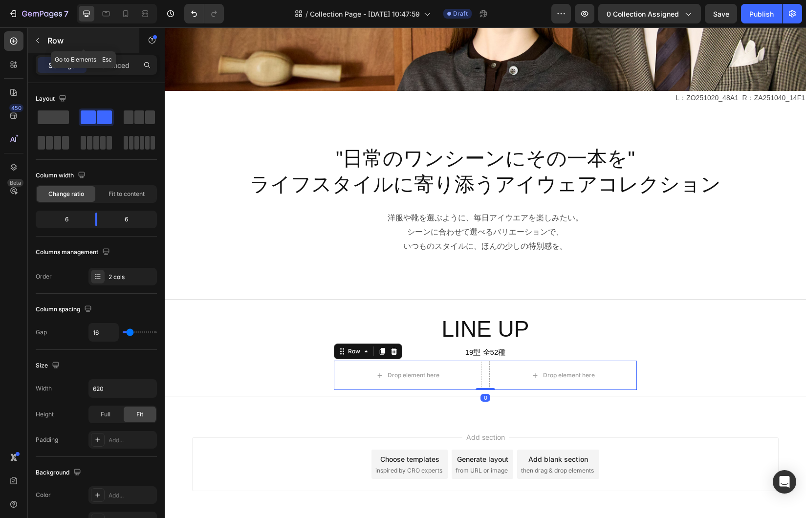
click at [36, 39] on icon "button" at bounding box center [38, 41] width 8 height 8
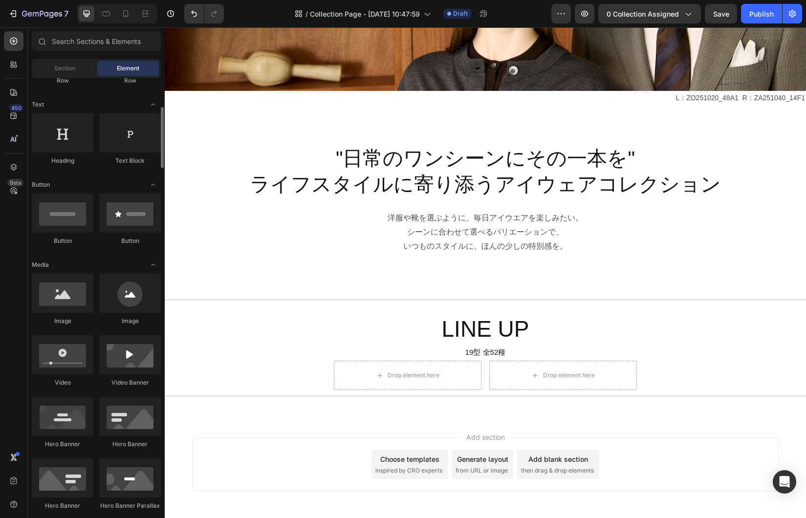
scroll to position [138, 0]
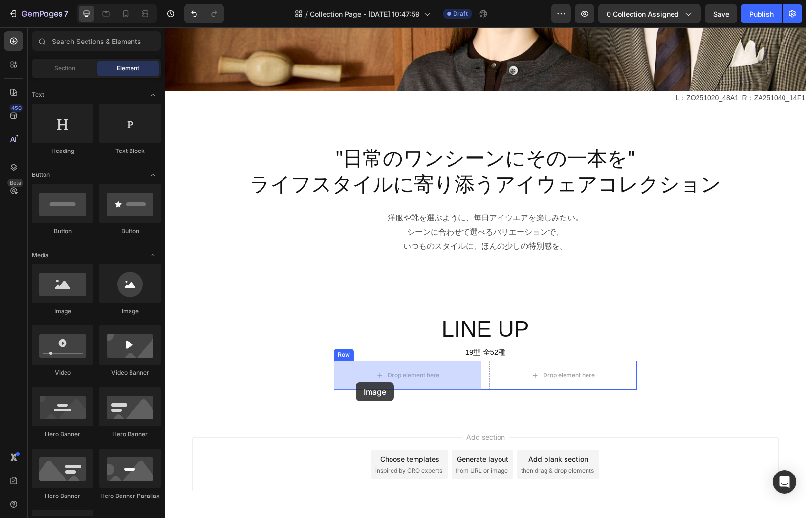
drag, startPoint x: 220, startPoint y: 316, endPoint x: 356, endPoint y: 382, distance: 151.0
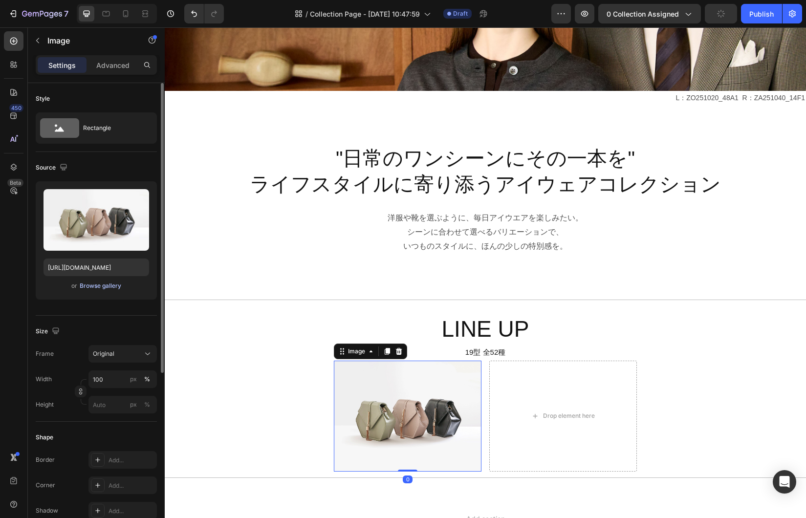
click at [97, 285] on div "Browse gallery" at bounding box center [101, 286] width 42 height 9
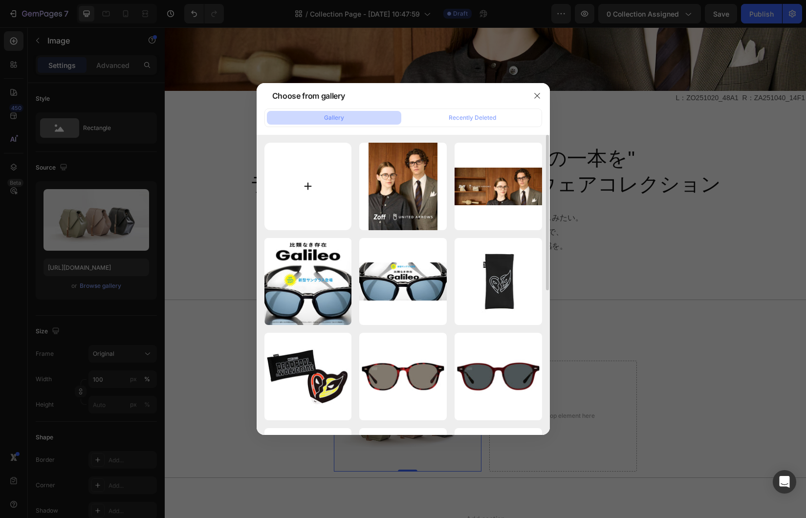
type input "C:\fakepath\casualbtn.jpg"
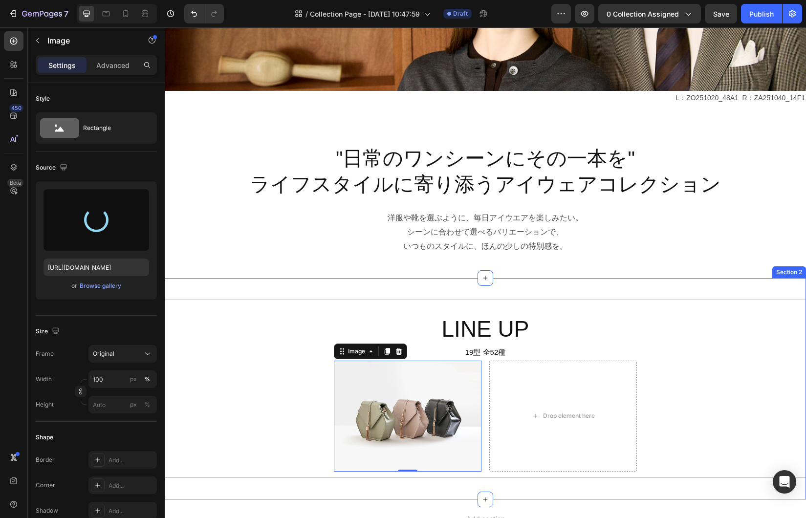
type input "https://cdn.shopify.com/s/files/1/0783/0129/9002/files/gempages_515660372875674…"
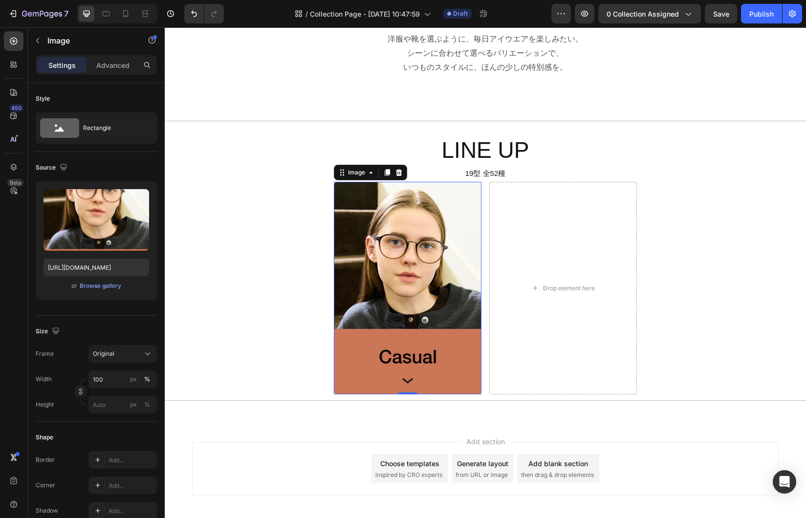
scroll to position [447, 0]
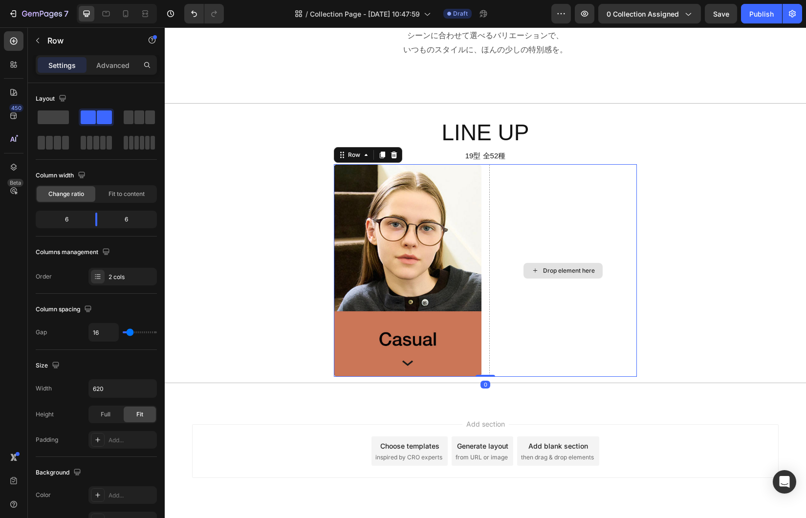
click at [575, 352] on div "Drop element here" at bounding box center [563, 270] width 148 height 213
click at [40, 41] on icon "button" at bounding box center [38, 41] width 8 height 8
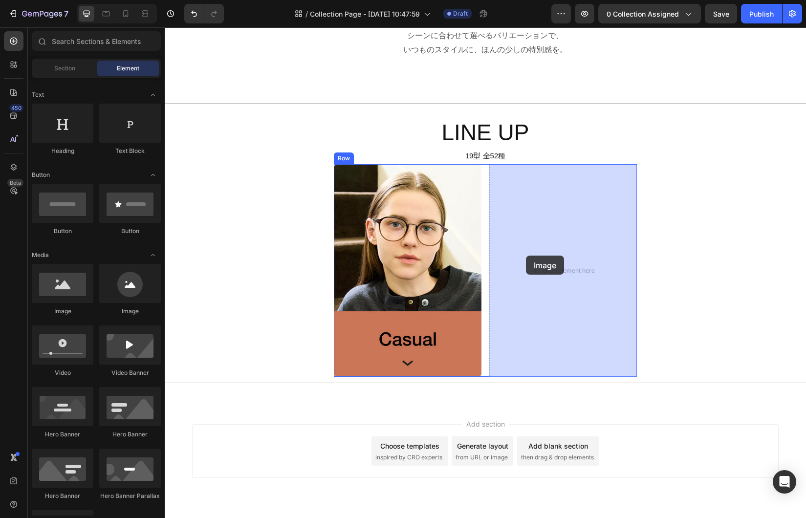
drag, startPoint x: 227, startPoint y: 318, endPoint x: 524, endPoint y: 287, distance: 298.7
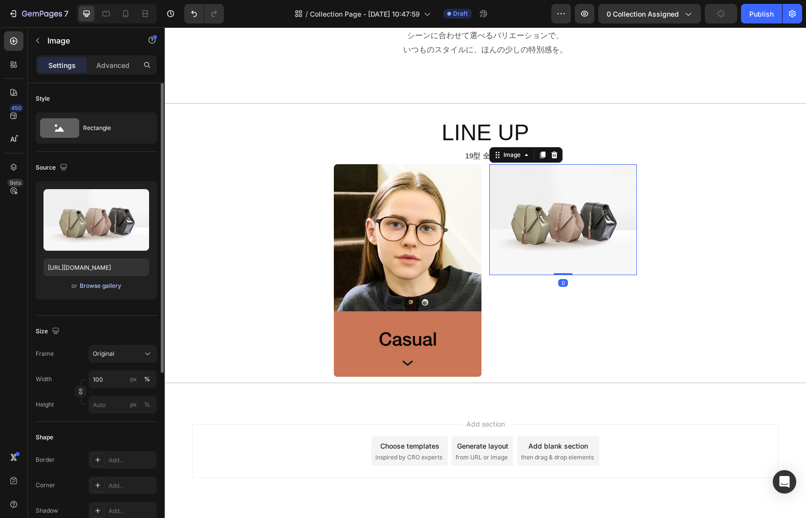
click at [112, 289] on div "Browse gallery" at bounding box center [101, 286] width 42 height 9
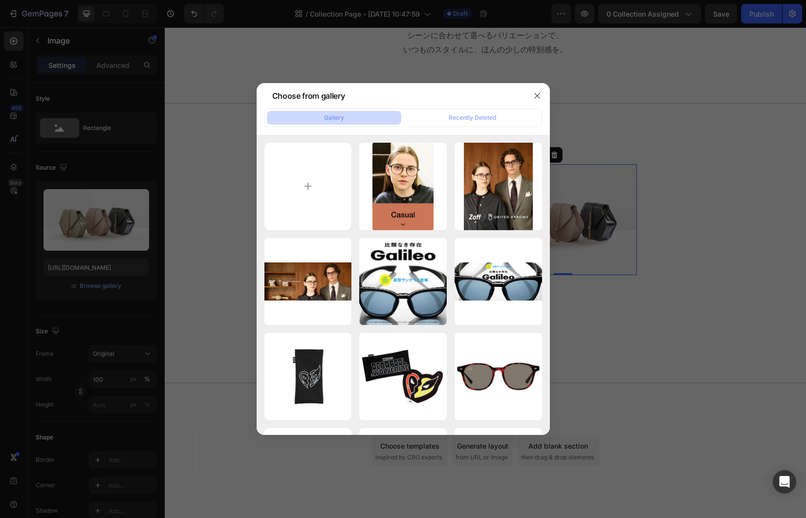
type input "C:\fakepath\stylishbtn.jpg"
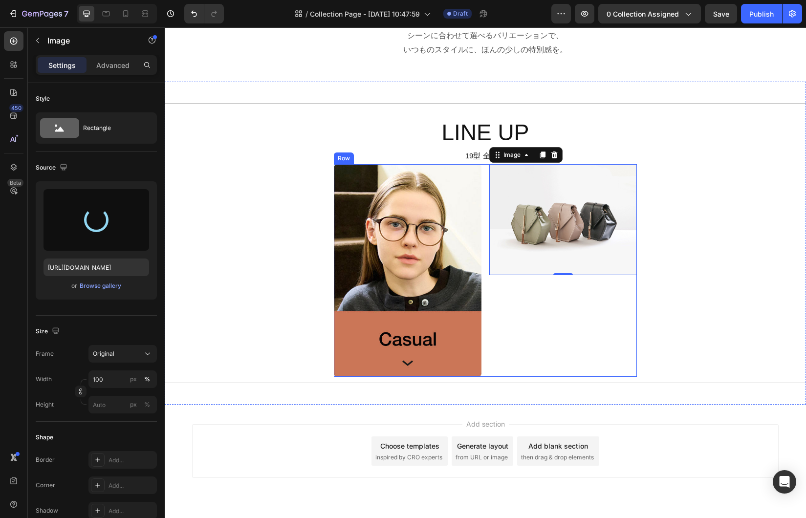
type input "https://cdn.shopify.com/s/files/1/0783/0129/9002/files/gempages_515660372875674…"
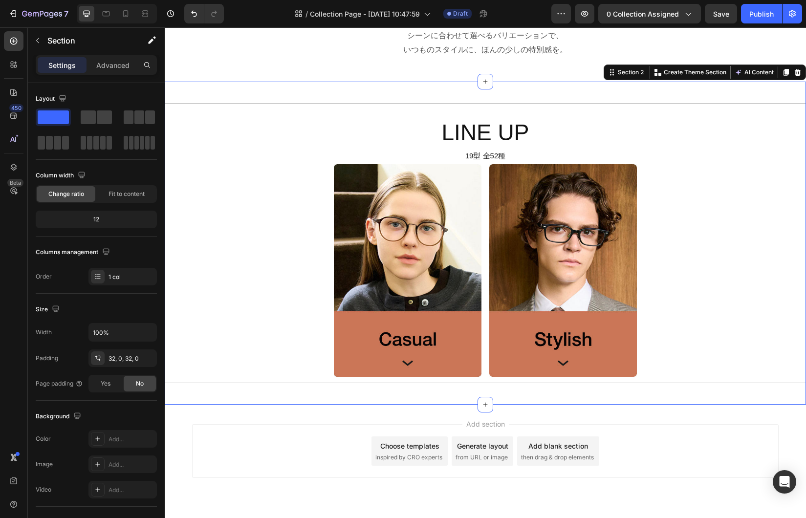
click at [708, 345] on div "Title Line LINE UP Heading 19型 全52種 Text Block Image Image Row Title Line" at bounding box center [485, 243] width 641 height 292
click at [261, 336] on div "Title Line LINE UP Heading 19型 全52種 Text Block Image Image Row Title Line" at bounding box center [485, 243] width 641 height 292
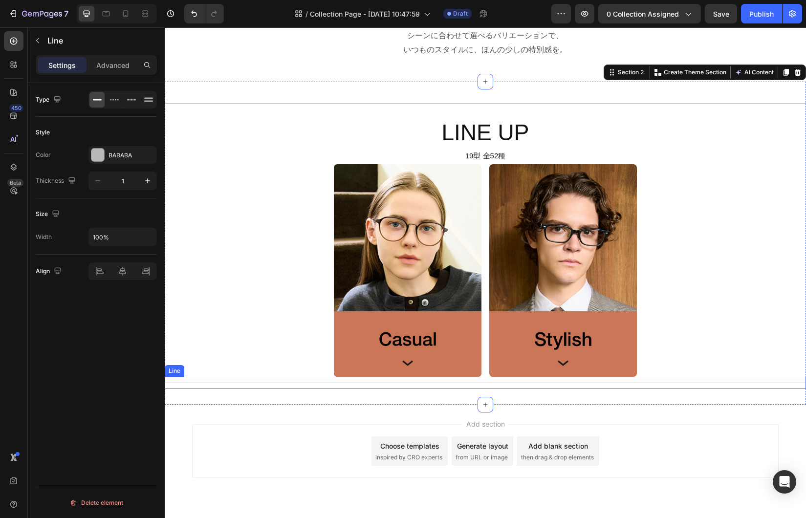
click at [689, 384] on div "Title Line" at bounding box center [485, 383] width 641 height 12
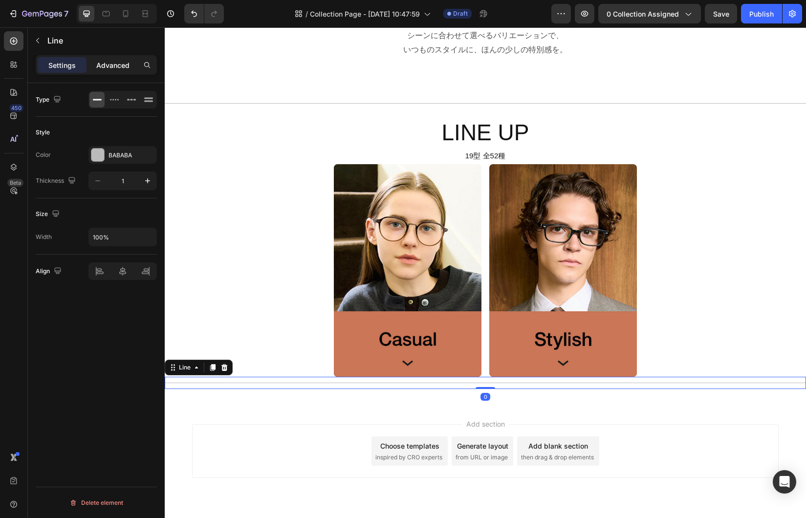
click at [118, 65] on p "Advanced" at bounding box center [112, 65] width 33 height 10
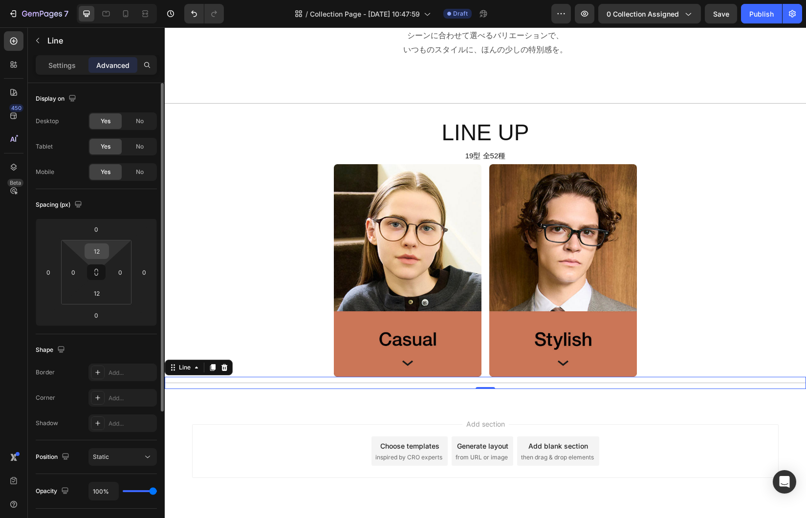
click at [98, 246] on input "12" at bounding box center [97, 251] width 20 height 15
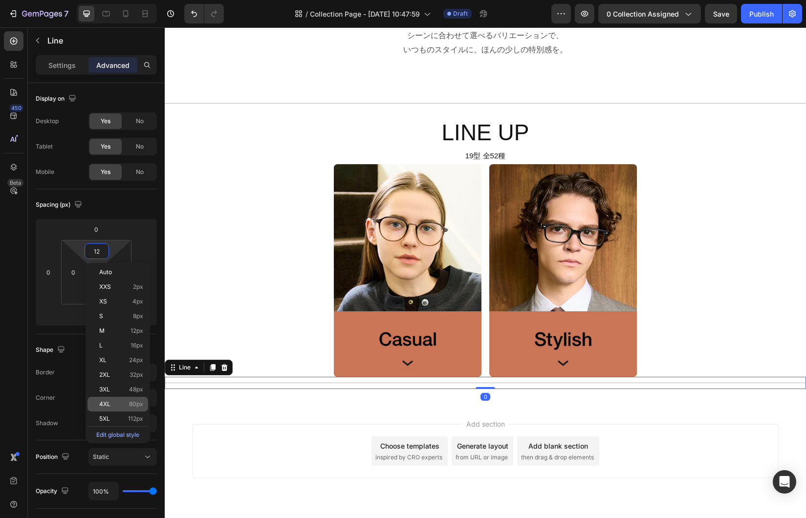
click at [130, 405] on span "80px" at bounding box center [136, 404] width 14 height 7
type input "80"
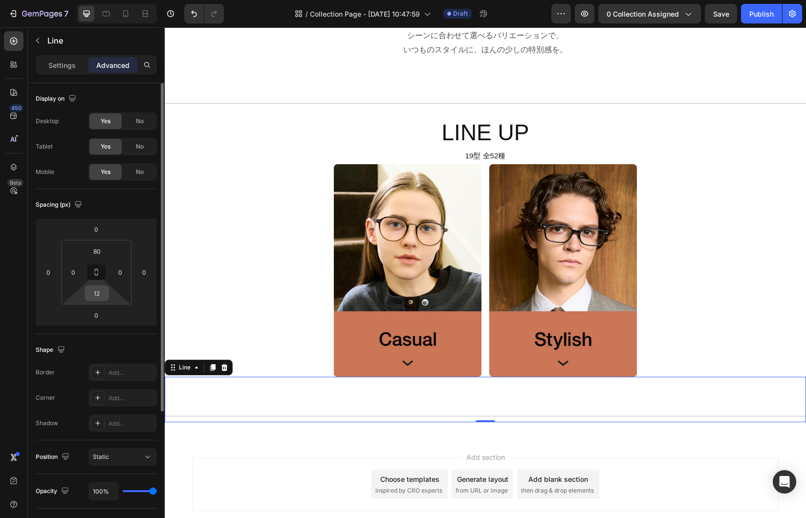
click at [97, 296] on input "12" at bounding box center [97, 293] width 20 height 15
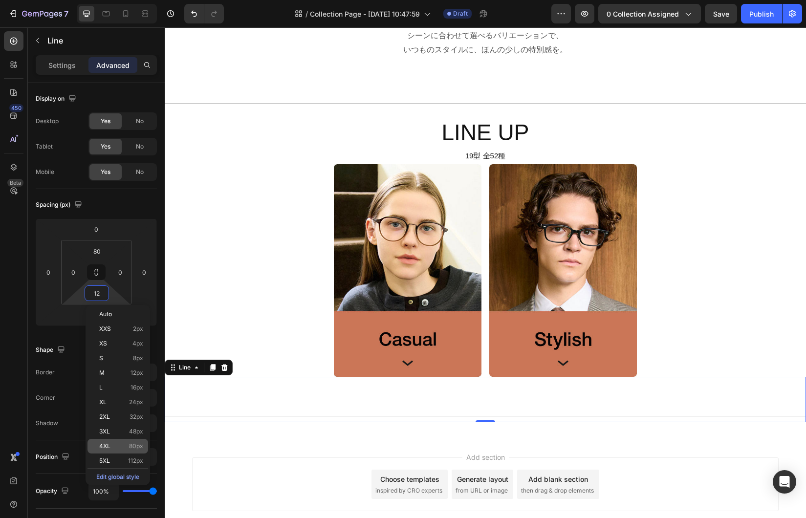
click at [120, 449] on p "4XL 80px" at bounding box center [121, 446] width 44 height 7
type input "80"
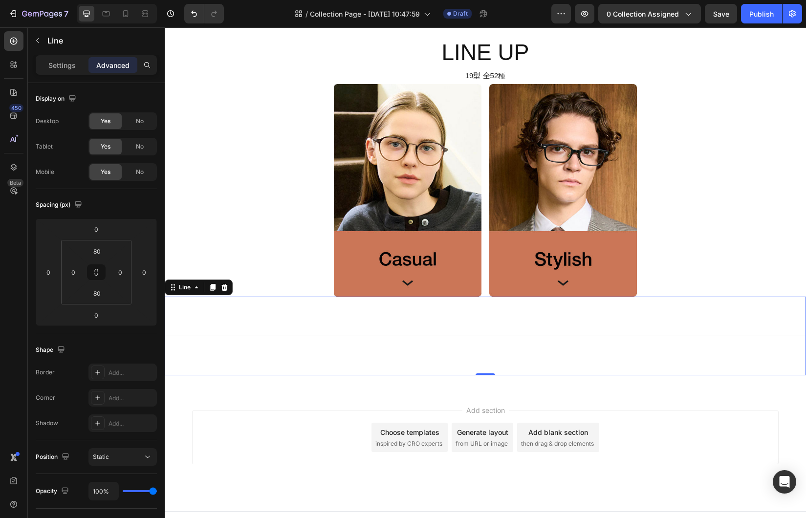
scroll to position [542, 0]
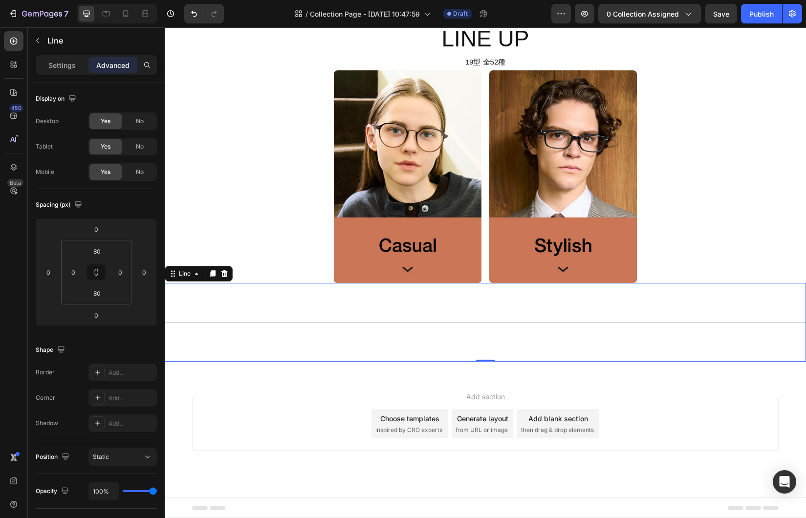
click at [339, 383] on div "Add section Choose templates inspired by CRO experts Generate layout from URL o…" at bounding box center [485, 437] width 641 height 120
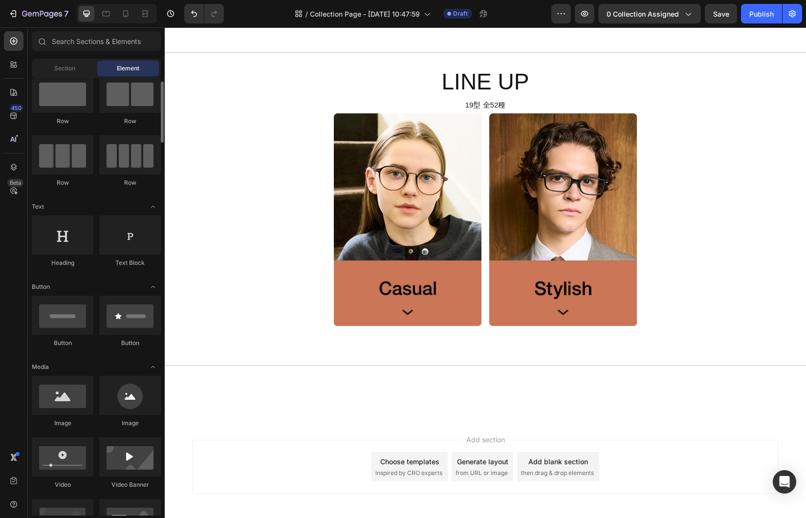
scroll to position [0, 0]
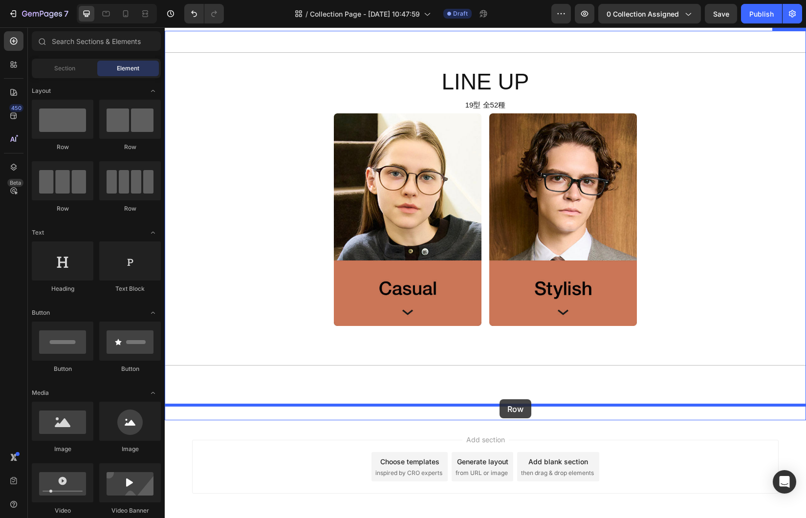
drag, startPoint x: 224, startPoint y: 149, endPoint x: 499, endPoint y: 399, distance: 372.6
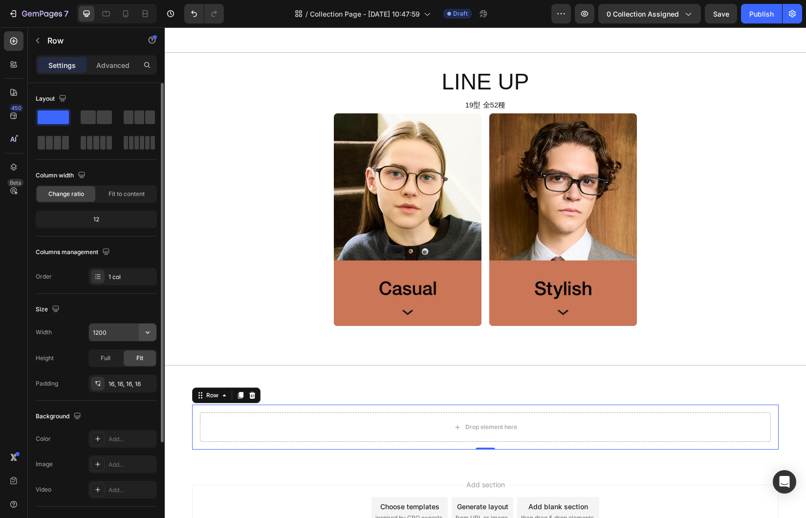
click at [143, 333] on icon "button" at bounding box center [148, 332] width 10 height 10
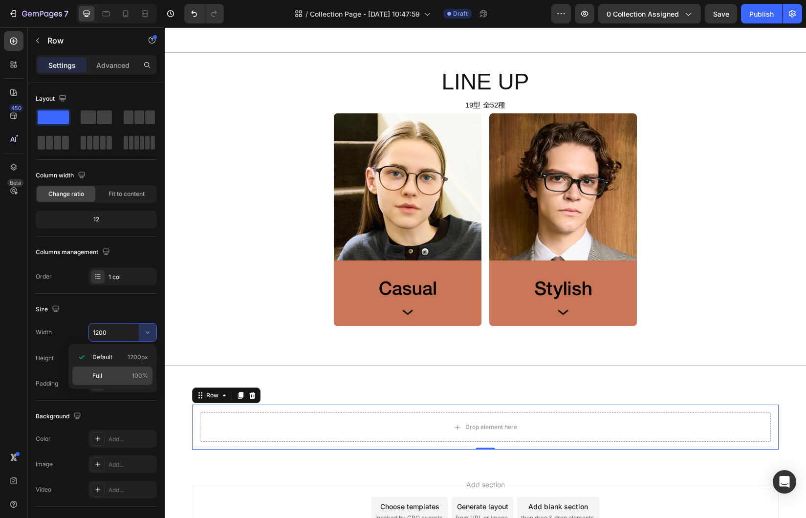
click at [124, 375] on p "Full 100%" at bounding box center [120, 375] width 56 height 9
type input "100%"
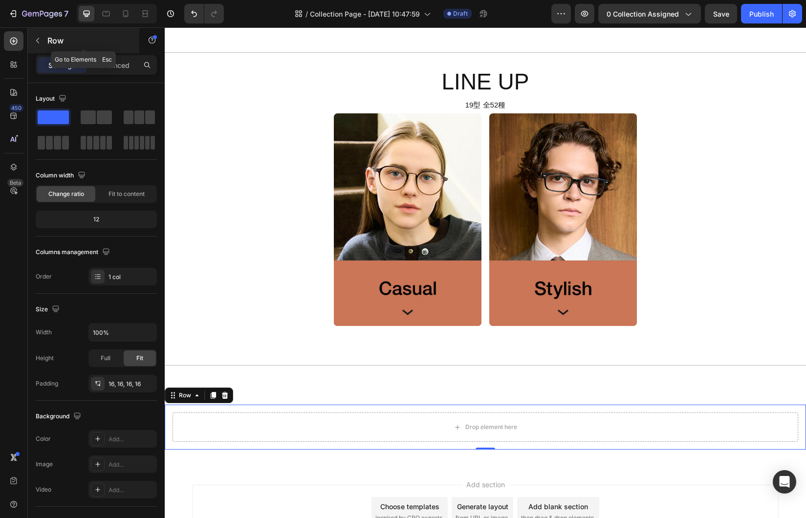
click at [39, 41] on icon "button" at bounding box center [38, 41] width 8 height 8
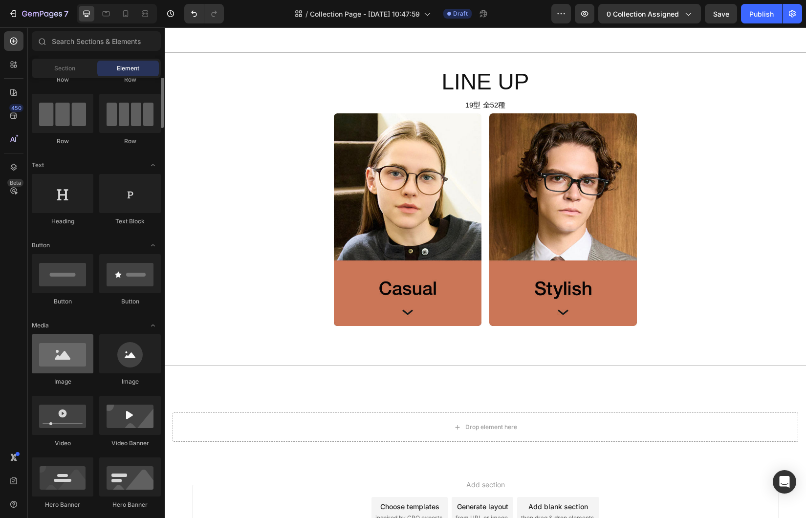
scroll to position [105, 0]
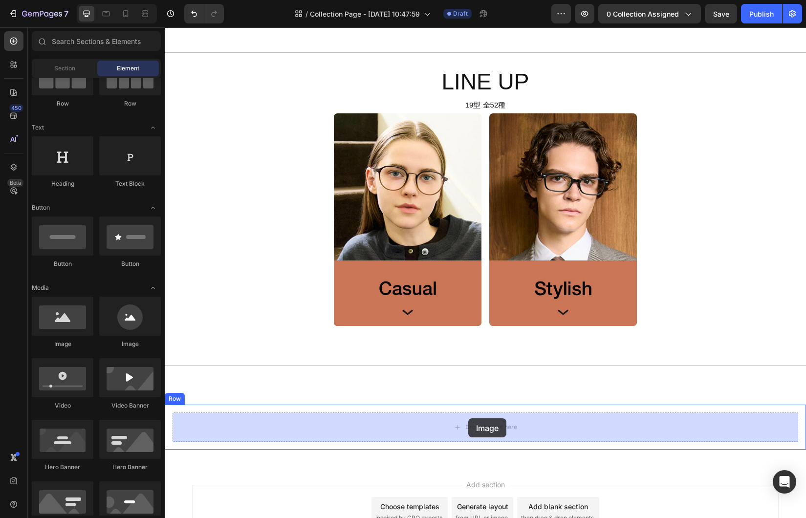
drag, startPoint x: 225, startPoint y: 347, endPoint x: 468, endPoint y: 418, distance: 253.5
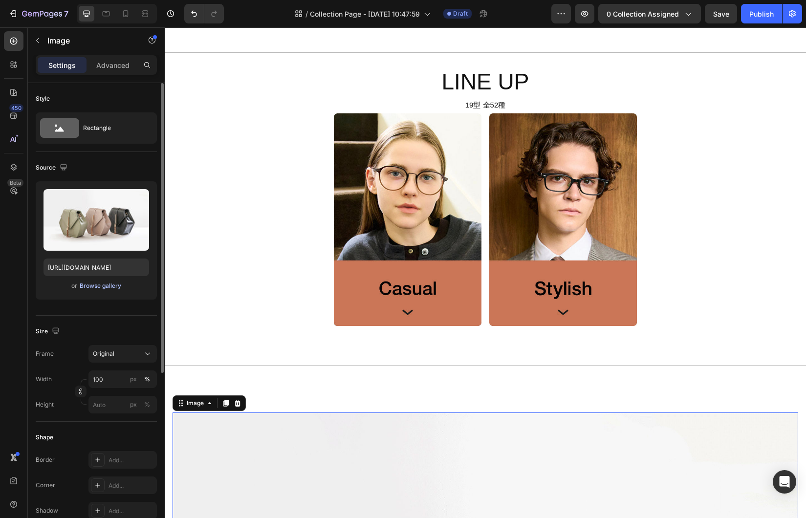
click at [96, 286] on div "Browse gallery" at bounding box center [101, 286] width 42 height 9
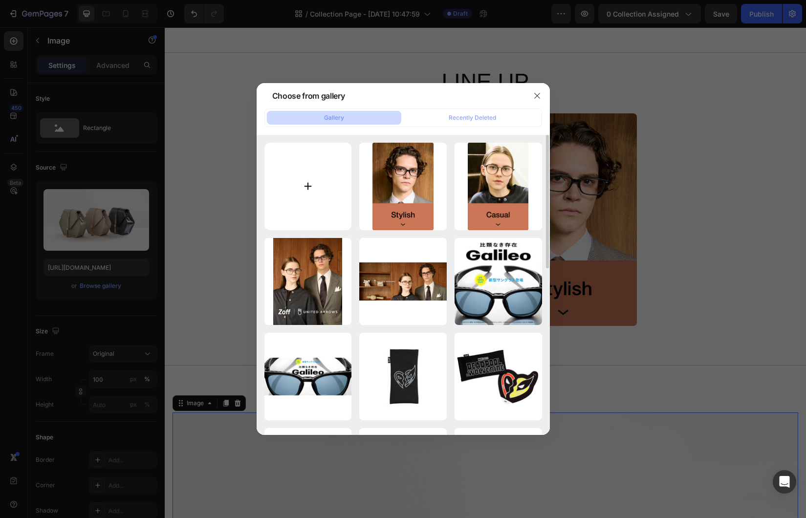
type input "C:\fakepath\casual.svg"
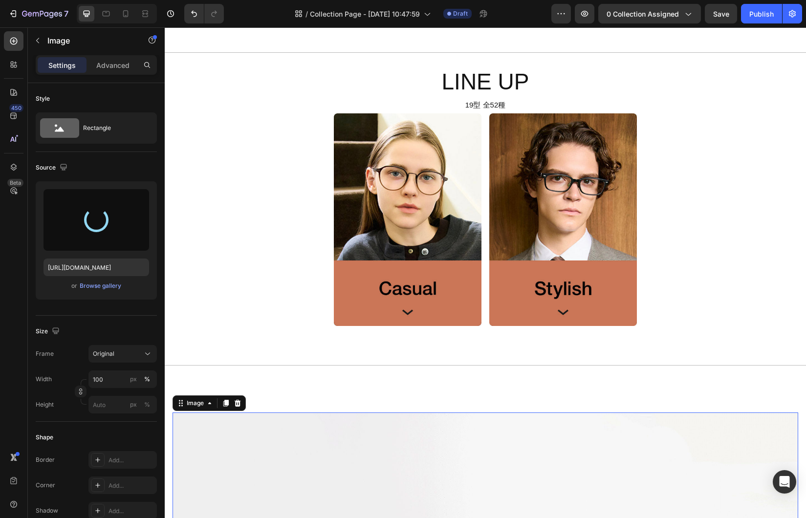
scroll to position [0, 0]
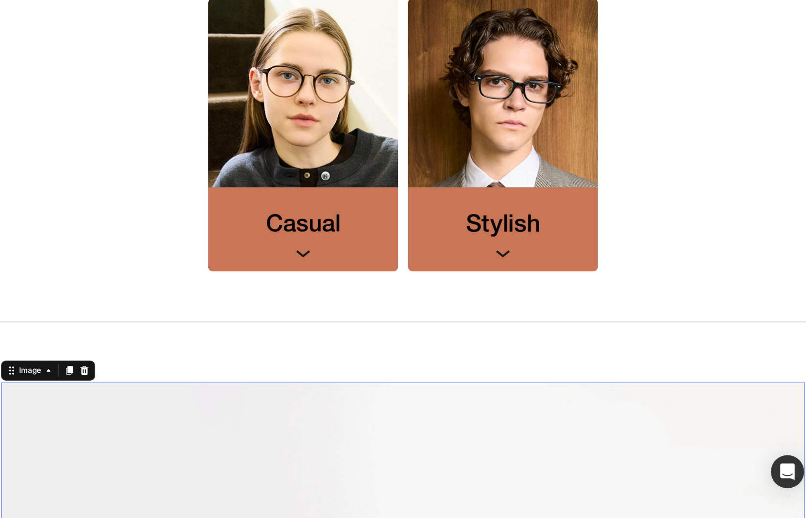
type input "https://cdn.shopify.com/s/files/1/0783/0129/9002/files/gempages_515660372875674…"
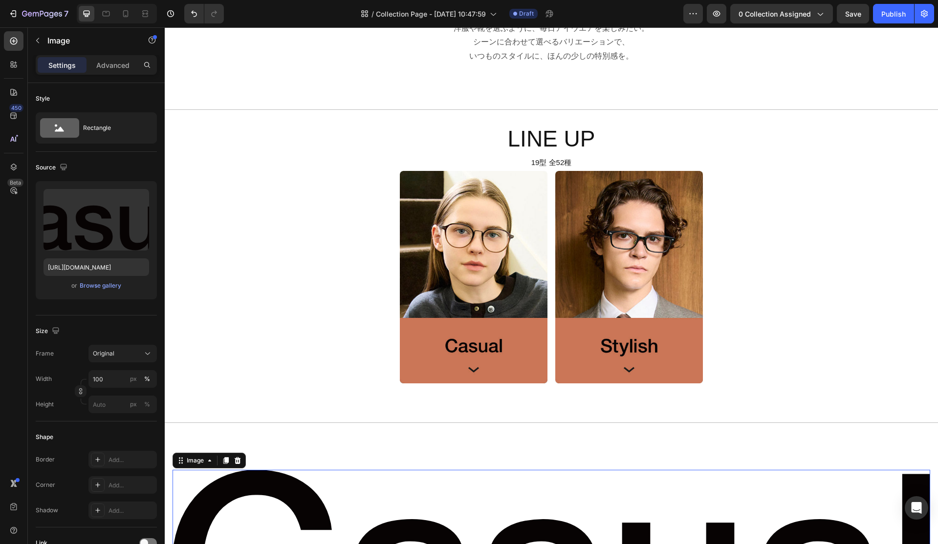
click at [119, 68] on p "Advanced" at bounding box center [112, 65] width 33 height 10
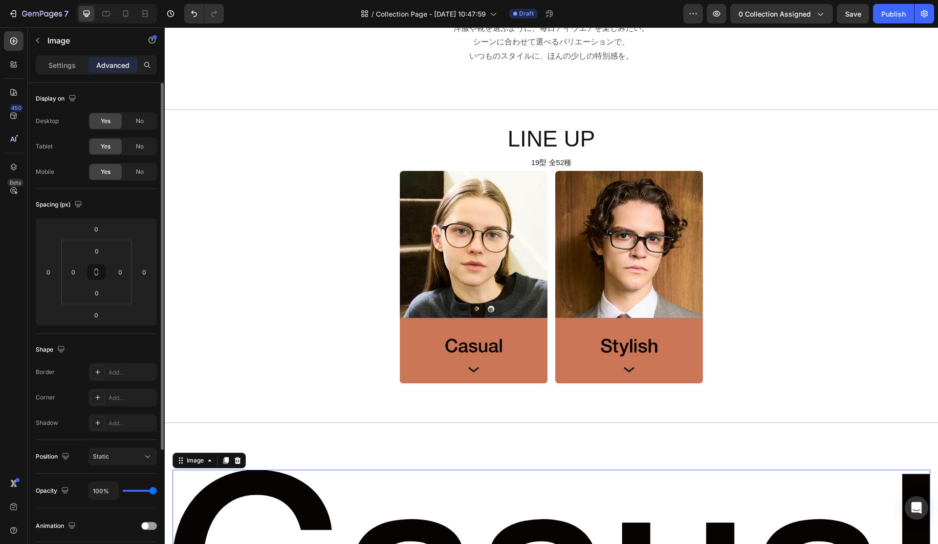
click at [62, 63] on p "Settings" at bounding box center [61, 65] width 27 height 10
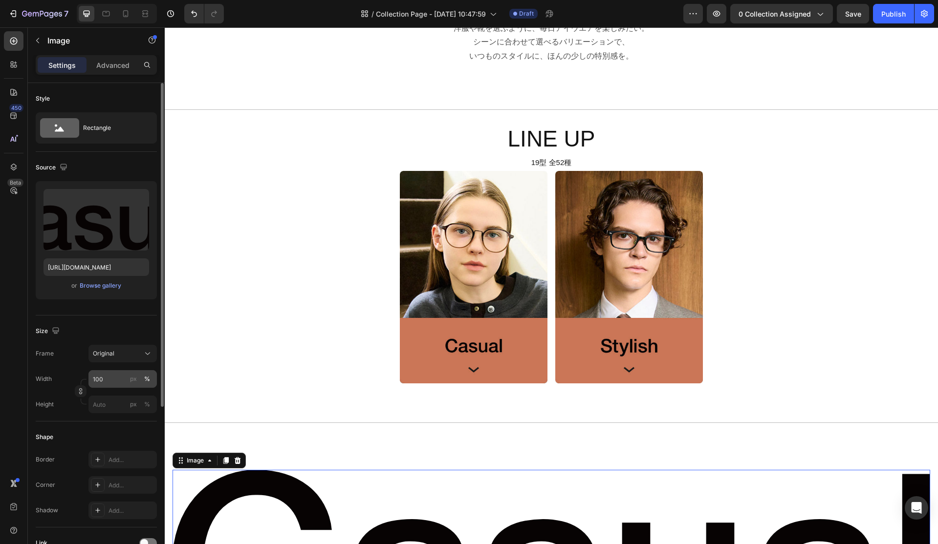
click at [148, 379] on div "%" at bounding box center [147, 379] width 6 height 9
click at [110, 382] on input "100" at bounding box center [122, 379] width 68 height 18
click at [135, 382] on div "px" at bounding box center [133, 379] width 7 height 9
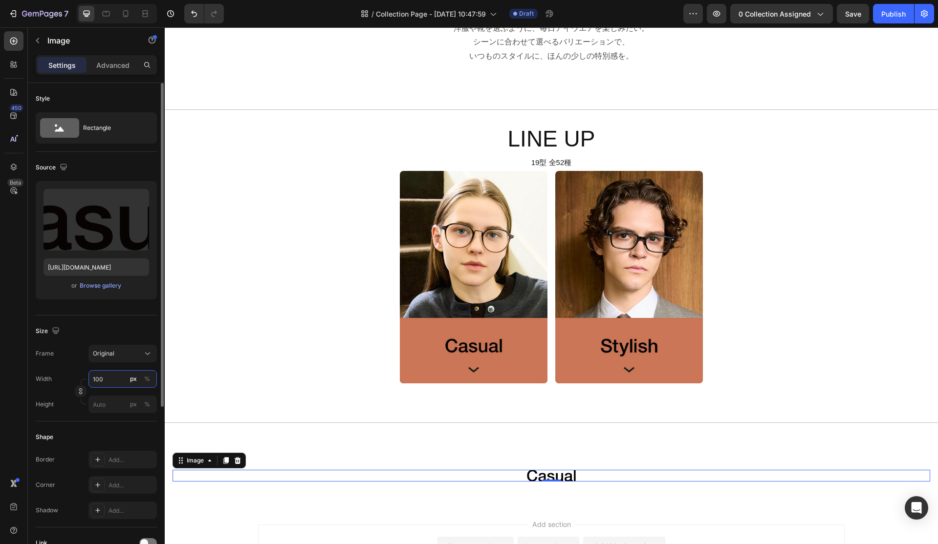
click at [113, 380] on input "100" at bounding box center [122, 379] width 68 height 18
drag, startPoint x: 113, startPoint y: 380, endPoint x: 85, endPoint y: 380, distance: 27.9
click at [85, 380] on div "Width 100 px % Height px %" at bounding box center [96, 391] width 121 height 43
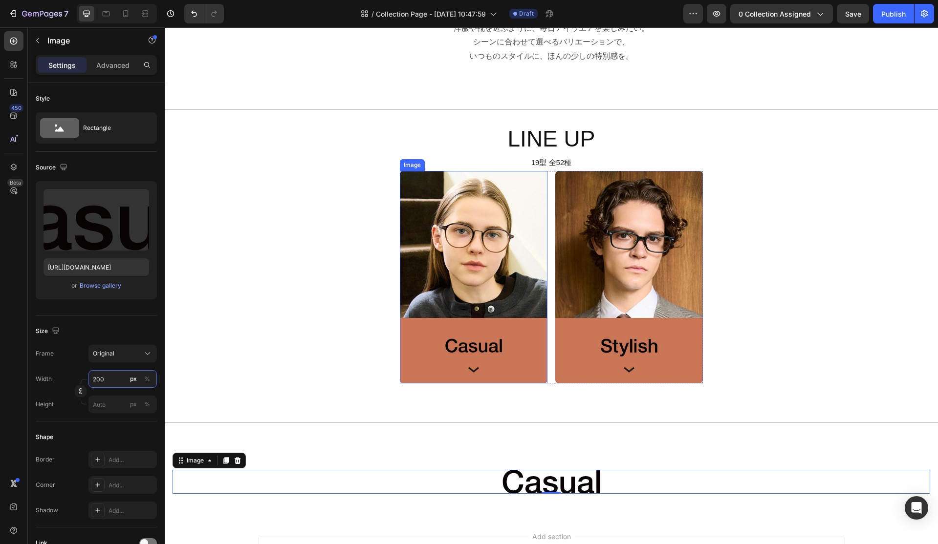
type input "200"
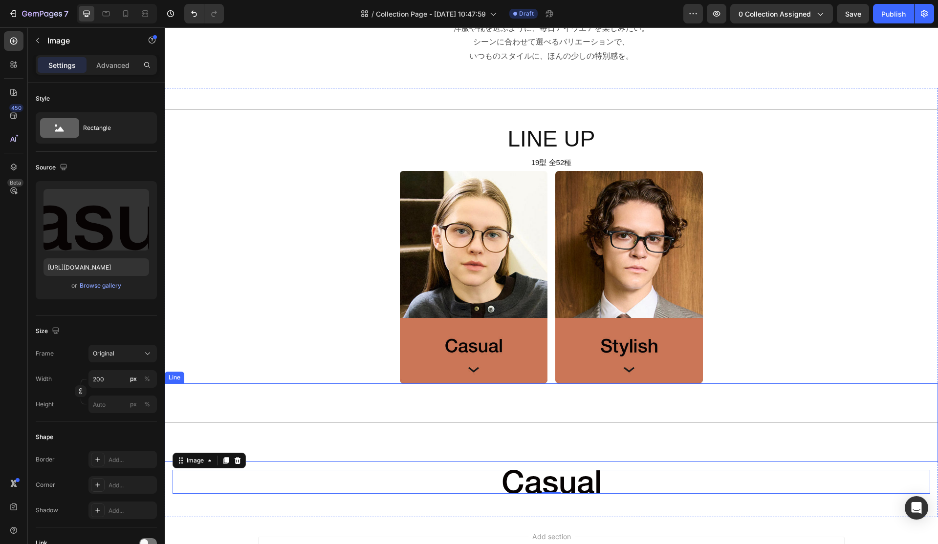
click at [465, 445] on div "Title Line" at bounding box center [551, 423] width 773 height 79
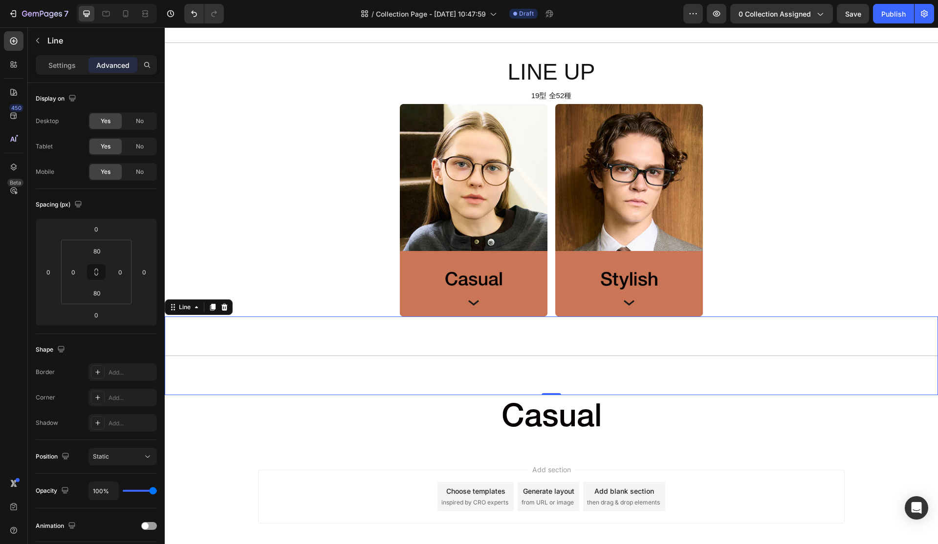
scroll to position [612, 0]
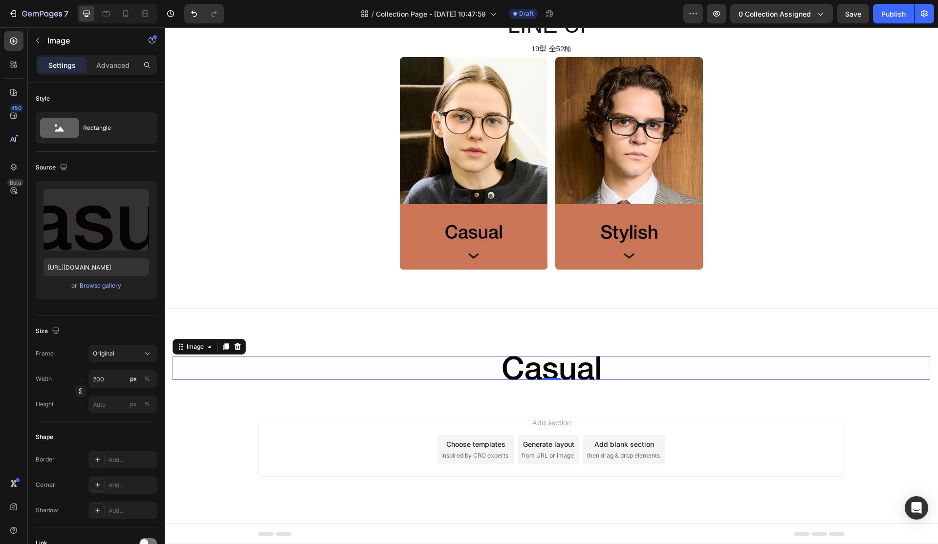
click at [535, 368] on img at bounding box center [551, 368] width 98 height 24
click at [108, 380] on input "200" at bounding box center [122, 379] width 68 height 18
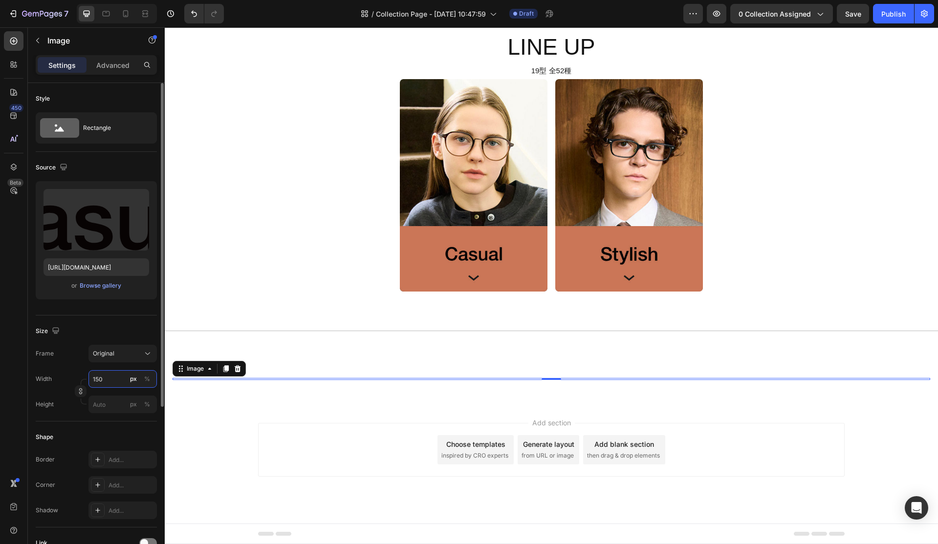
scroll to position [606, 0]
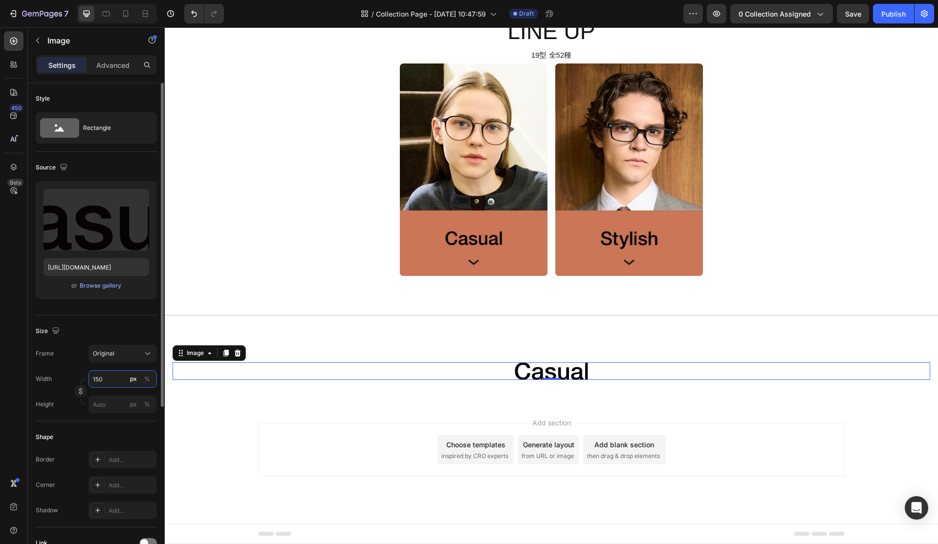
type input "150"
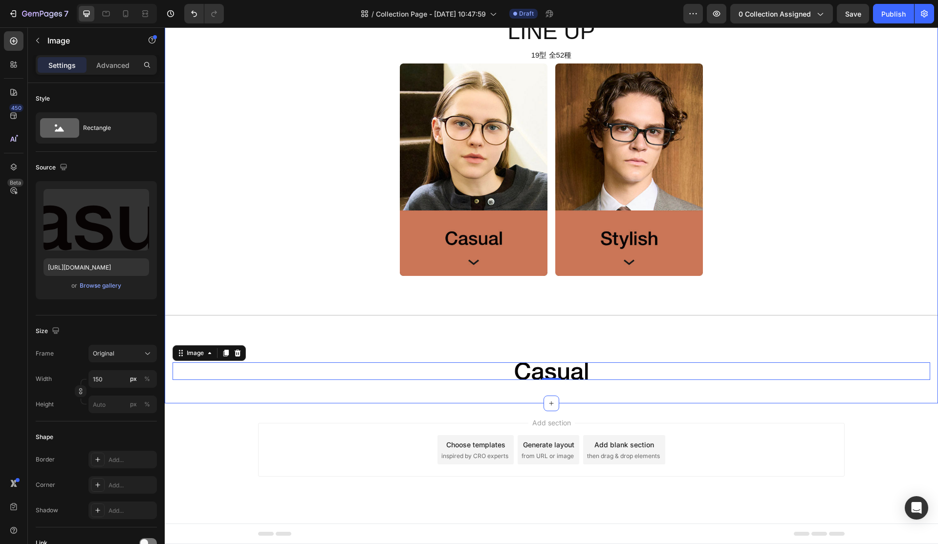
click at [397, 397] on div "Title Line LINE UP Heading 19型 全52種 Text Block Image Image Row Title Line Image…" at bounding box center [551, 191] width 773 height 423
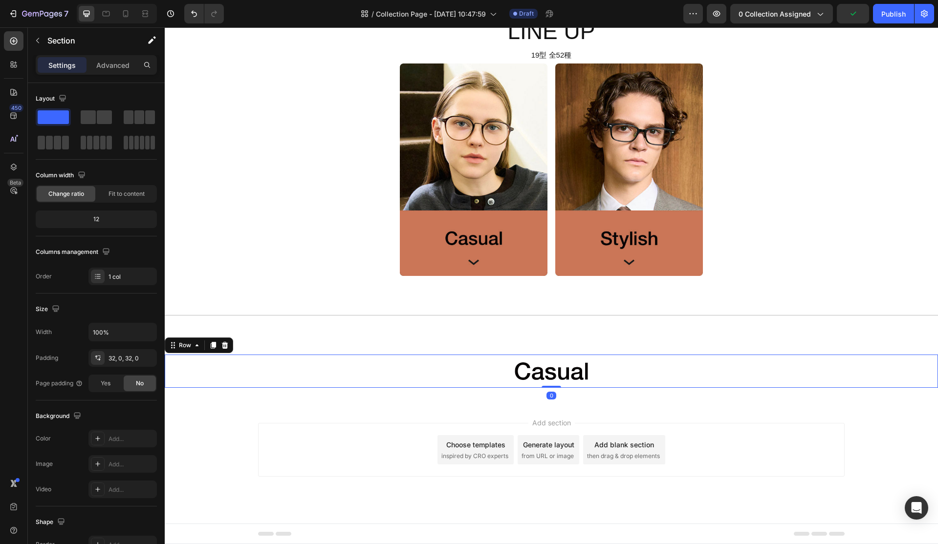
click at [449, 385] on div "Image Row 0" at bounding box center [551, 372] width 773 height 34
click at [499, 374] on div at bounding box center [552, 372] width 758 height 18
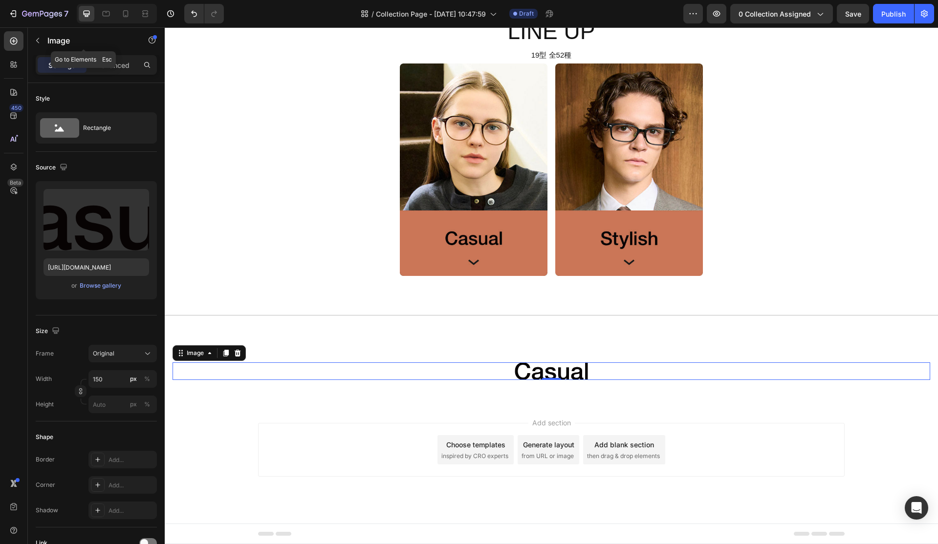
click at [36, 39] on icon "button" at bounding box center [38, 41] width 8 height 8
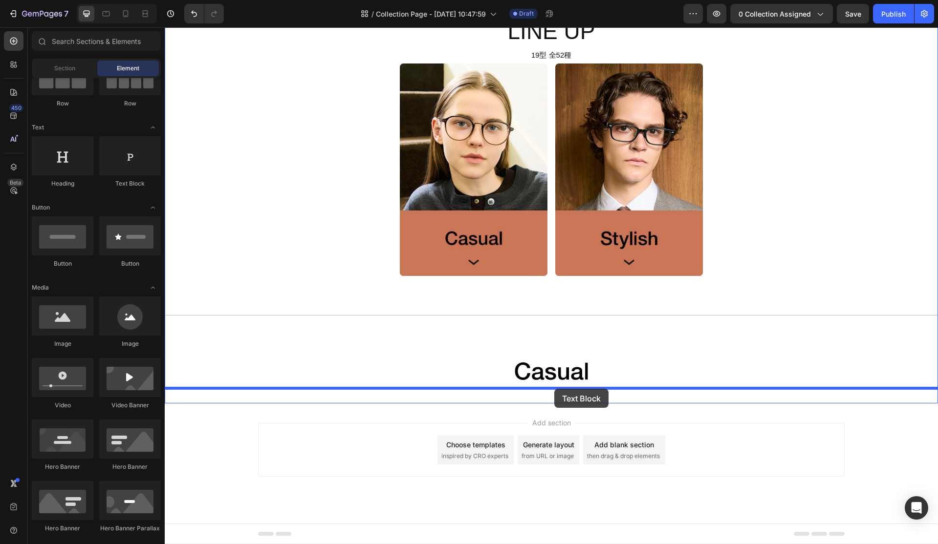
drag, startPoint x: 295, startPoint y: 188, endPoint x: 554, endPoint y: 389, distance: 328.5
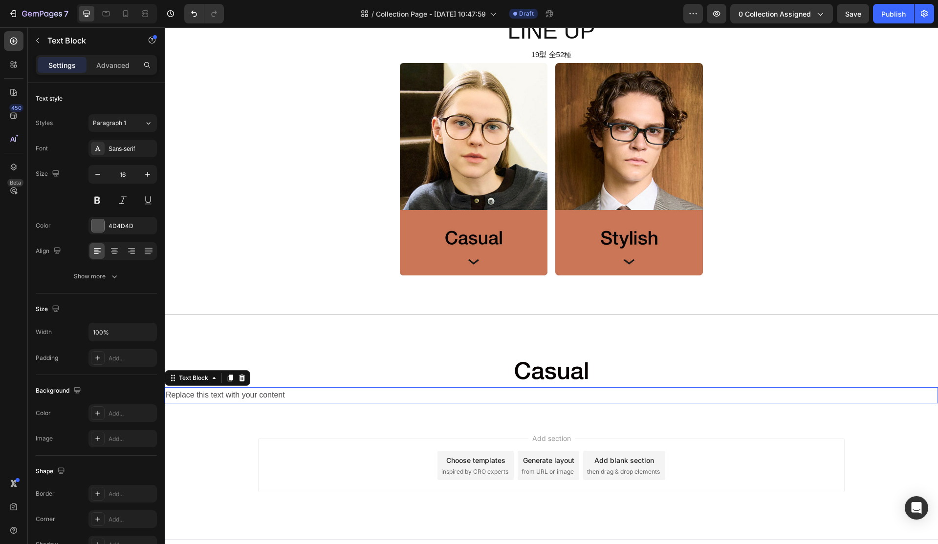
scroll to position [612, 0]
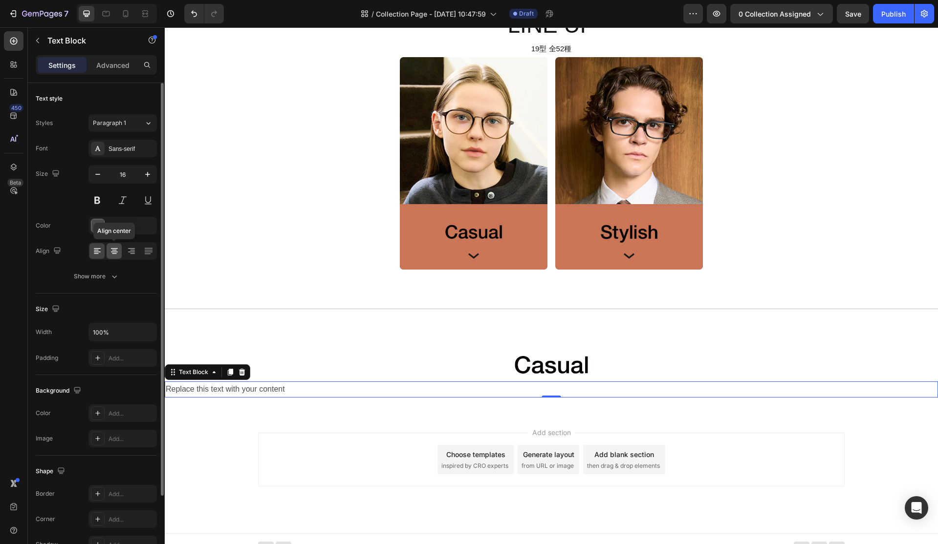
drag, startPoint x: 114, startPoint y: 252, endPoint x: 326, endPoint y: 355, distance: 235.6
click at [114, 252] on icon at bounding box center [114, 252] width 7 height 1
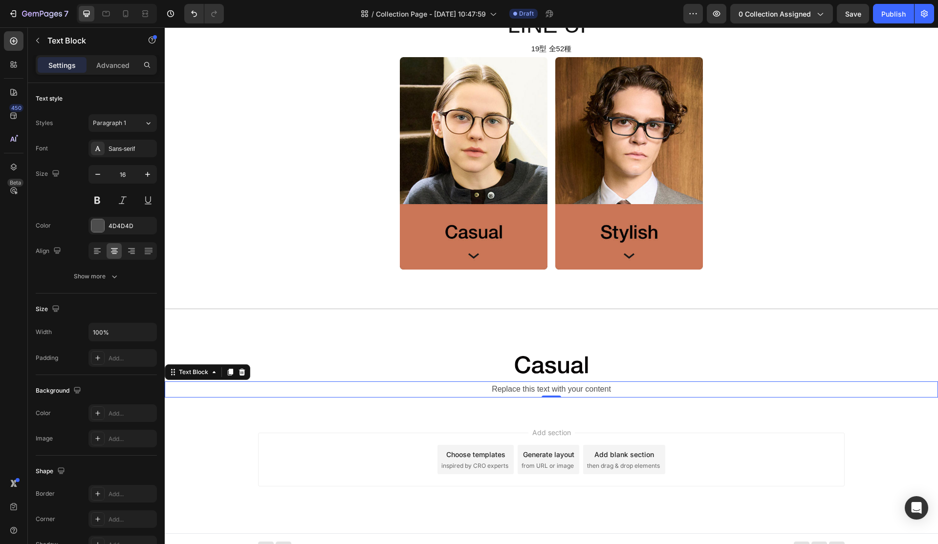
click at [500, 395] on div "Replace this text with your content" at bounding box center [551, 390] width 773 height 16
drag, startPoint x: 551, startPoint y: 391, endPoint x: 503, endPoint y: 390, distance: 47.4
click at [550, 391] on p "Replace this text with your content" at bounding box center [551, 390] width 771 height 14
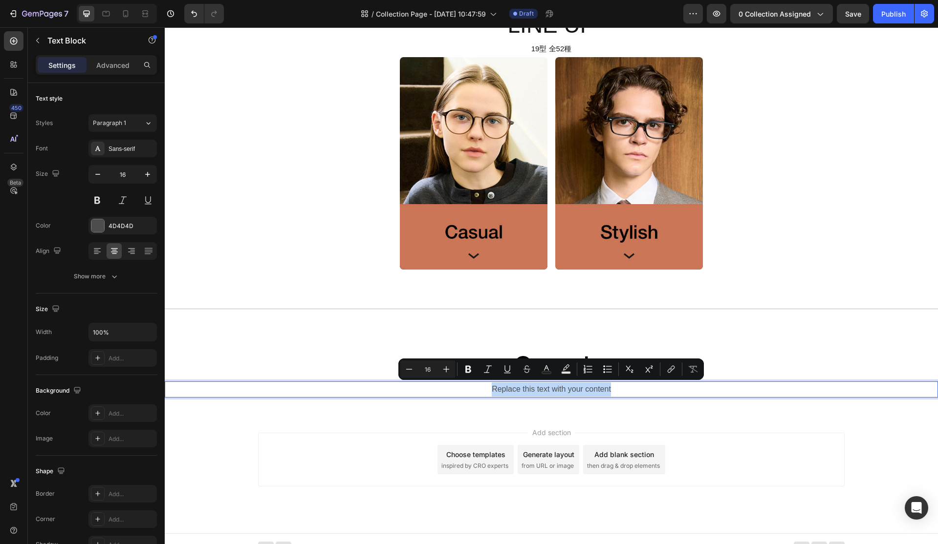
drag, startPoint x: 485, startPoint y: 391, endPoint x: 618, endPoint y: 391, distance: 132.9
click at [618, 391] on p "Replace this text with your content" at bounding box center [551, 390] width 771 height 14
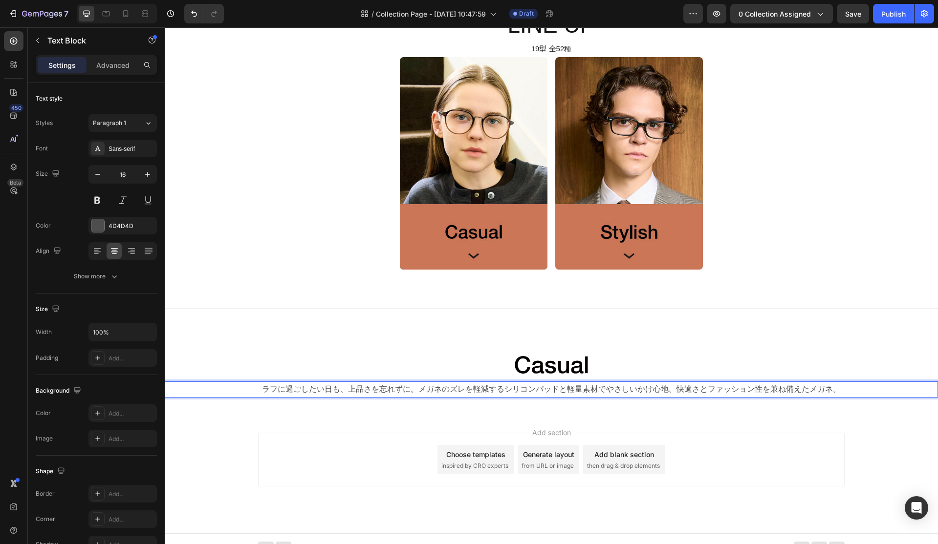
click at [417, 391] on p "ラフに過ごしたい日も、上品さを忘れずに。メガネのズレを軽減するシリコンパッドと軽量素材でやさしいかけ心地。快適さとファッション性を兼ね備えたメガネ。" at bounding box center [551, 390] width 771 height 14
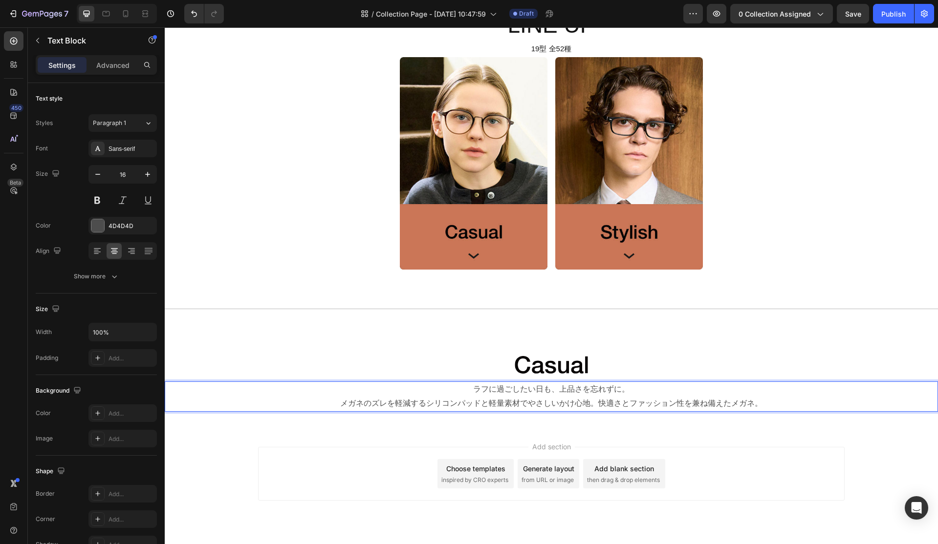
click at [598, 406] on p "メガネのズレを軽減するシリコンパッドと軽量素材でやさしいかけ心地。快適さとファッション性を兼ね備えたメガネ。" at bounding box center [551, 404] width 771 height 14
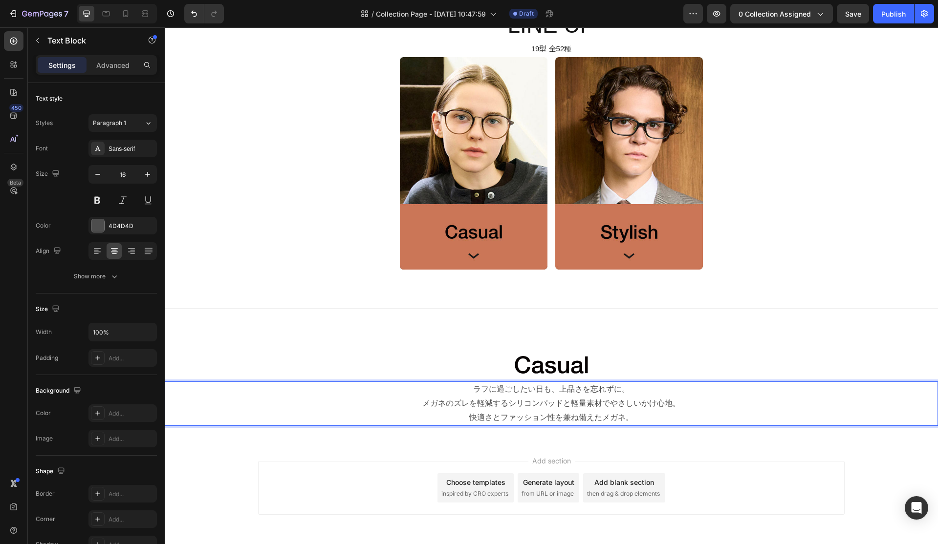
click at [638, 421] on p "快適さとファッション性を兼ね備えたメガネ。" at bounding box center [551, 418] width 771 height 14
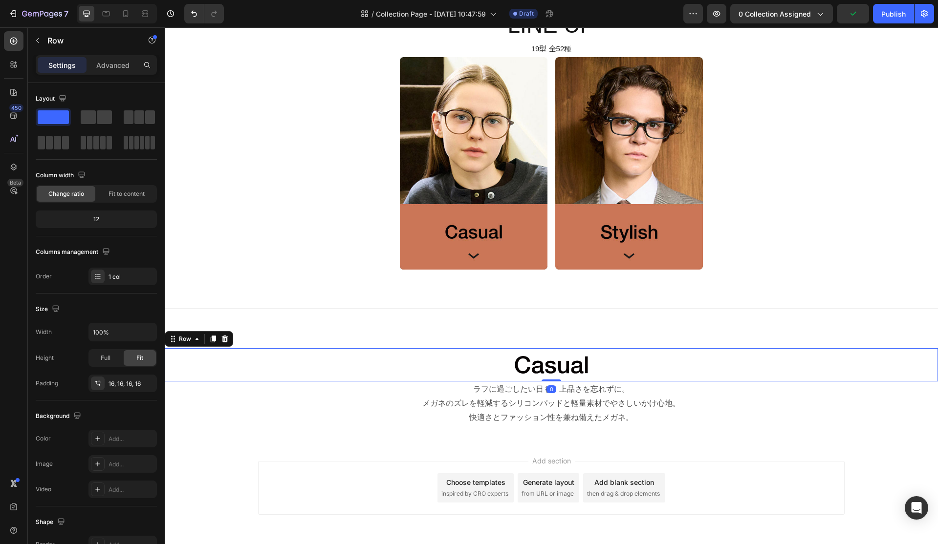
click at [332, 355] on div "Image Row 0" at bounding box center [551, 365] width 773 height 34
click at [539, 415] on p "快適さとファッション性を兼ね備えたメガネ。" at bounding box center [551, 418] width 771 height 14
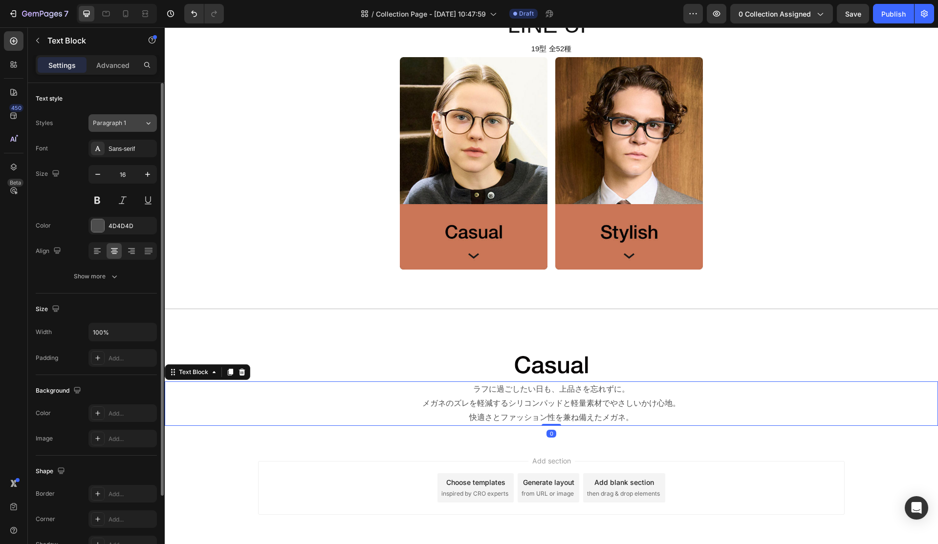
click at [149, 124] on icon at bounding box center [149, 123] width 4 height 2
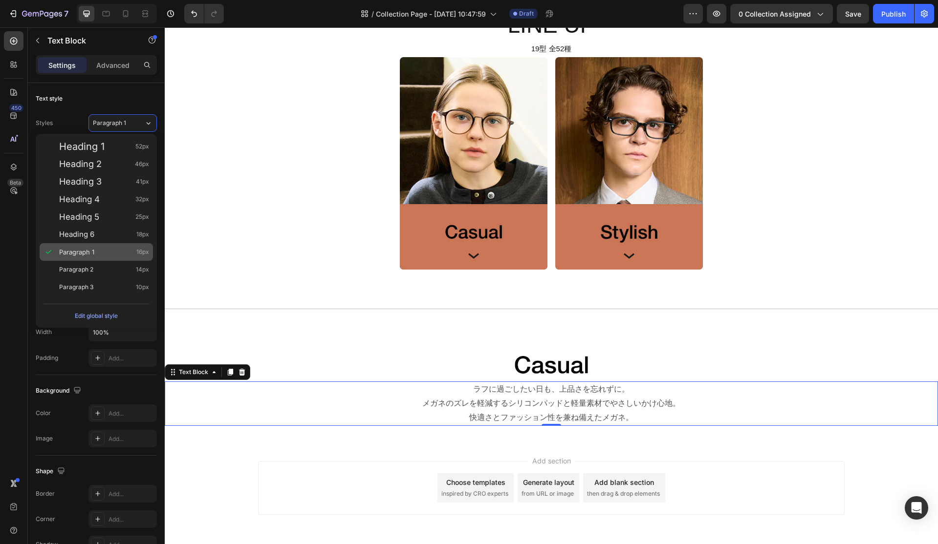
click at [97, 258] on div "Paragraph 1 16px" at bounding box center [96, 252] width 113 height 18
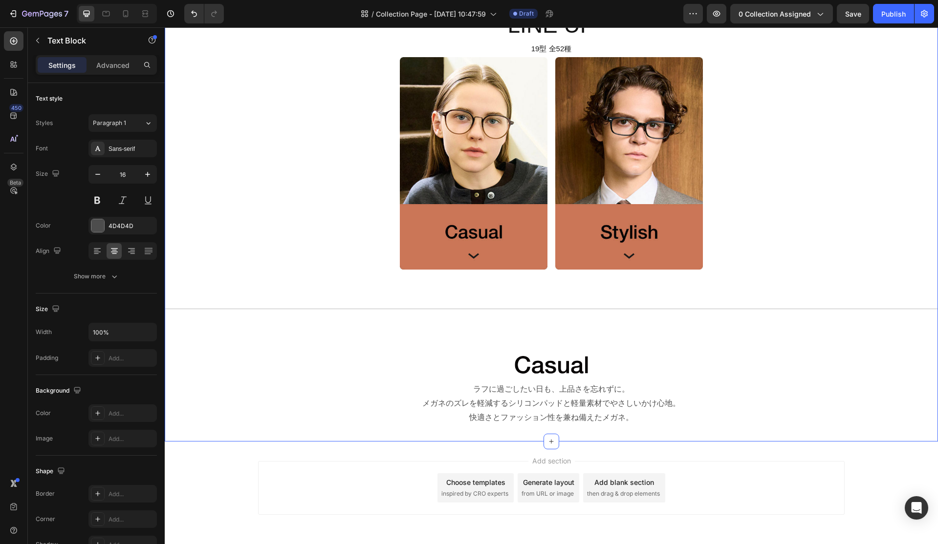
click at [319, 256] on div "Title Line LINE UP Heading 19型 全52種 Text Block Image Image Row Title Line Image…" at bounding box center [551, 208] width 773 height 436
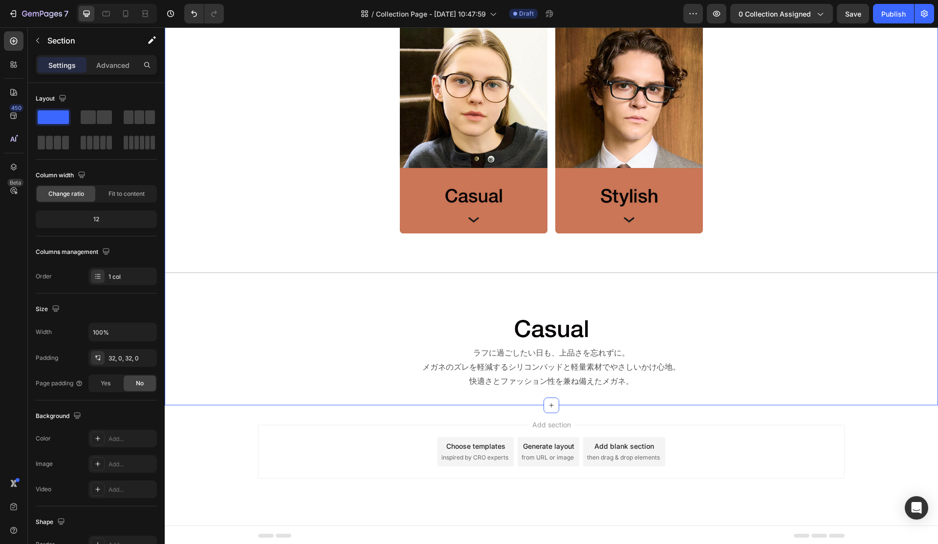
scroll to position [650, 0]
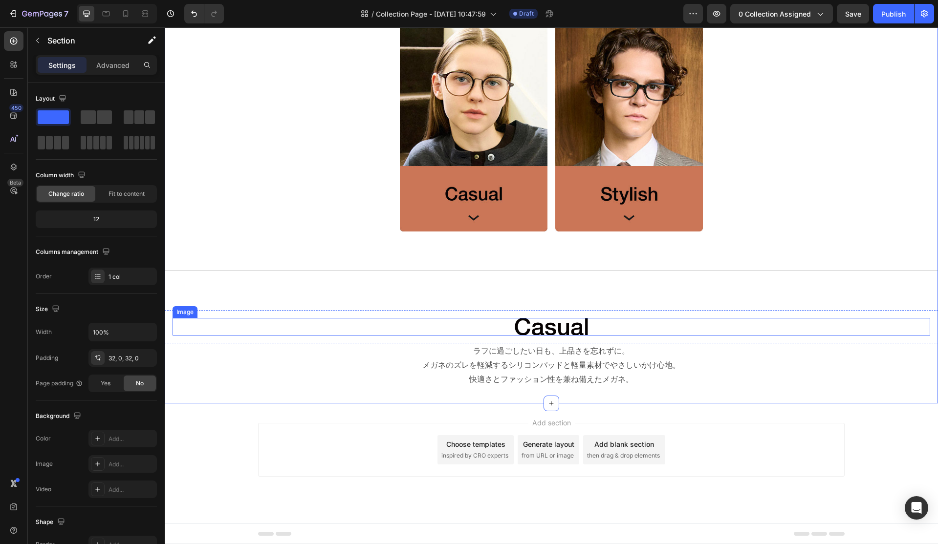
click at [603, 326] on div at bounding box center [552, 327] width 758 height 18
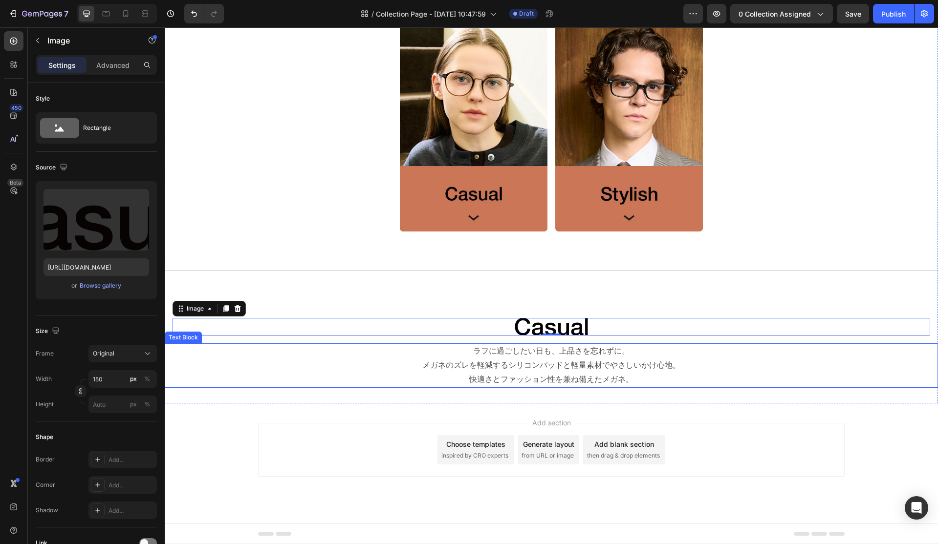
click at [577, 382] on p "快適さとファッション性を兼ね備えたメガネ。" at bounding box center [551, 380] width 771 height 14
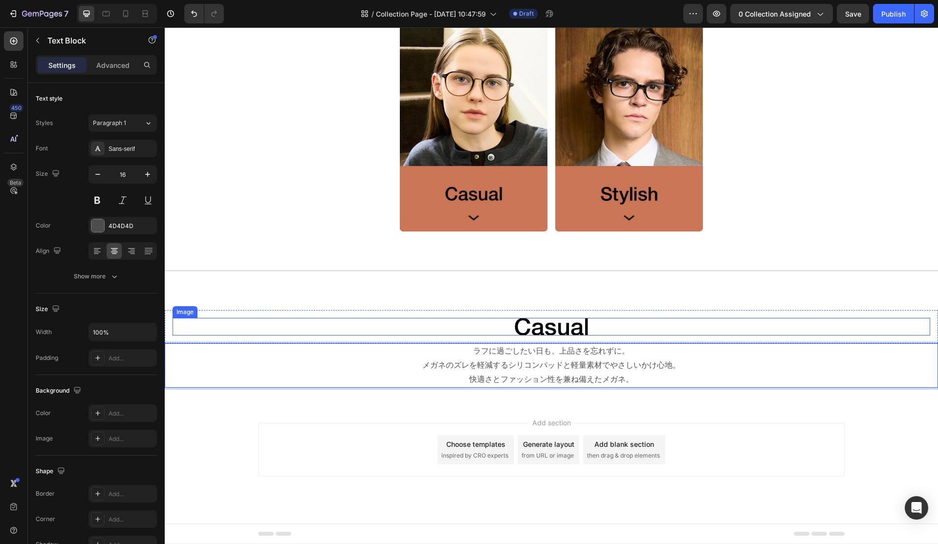
click at [678, 314] on div "Image Row" at bounding box center [551, 327] width 773 height 34
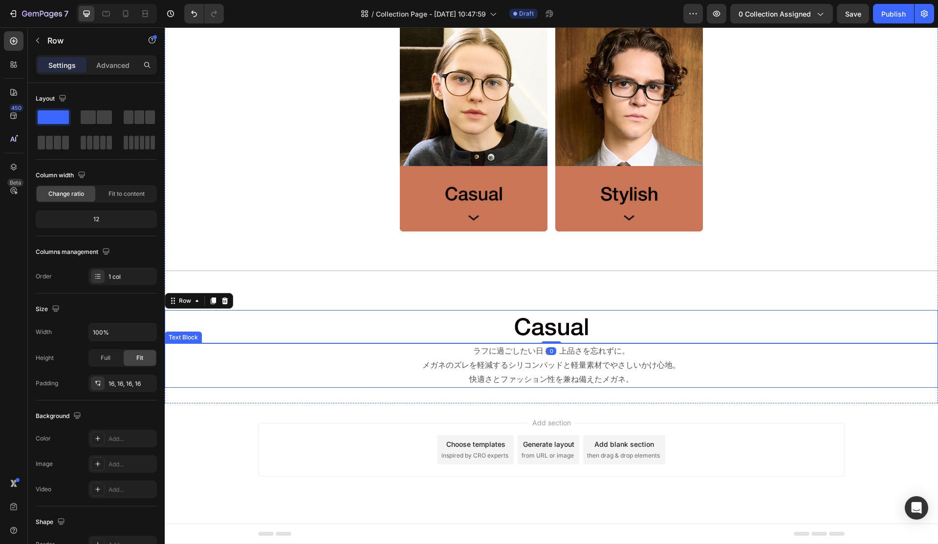
click at [682, 369] on p "メガネのズレを軽減するシリコンパッドと軽量素材でやさしいかけ心地。" at bounding box center [551, 366] width 771 height 14
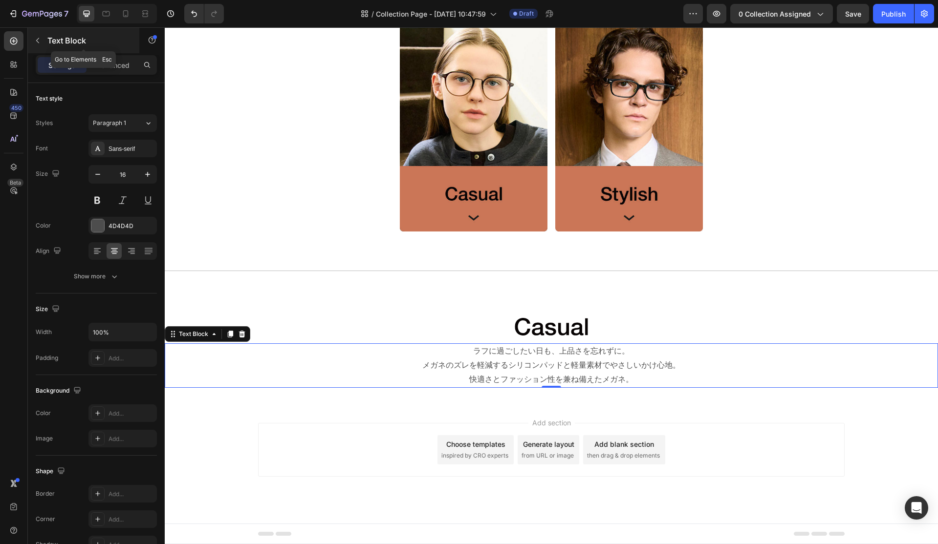
click at [37, 39] on icon "button" at bounding box center [38, 41] width 8 height 8
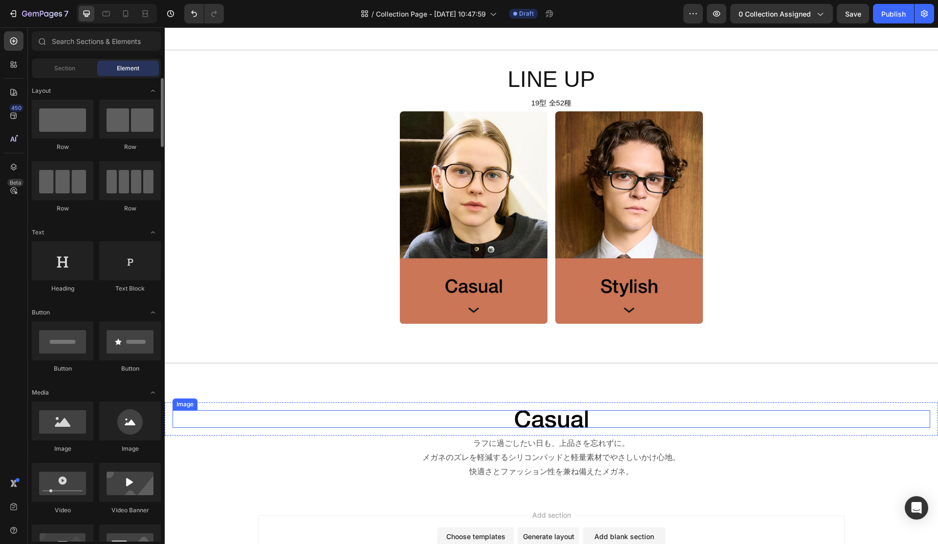
scroll to position [601, 0]
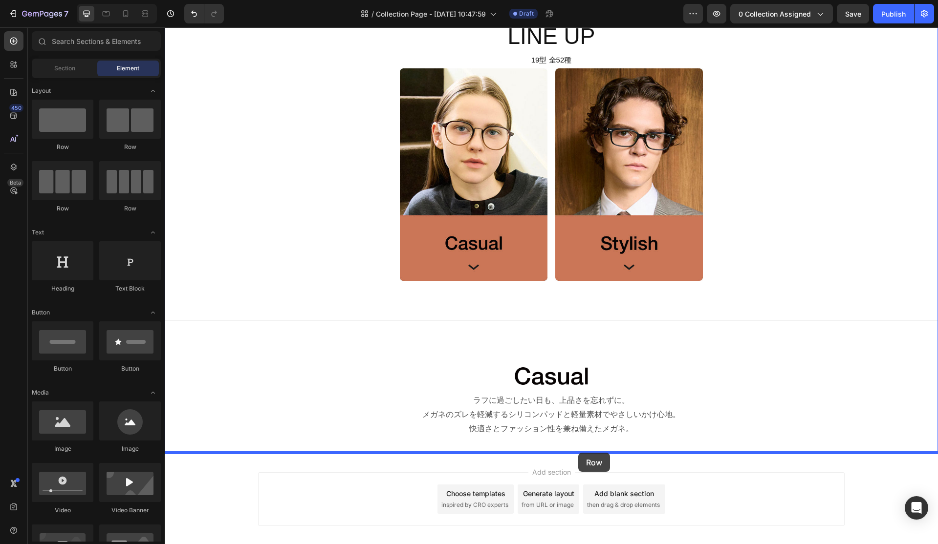
drag, startPoint x: 289, startPoint y: 154, endPoint x: 578, endPoint y: 453, distance: 415.5
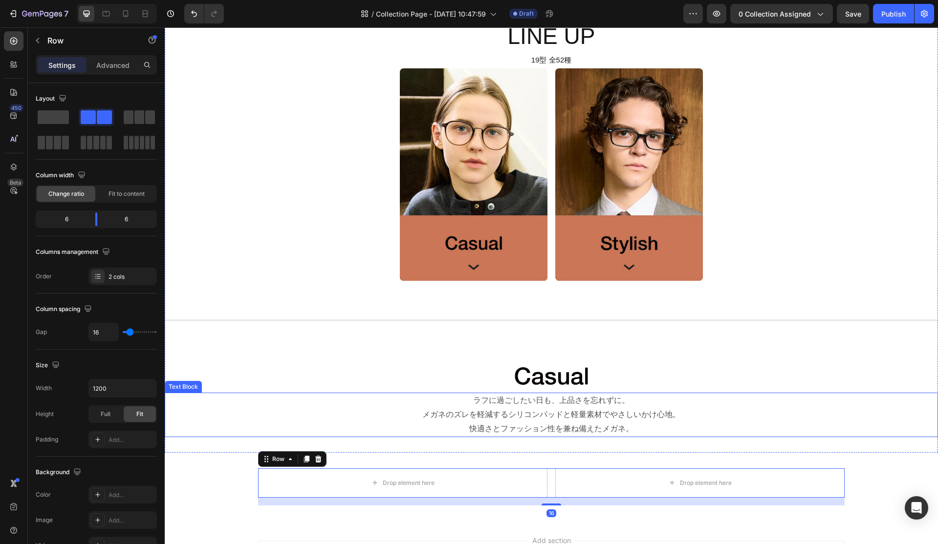
scroll to position [718, 0]
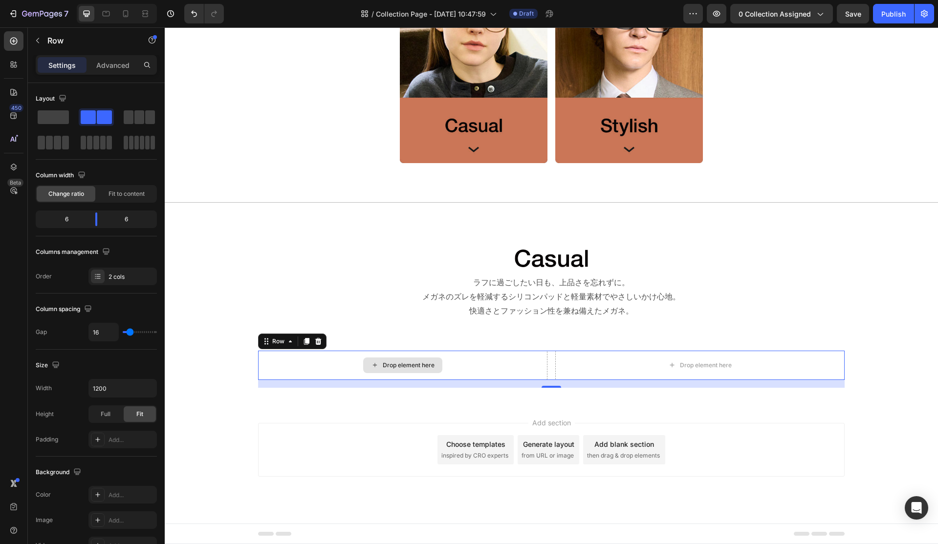
click at [521, 367] on div "Drop element here" at bounding box center [402, 365] width 289 height 29
click at [40, 40] on icon "button" at bounding box center [38, 41] width 8 height 8
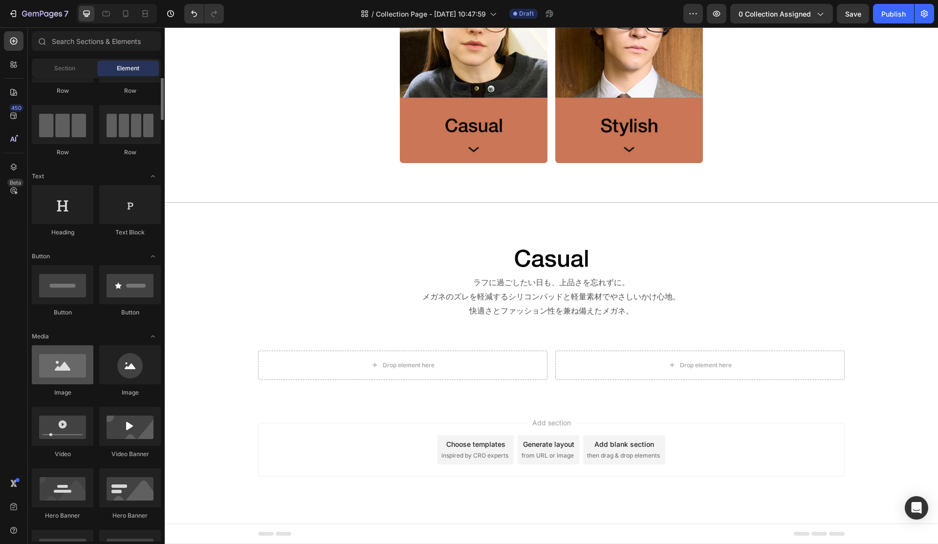
scroll to position [78, 0]
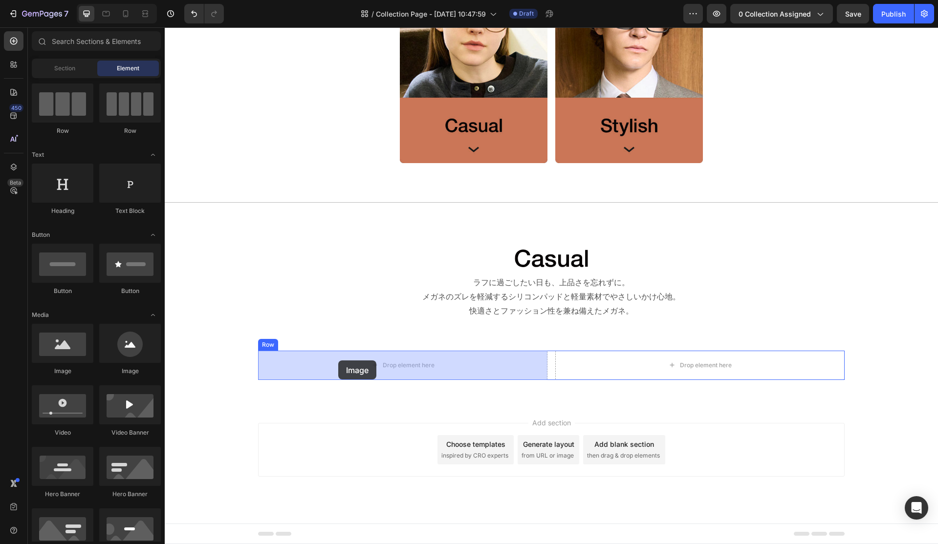
drag, startPoint x: 228, startPoint y: 375, endPoint x: 338, endPoint y: 361, distance: 111.4
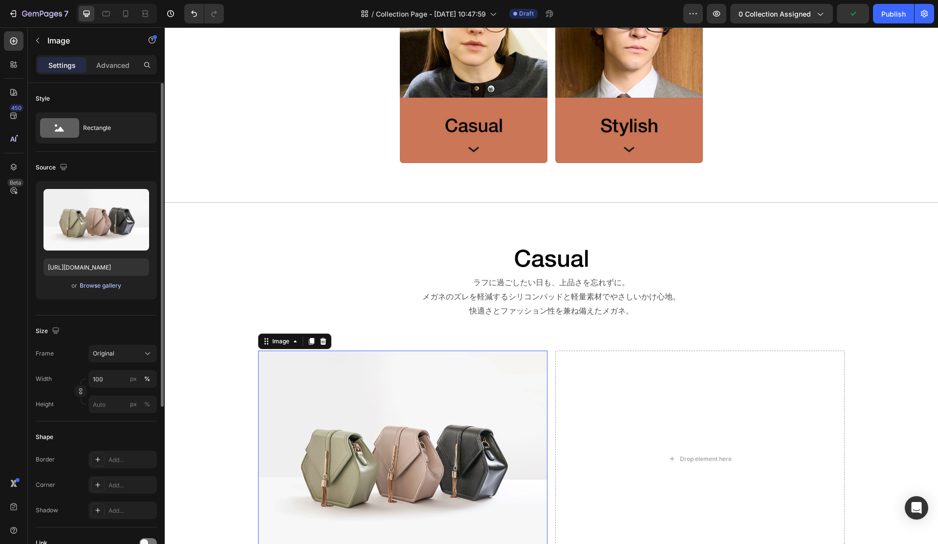
click at [102, 287] on div "Browse gallery" at bounding box center [101, 286] width 42 height 9
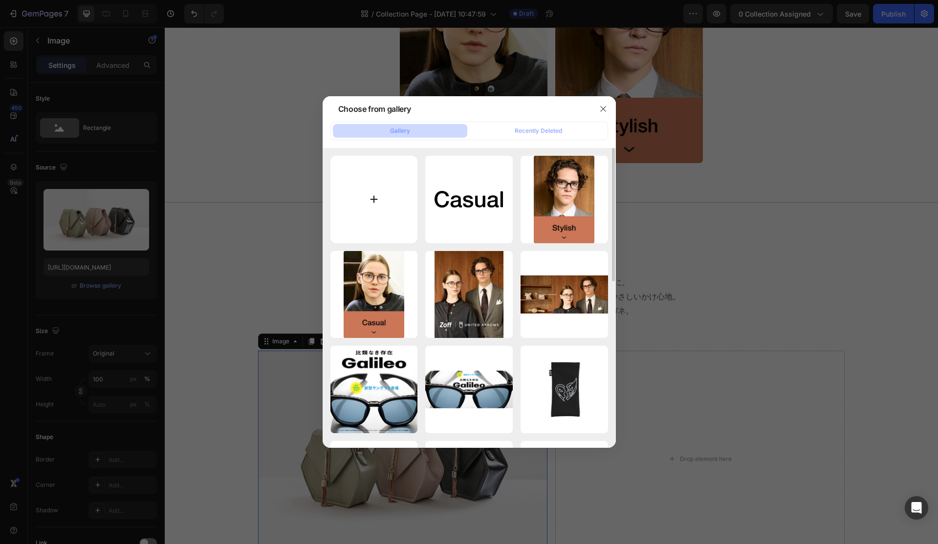
type input "C:\fakepath\casual_01.jpg"
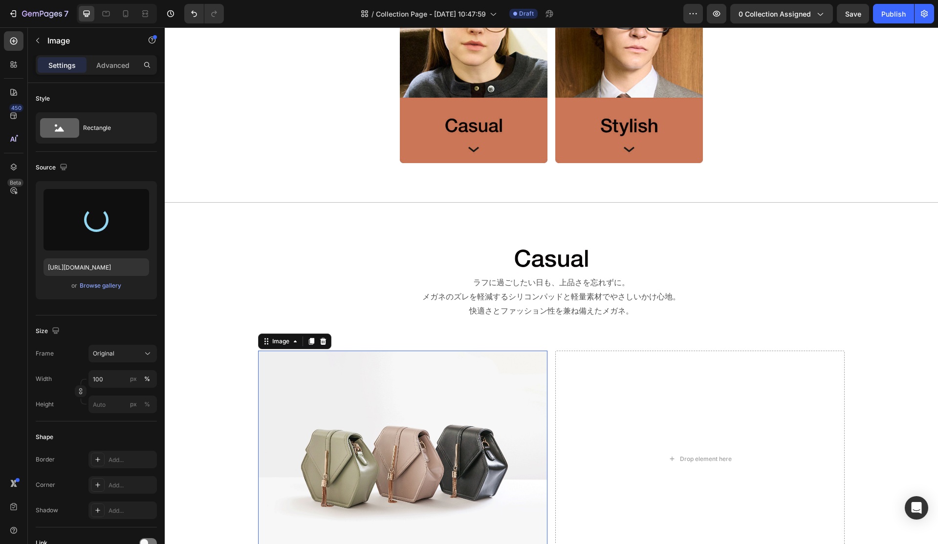
type input "https://cdn.shopify.com/s/files/1/0783/0129/9002/files/gempages_515660372875674…"
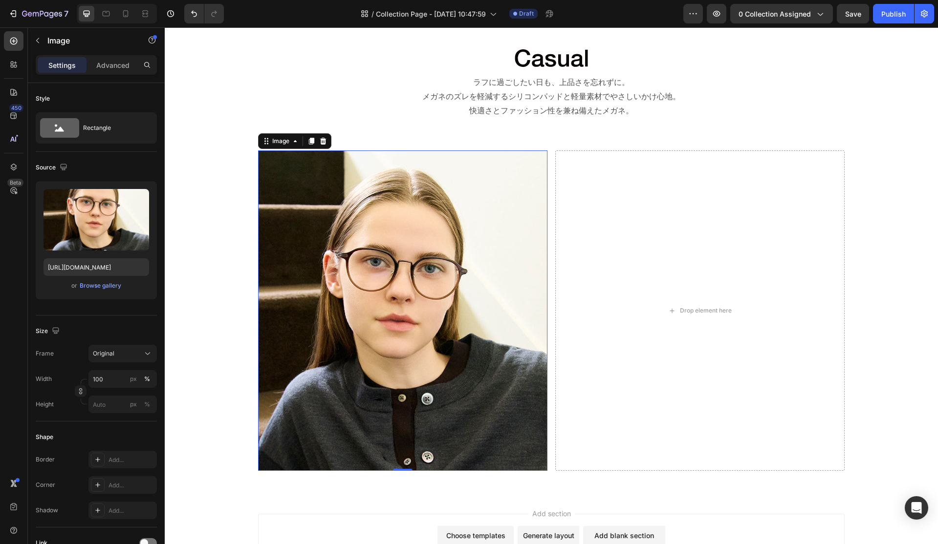
scroll to position [954, 0]
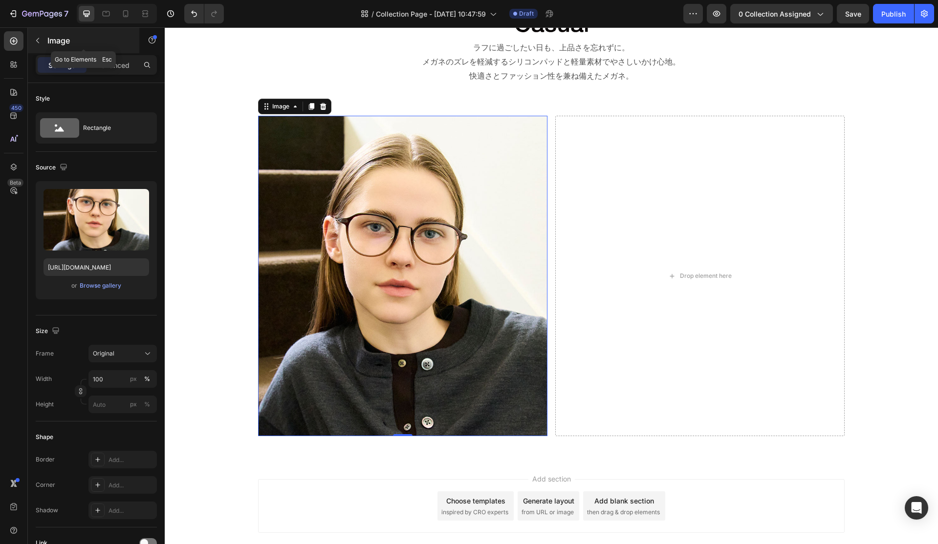
click at [37, 39] on icon "button" at bounding box center [37, 40] width 3 height 5
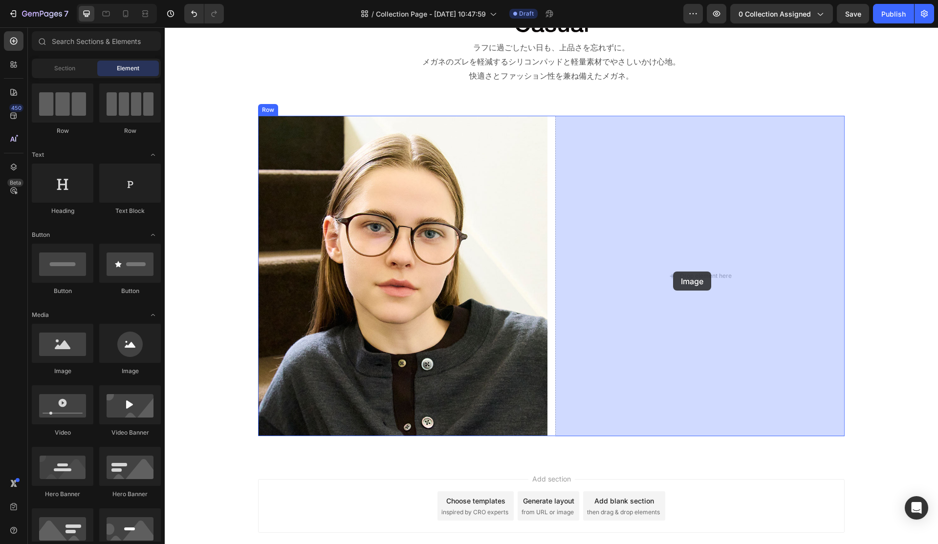
drag, startPoint x: 232, startPoint y: 380, endPoint x: 673, endPoint y: 272, distance: 453.9
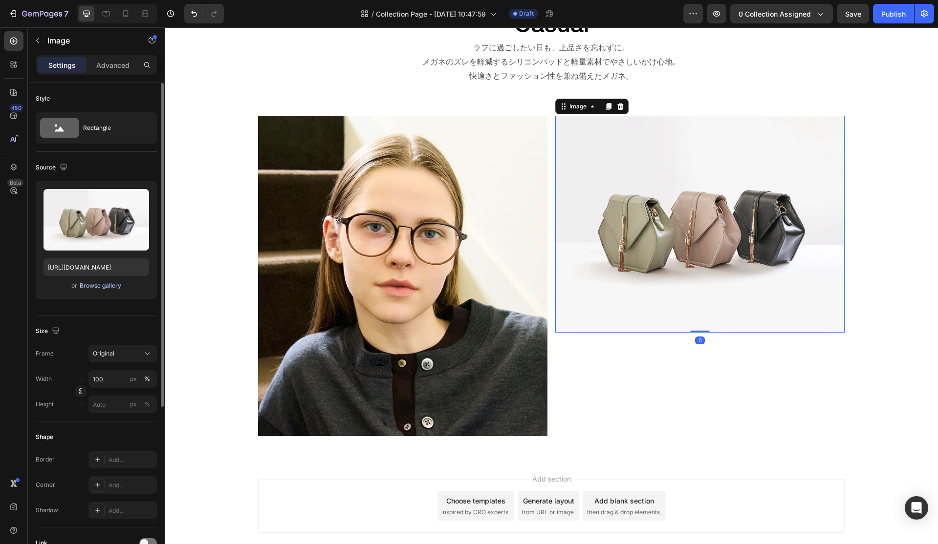
click at [109, 288] on div "Browse gallery" at bounding box center [101, 286] width 42 height 9
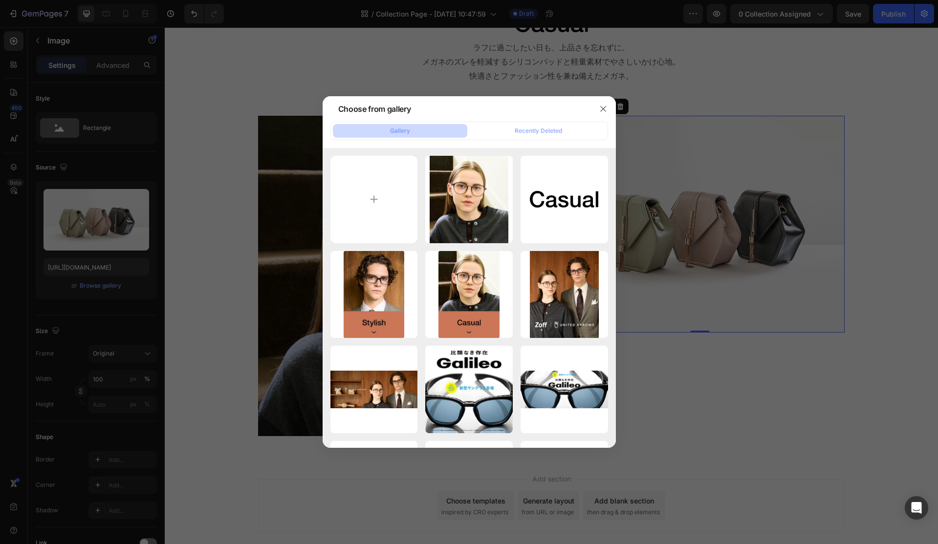
type input "C:\fakepath\casual_02.jpg"
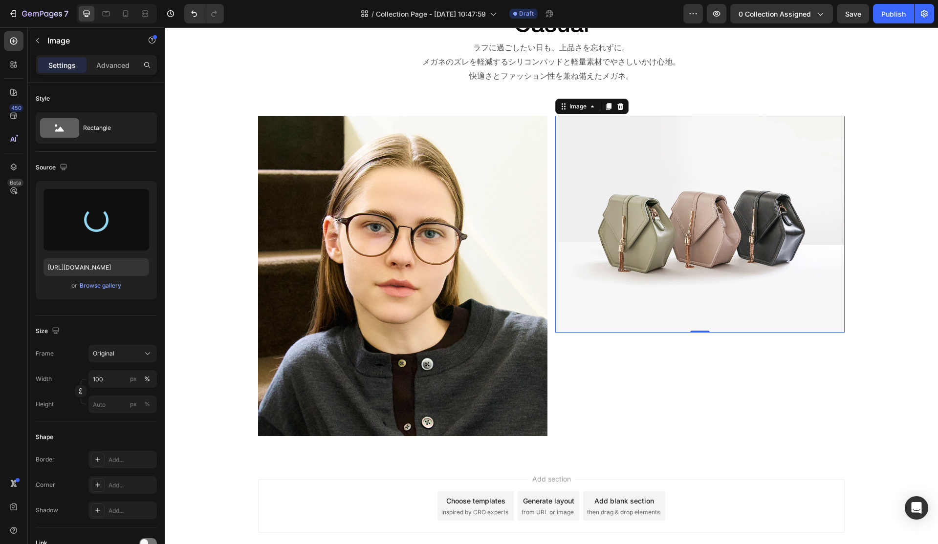
type input "https://cdn.shopify.com/s/files/1/0783/0129/9002/files/gempages_515660372875674…"
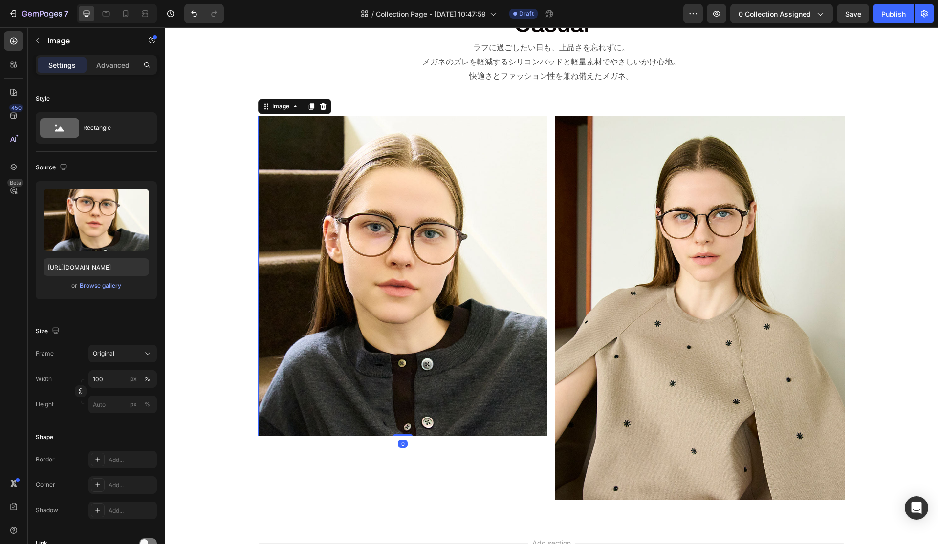
click at [419, 324] on img at bounding box center [402, 276] width 289 height 321
click at [276, 107] on div "Image" at bounding box center [280, 106] width 21 height 9
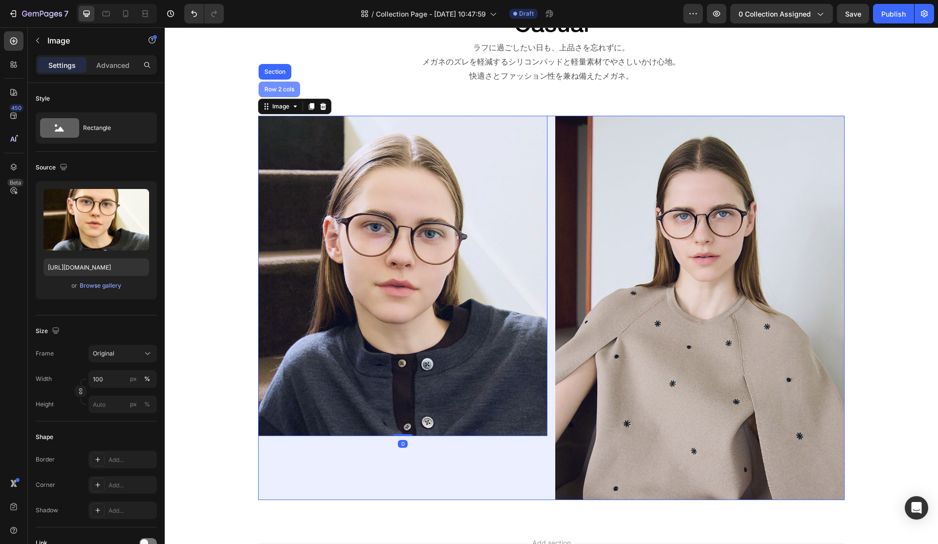
click at [276, 87] on div "Row 2 cols" at bounding box center [279, 90] width 34 height 6
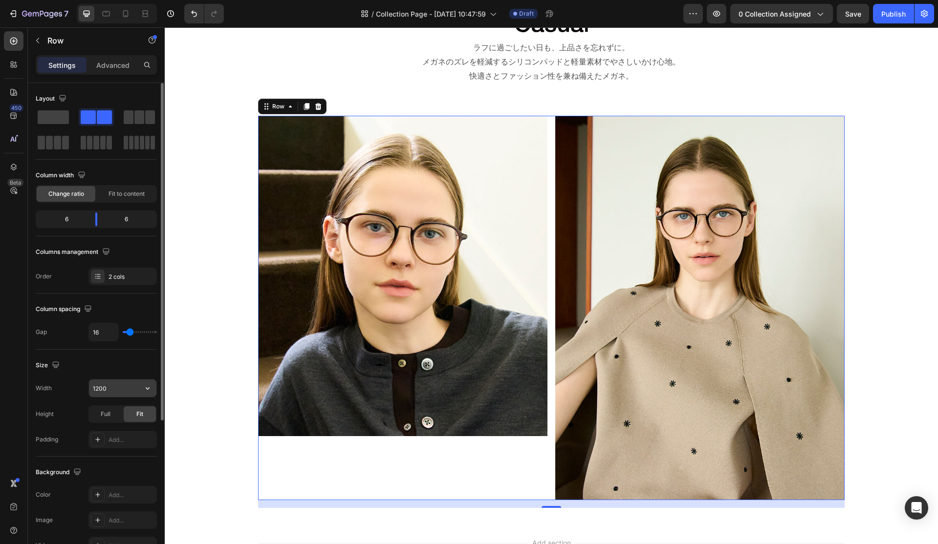
click at [126, 391] on input "1200" at bounding box center [122, 389] width 67 height 18
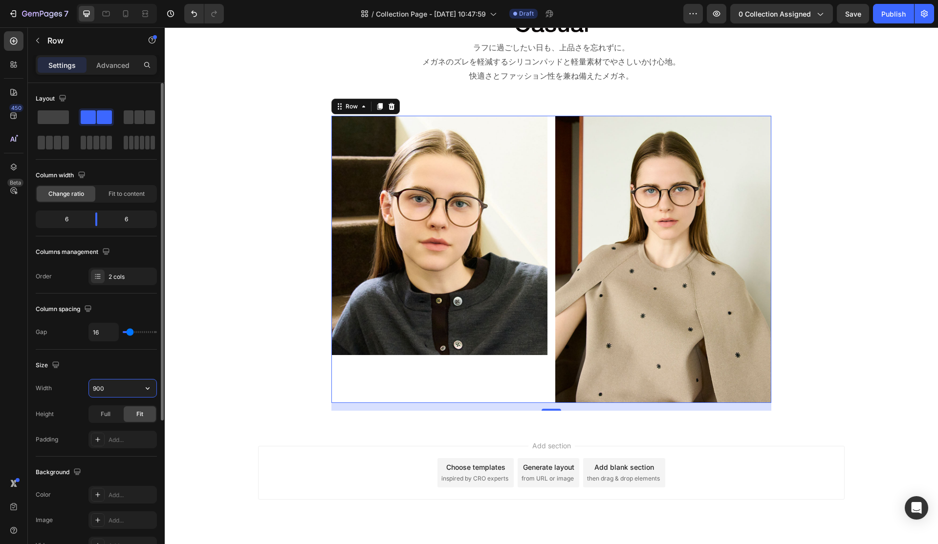
type input "900"
click at [409, 384] on div "Image" at bounding box center [439, 259] width 216 height 287
click at [396, 378] on div "Image" at bounding box center [439, 259] width 216 height 287
click at [40, 38] on icon "button" at bounding box center [38, 41] width 8 height 8
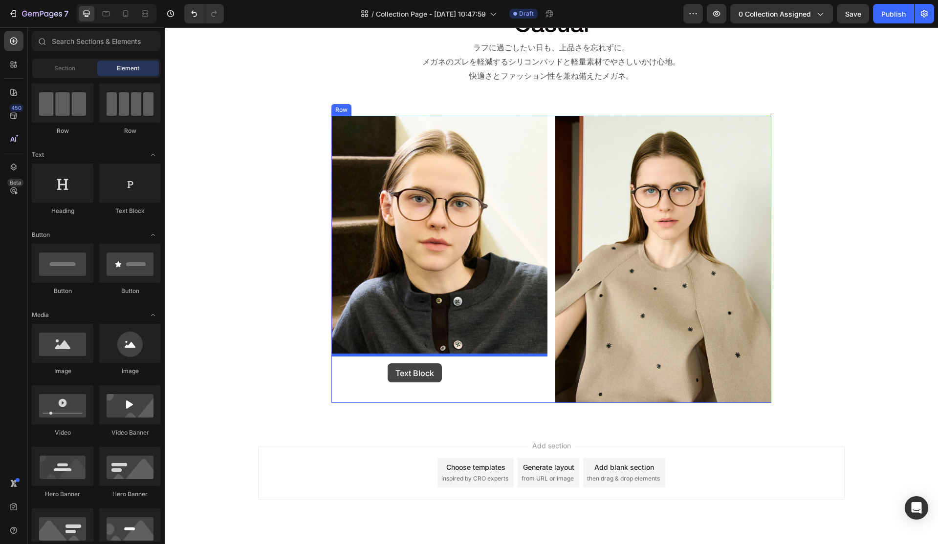
drag, startPoint x: 297, startPoint y: 214, endPoint x: 388, endPoint y: 364, distance: 175.0
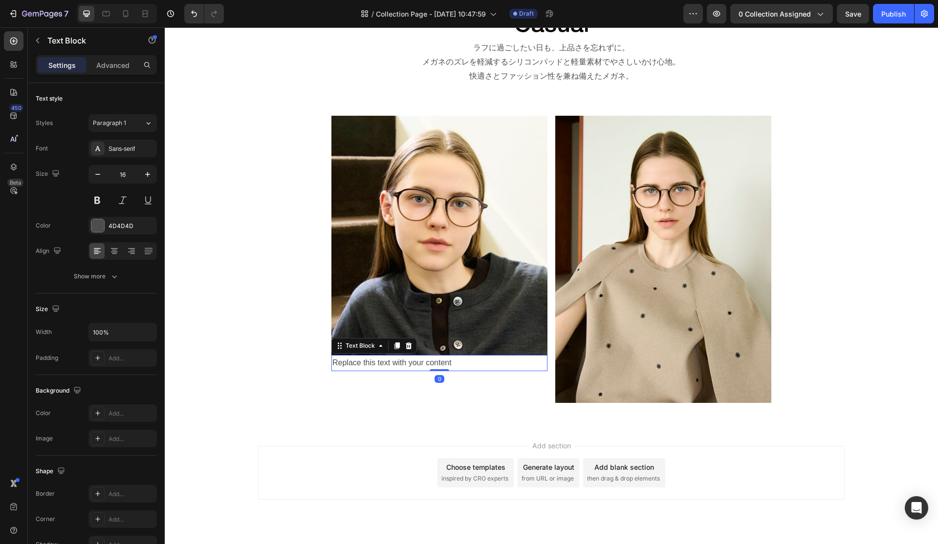
click at [356, 365] on div "Replace this text with your content" at bounding box center [439, 363] width 216 height 16
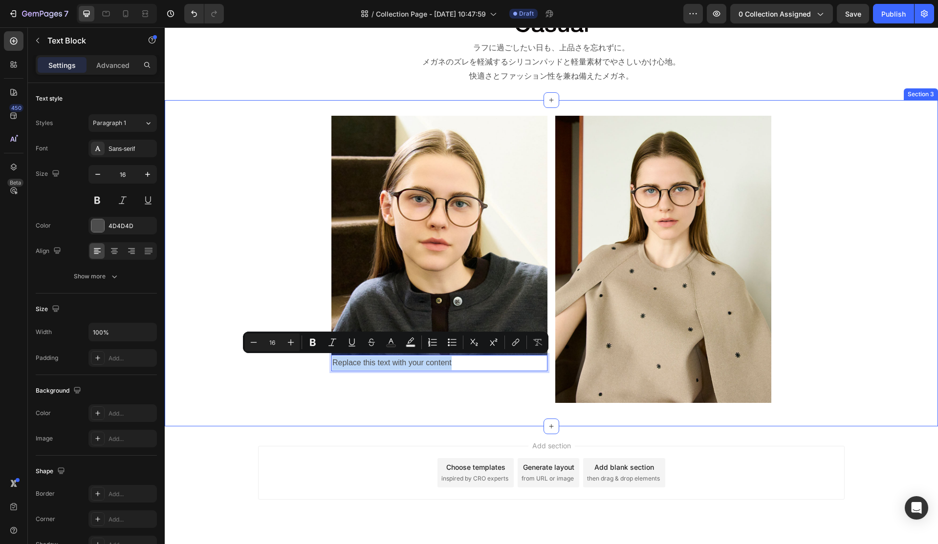
drag, startPoint x: 464, startPoint y: 364, endPoint x: 329, endPoint y: 368, distance: 134.4
click at [329, 368] on div "Image Replace this text with your content Text Block 0 Image Row" at bounding box center [551, 263] width 773 height 295
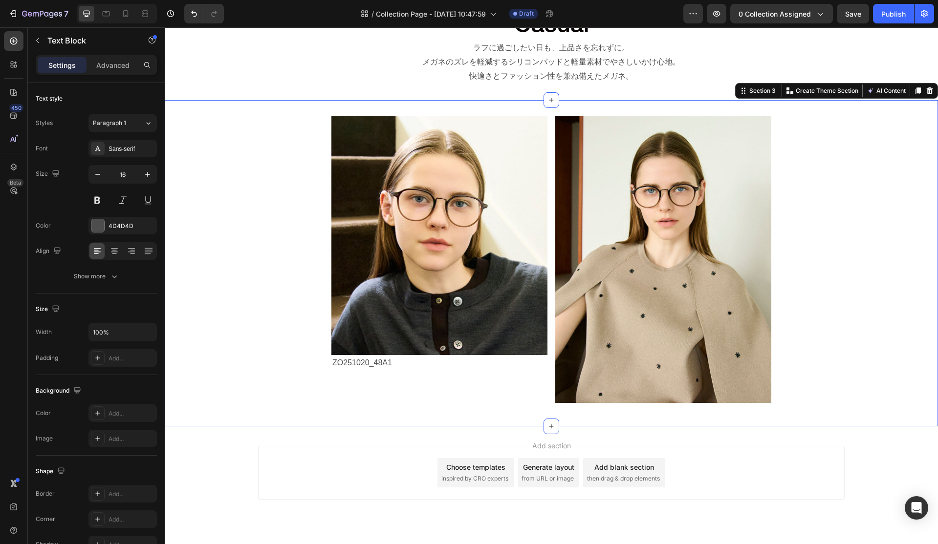
click at [292, 372] on div "Image ZO251020_48A1 Text Block Image Row" at bounding box center [551, 263] width 773 height 295
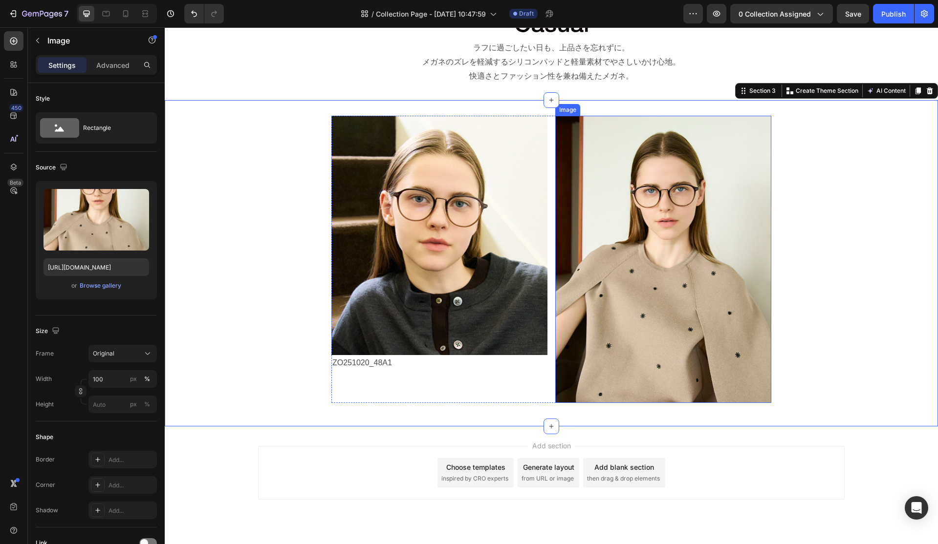
click at [640, 368] on img at bounding box center [663, 259] width 216 height 287
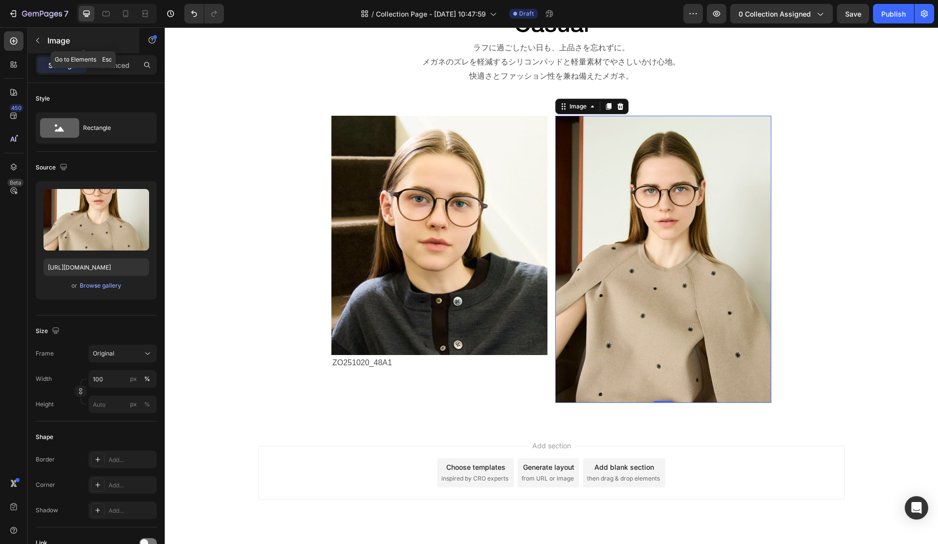
click at [38, 40] on icon "button" at bounding box center [38, 41] width 8 height 8
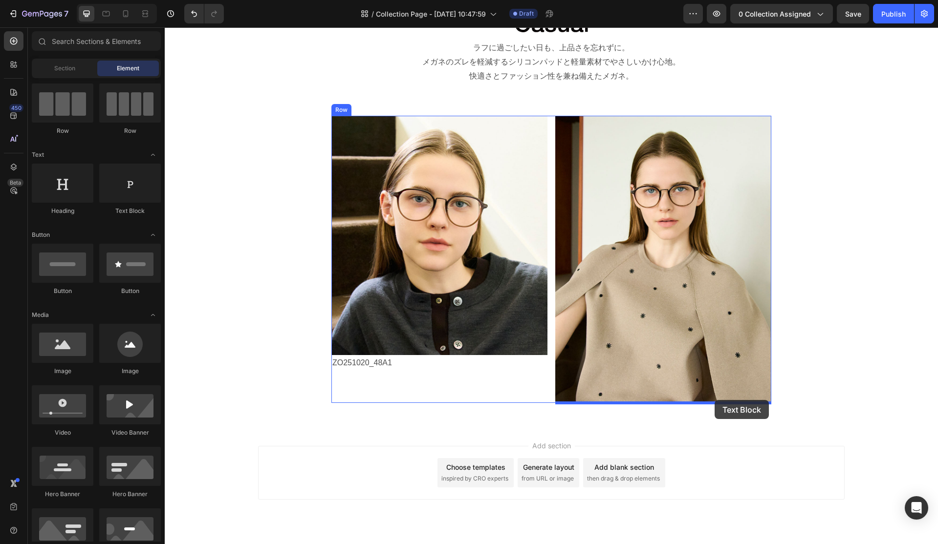
drag, startPoint x: 295, startPoint y: 218, endPoint x: 715, endPoint y: 400, distance: 457.5
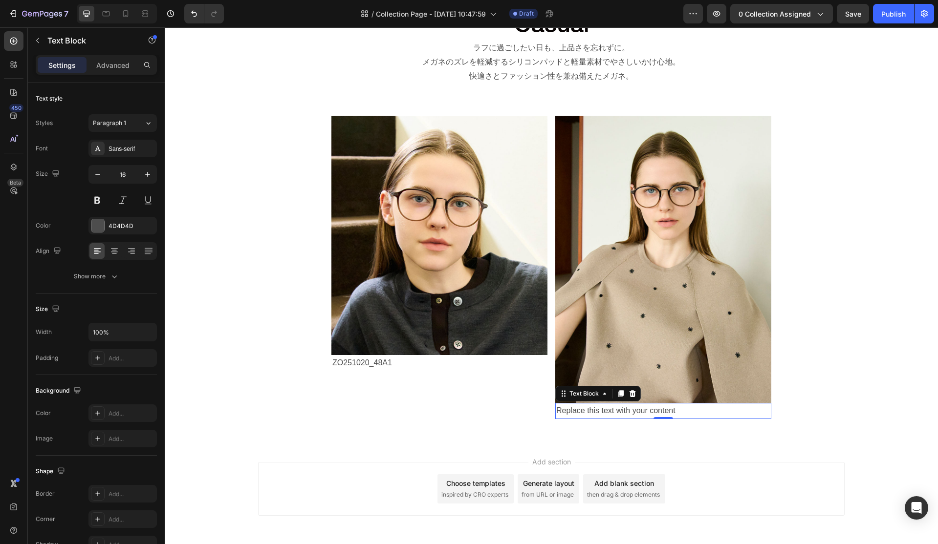
click at [690, 415] on div "Replace this text with your content" at bounding box center [663, 411] width 216 height 16
drag, startPoint x: 694, startPoint y: 410, endPoint x: 532, endPoint y: 406, distance: 161.8
click at [532, 406] on div "Image ZO251020_48A1 Text Block Image Replace this text with your content Text B…" at bounding box center [551, 268] width 440 height 304
click at [133, 254] on icon at bounding box center [132, 254] width 5 height 1
click at [684, 213] on img at bounding box center [663, 259] width 216 height 287
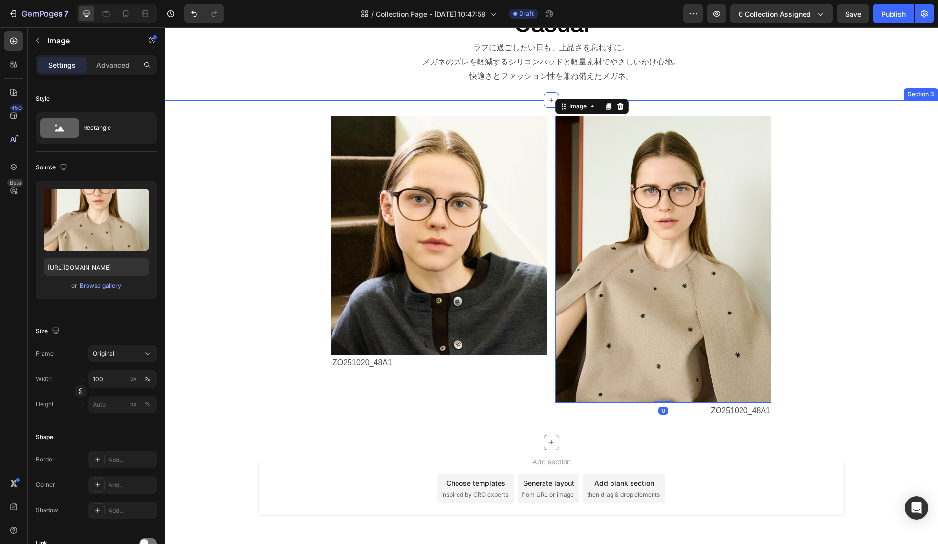
click at [805, 258] on div "Image ZO251020_48A1 Text Block Image 0 ZO251020_48A1 Text Block Row" at bounding box center [551, 271] width 773 height 311
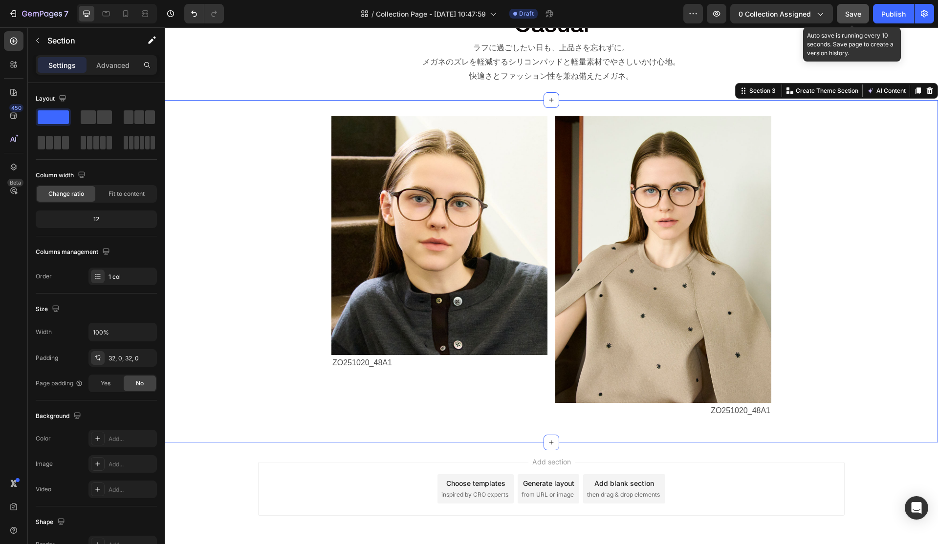
click at [805, 15] on span "Save" at bounding box center [853, 14] width 16 height 8
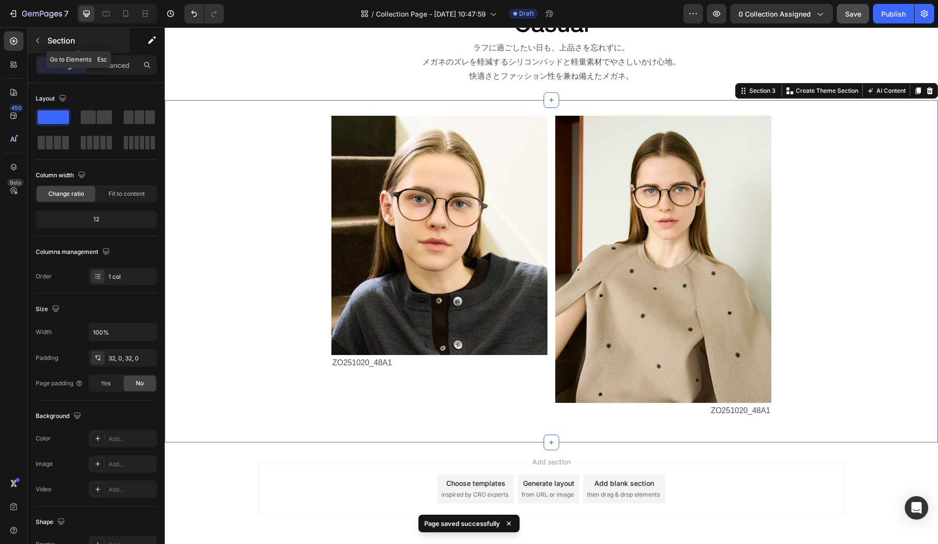
click at [40, 41] on icon "button" at bounding box center [38, 41] width 8 height 8
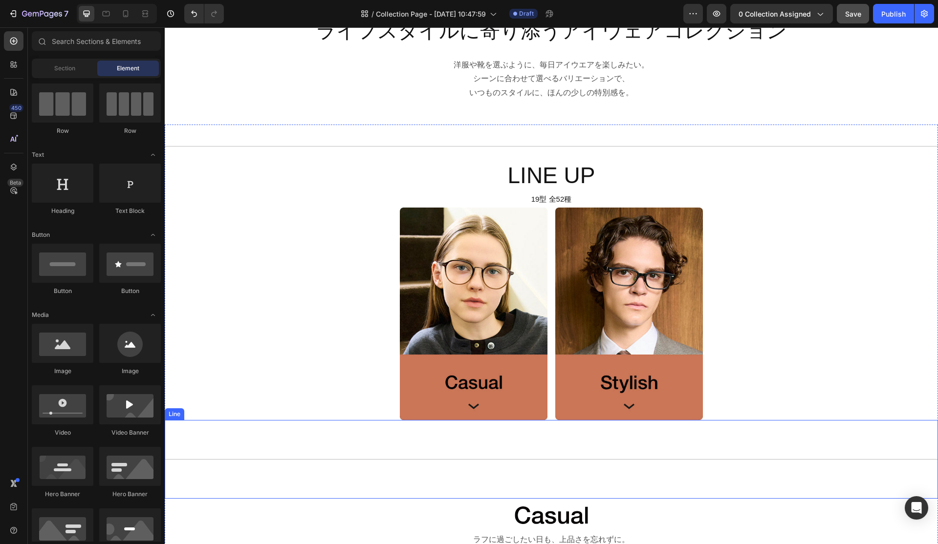
scroll to position [0, 0]
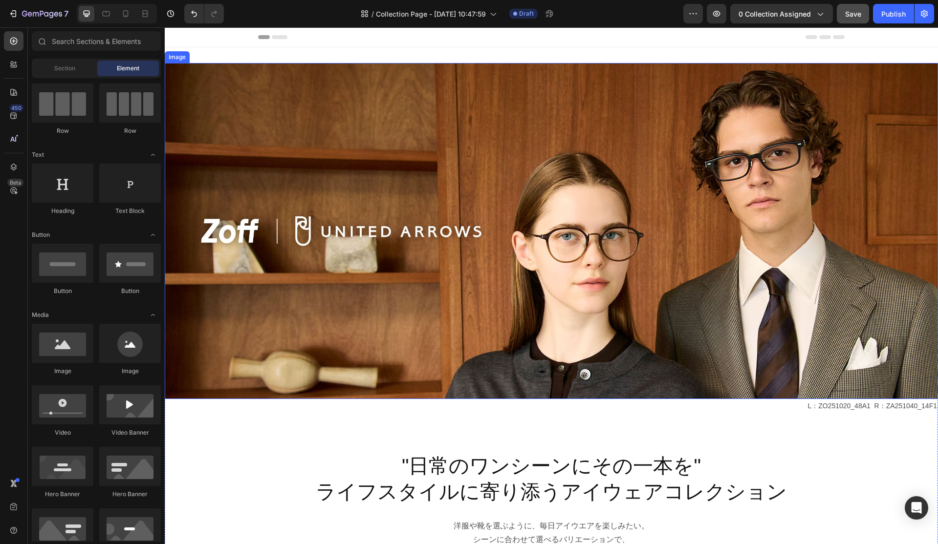
click at [490, 286] on img at bounding box center [551, 231] width 773 height 336
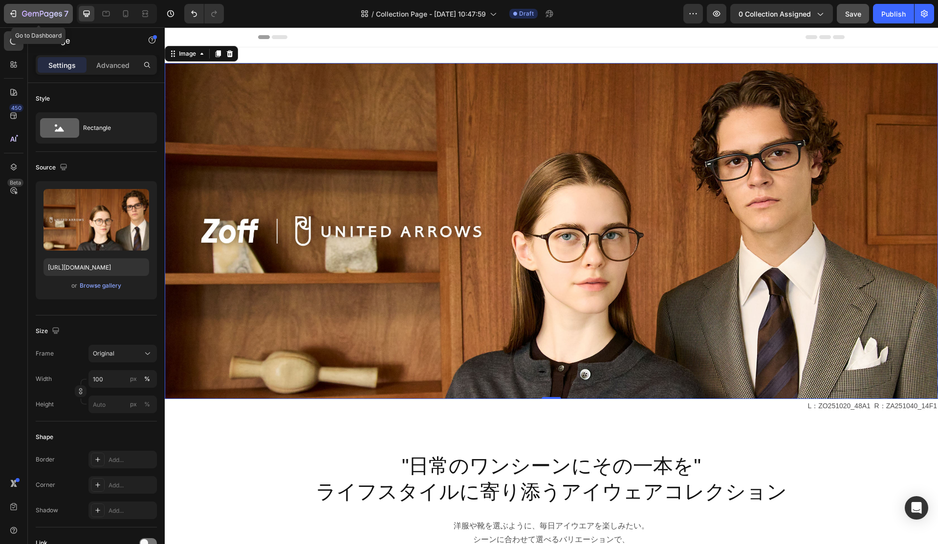
click at [29, 9] on div "7" at bounding box center [45, 14] width 46 height 12
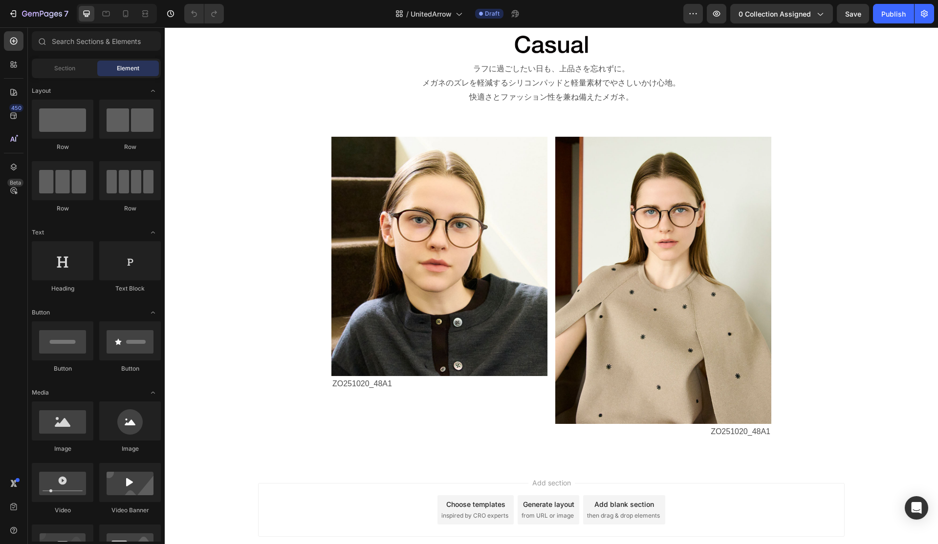
scroll to position [993, 0]
